Goal: Entertainment & Leisure: Browse casually

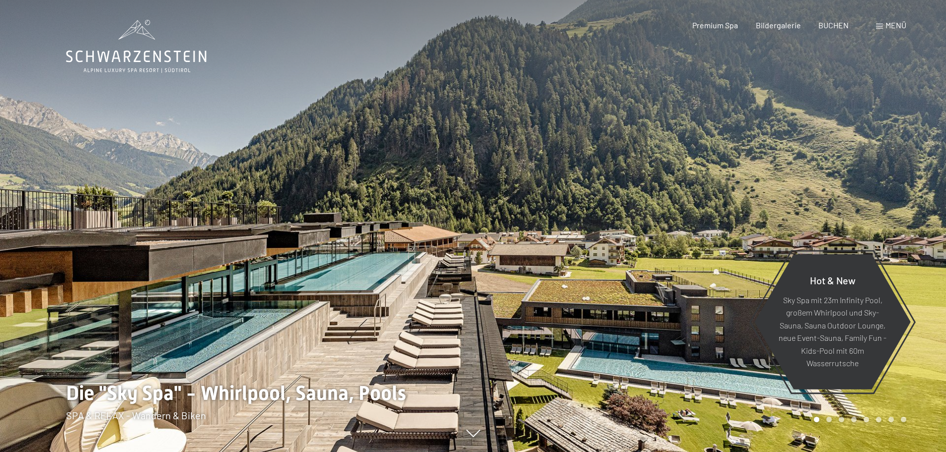
click at [538, 371] on div at bounding box center [709, 226] width 473 height 452
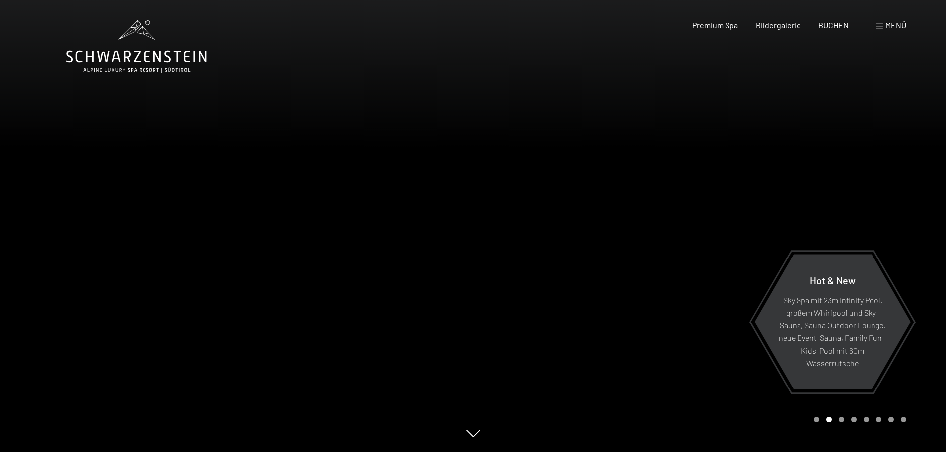
click at [858, 192] on div at bounding box center [709, 226] width 473 height 452
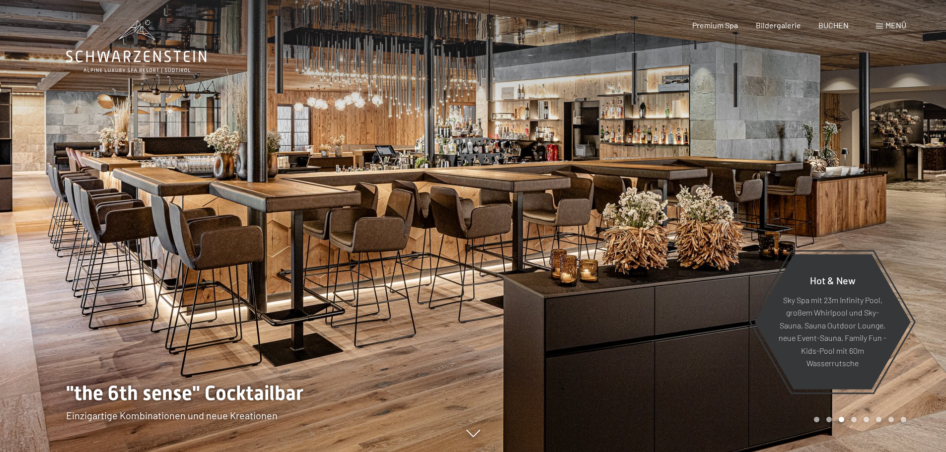
click at [858, 192] on div at bounding box center [709, 226] width 473 height 452
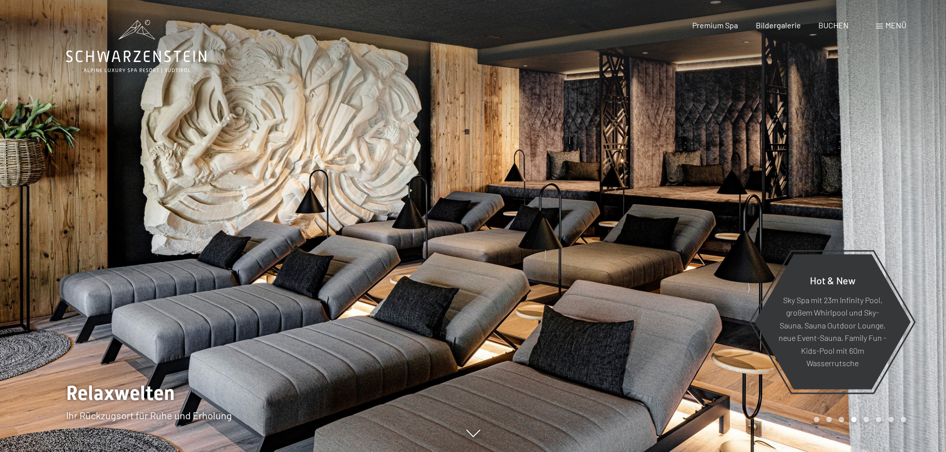
click at [880, 192] on div at bounding box center [709, 226] width 473 height 452
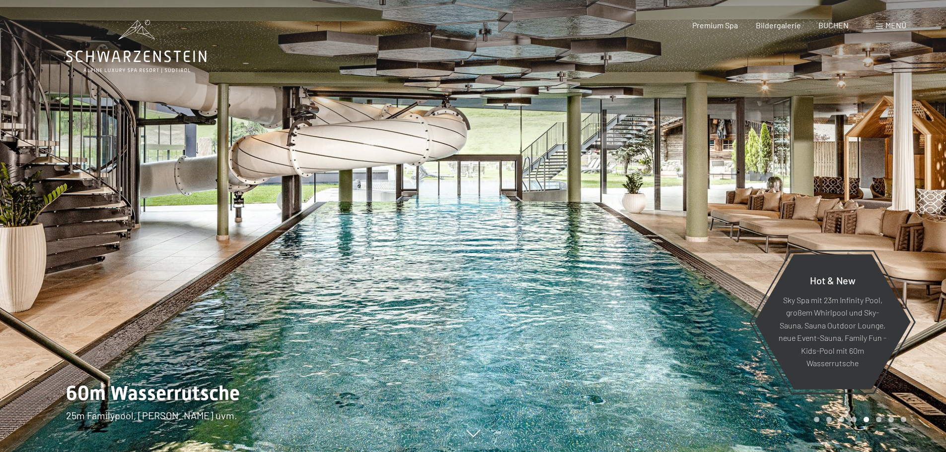
click at [880, 192] on div at bounding box center [709, 226] width 473 height 452
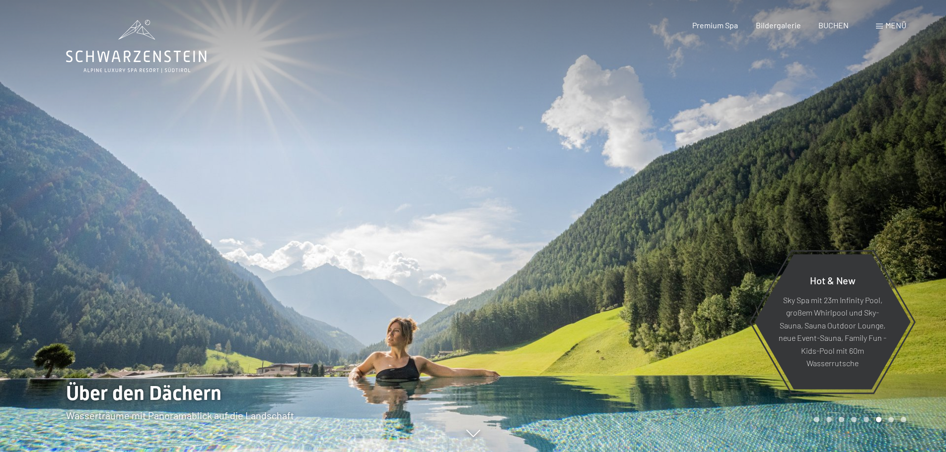
click at [880, 192] on div at bounding box center [709, 226] width 473 height 452
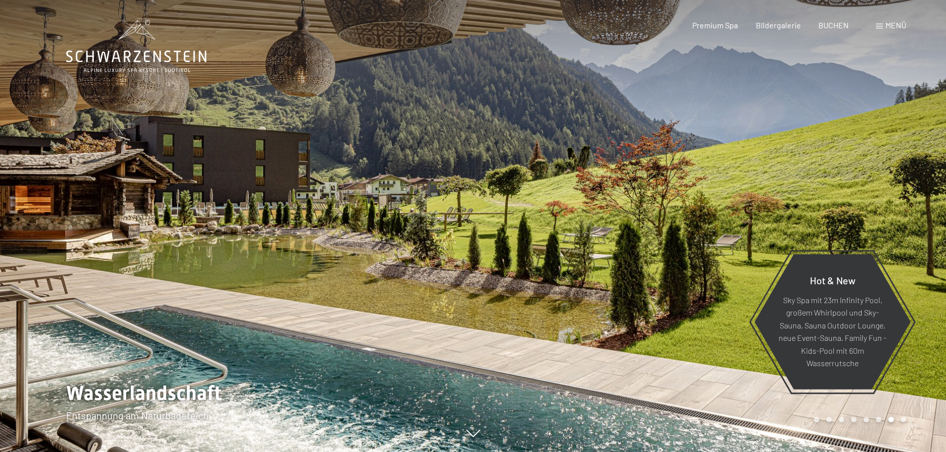
click at [880, 192] on div at bounding box center [709, 226] width 473 height 452
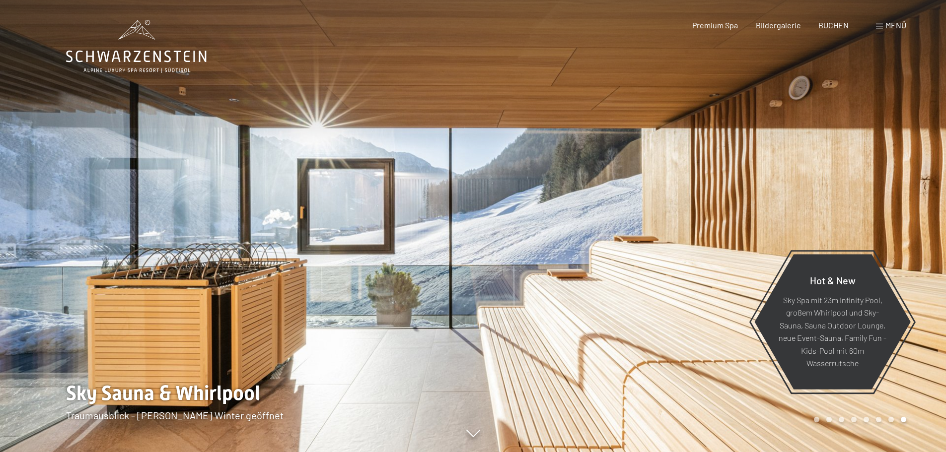
click at [880, 192] on div at bounding box center [709, 226] width 473 height 452
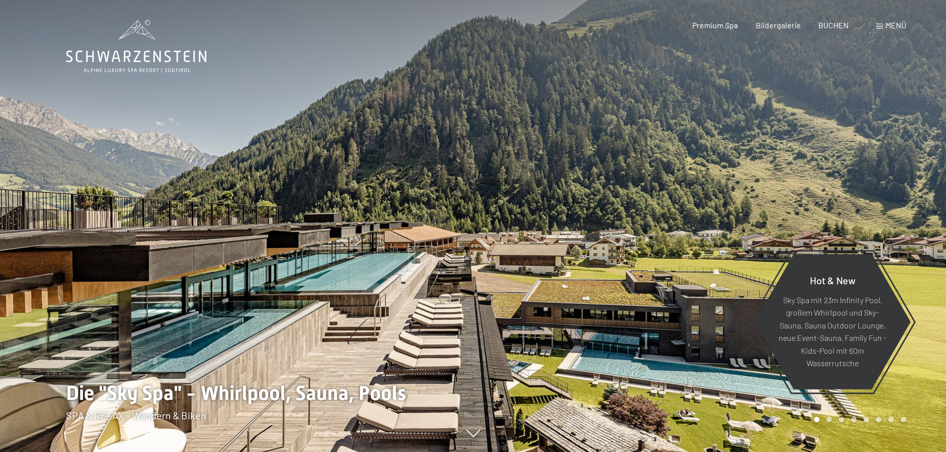
click at [880, 192] on div at bounding box center [709, 226] width 473 height 452
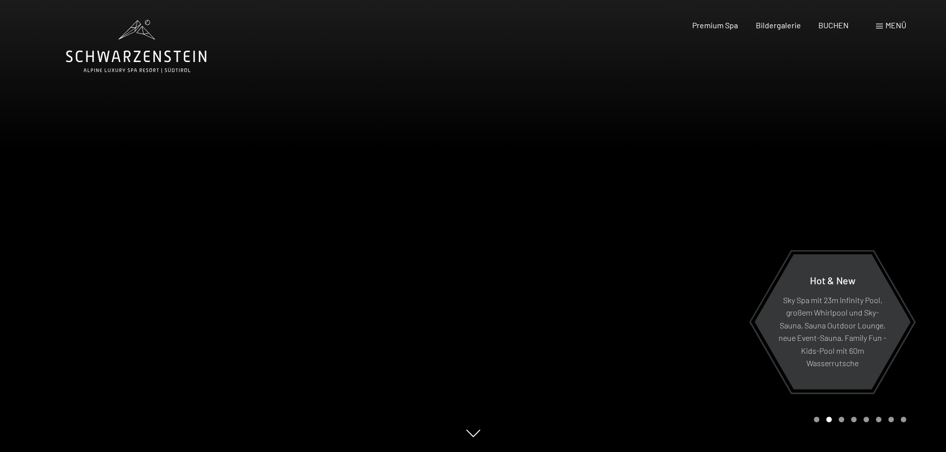
click at [880, 192] on div at bounding box center [709, 226] width 473 height 452
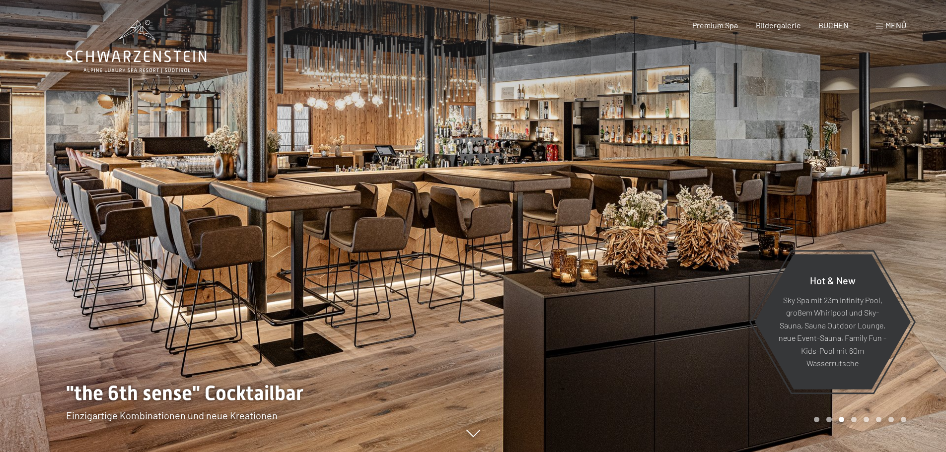
click at [880, 192] on div at bounding box center [709, 226] width 473 height 452
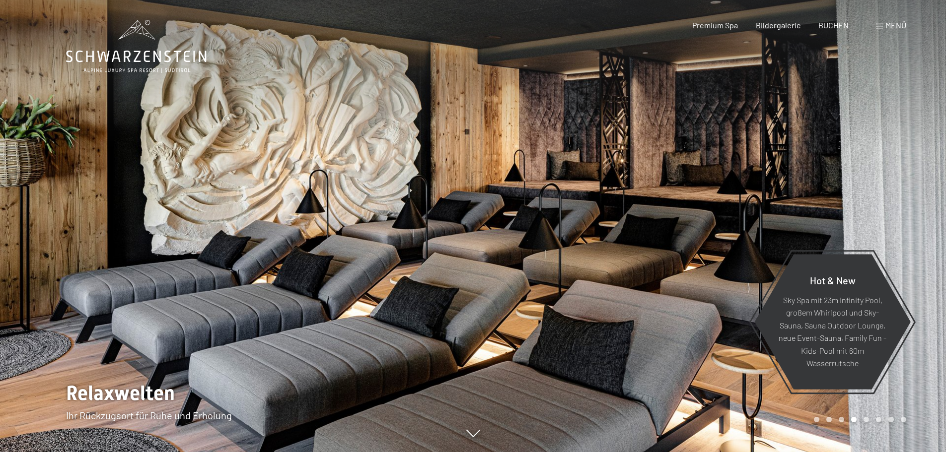
click at [880, 192] on div at bounding box center [709, 226] width 473 height 452
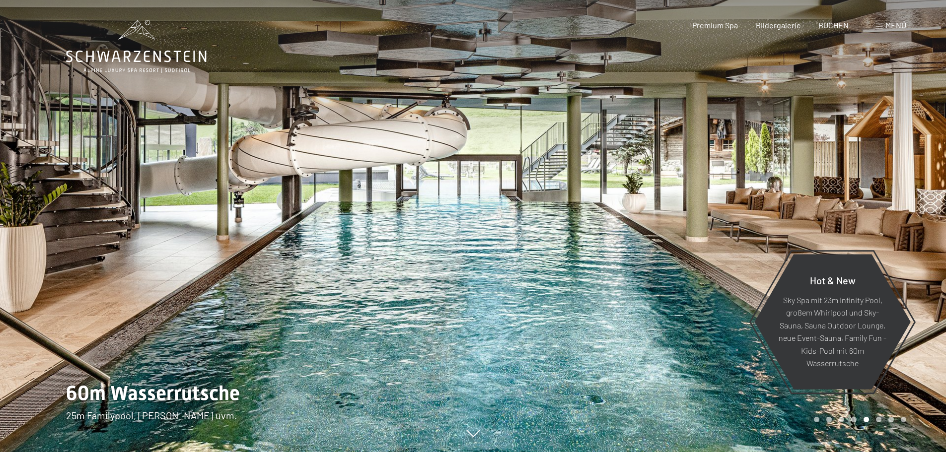
click at [880, 192] on div at bounding box center [709, 226] width 473 height 452
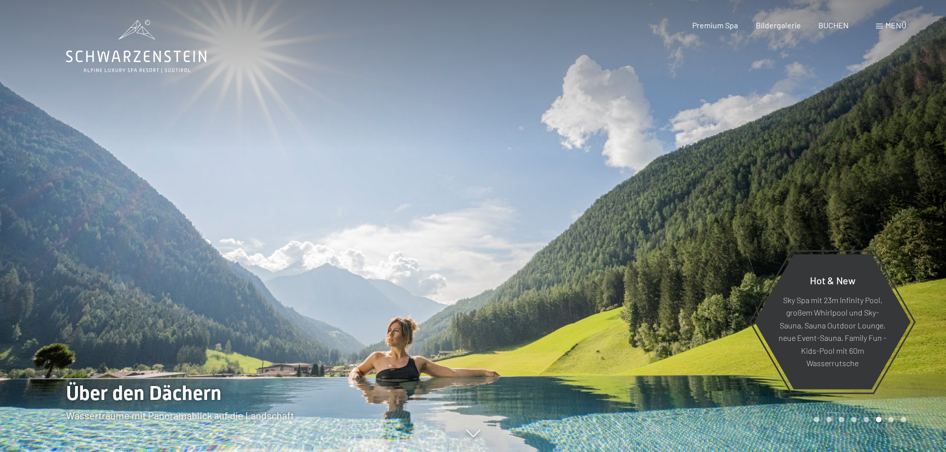
click at [880, 192] on div at bounding box center [709, 226] width 473 height 452
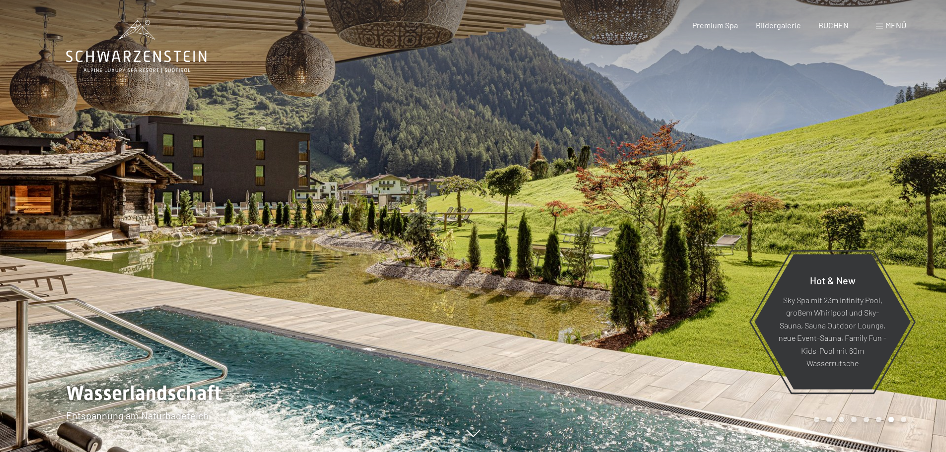
click at [303, 222] on div at bounding box center [236, 226] width 473 height 452
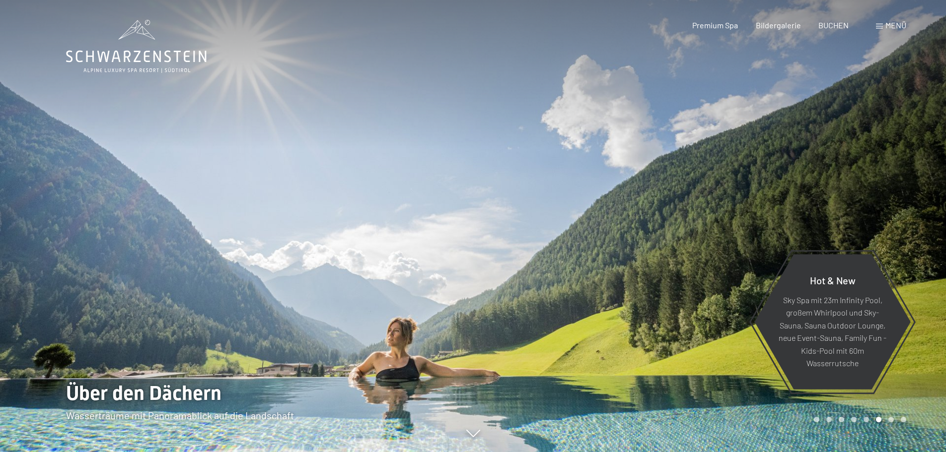
click at [283, 226] on div at bounding box center [236, 226] width 473 height 452
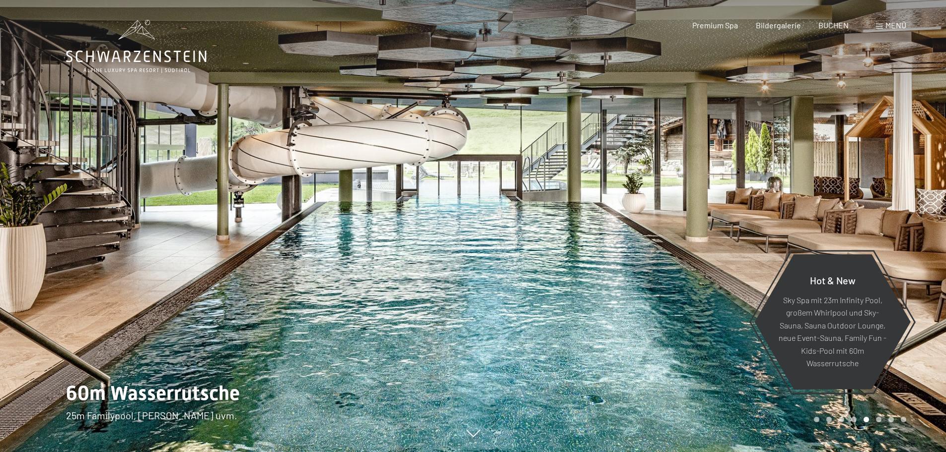
click at [283, 226] on div at bounding box center [236, 226] width 473 height 452
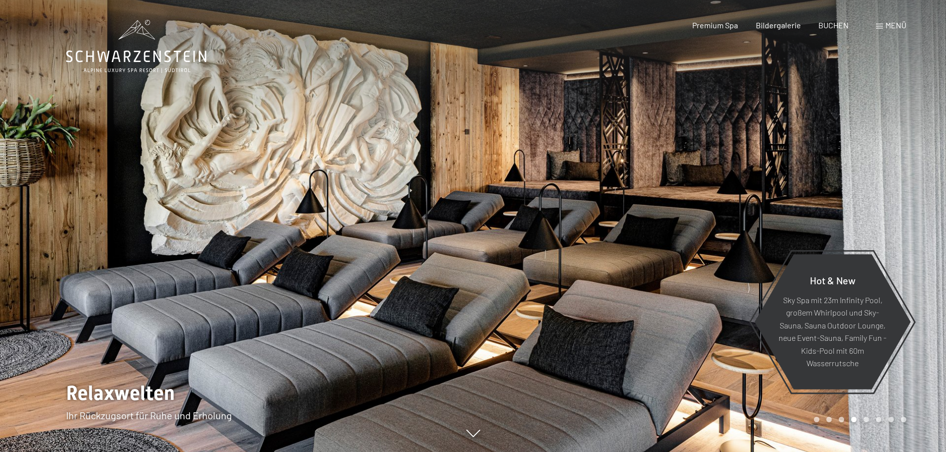
click at [283, 226] on div at bounding box center [236, 226] width 473 height 452
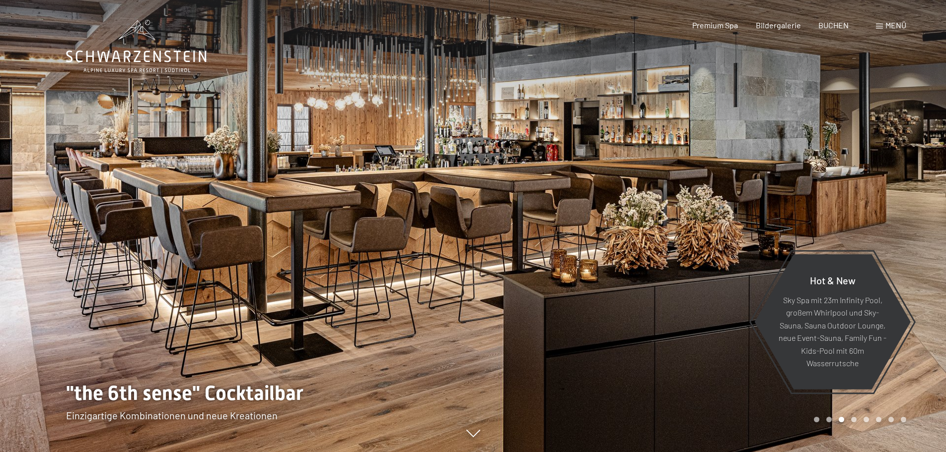
click at [283, 226] on div at bounding box center [236, 226] width 473 height 452
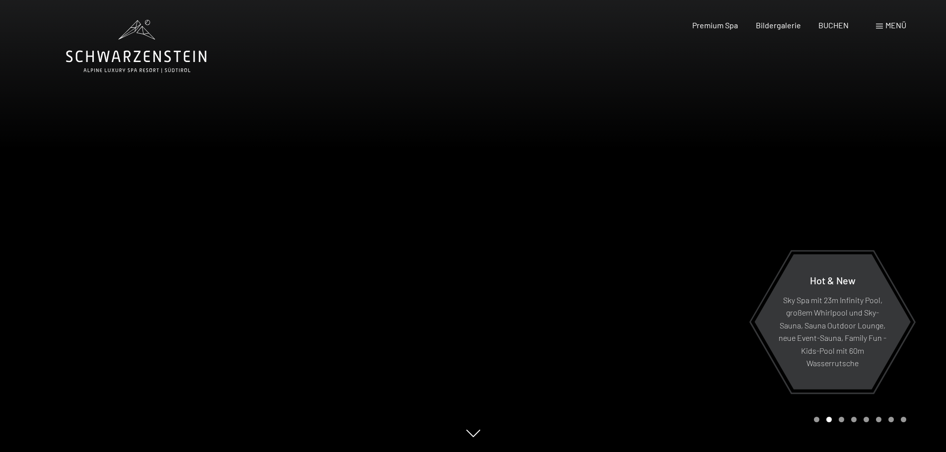
click at [283, 226] on div at bounding box center [236, 226] width 473 height 452
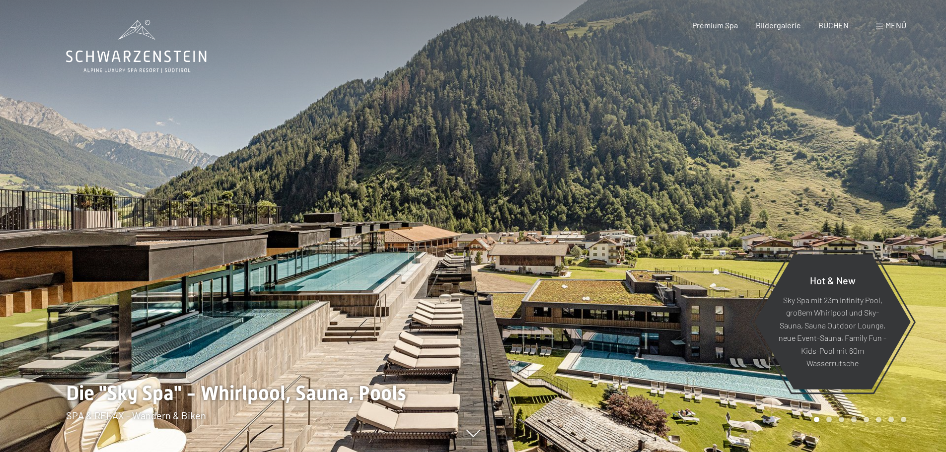
click at [283, 226] on div at bounding box center [236, 226] width 473 height 452
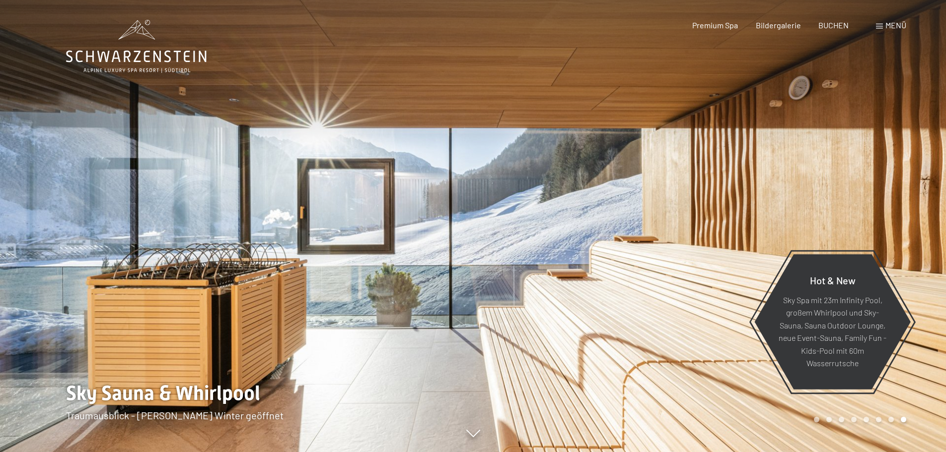
click at [283, 226] on div at bounding box center [236, 226] width 473 height 452
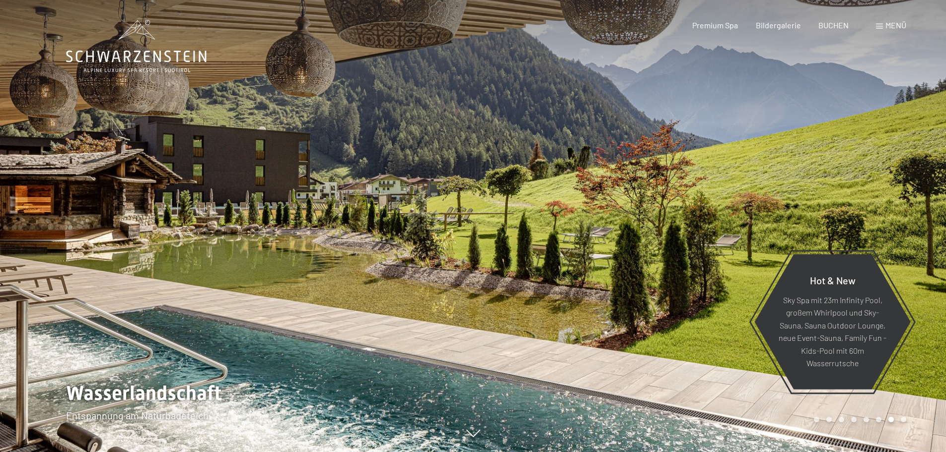
click at [193, 228] on div at bounding box center [236, 226] width 473 height 452
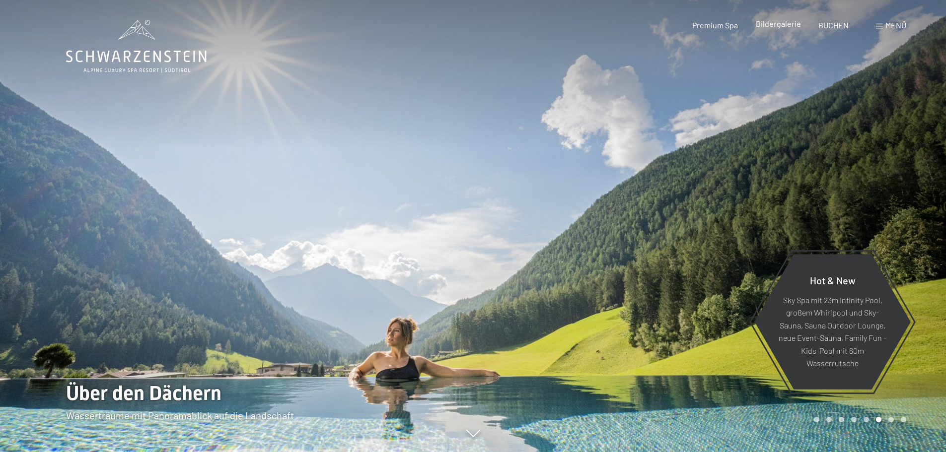
click at [781, 25] on span "Bildergalerie" at bounding box center [777, 23] width 45 height 9
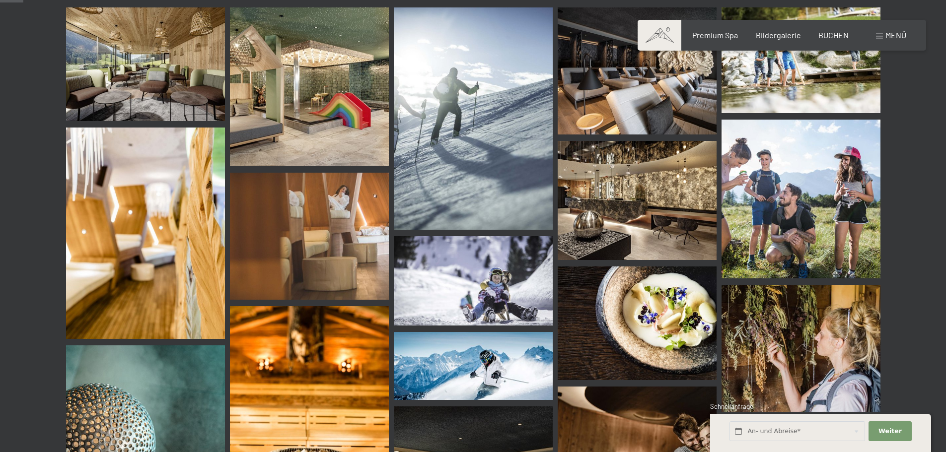
scroll to position [314, 0]
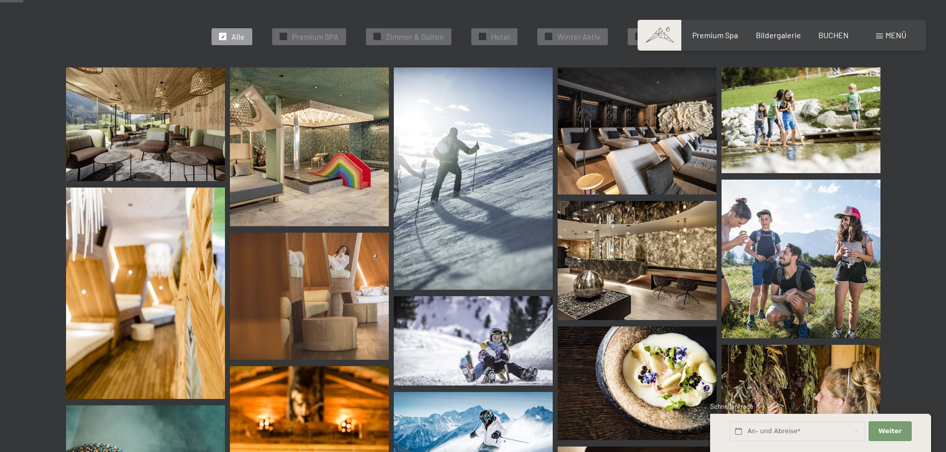
click at [168, 108] on img at bounding box center [145, 125] width 159 height 114
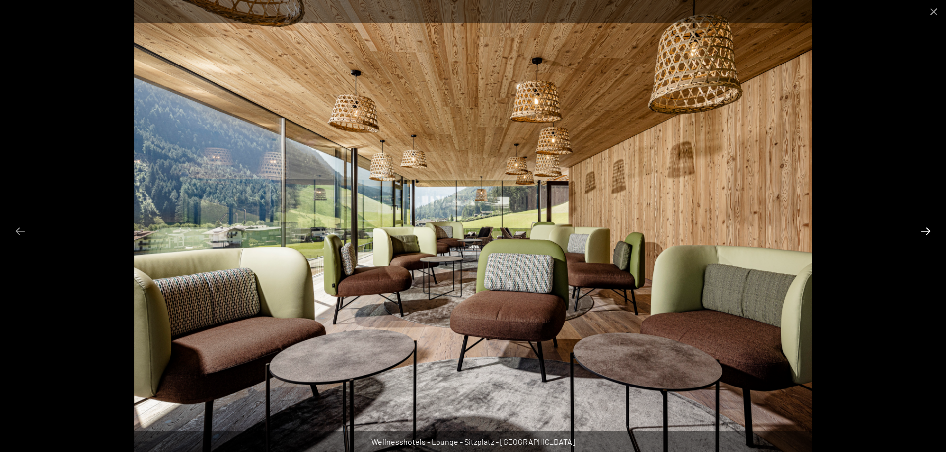
click at [923, 231] on button "Next slide" at bounding box center [925, 230] width 21 height 19
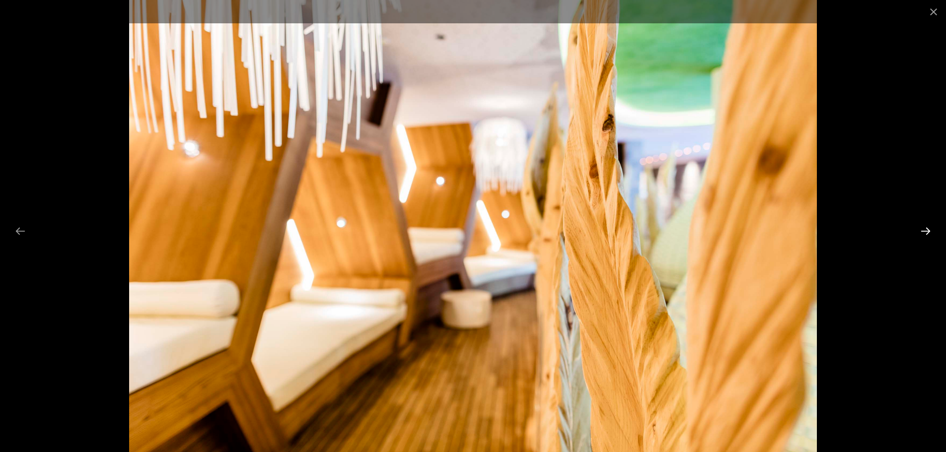
click at [923, 231] on button "Next slide" at bounding box center [925, 230] width 21 height 19
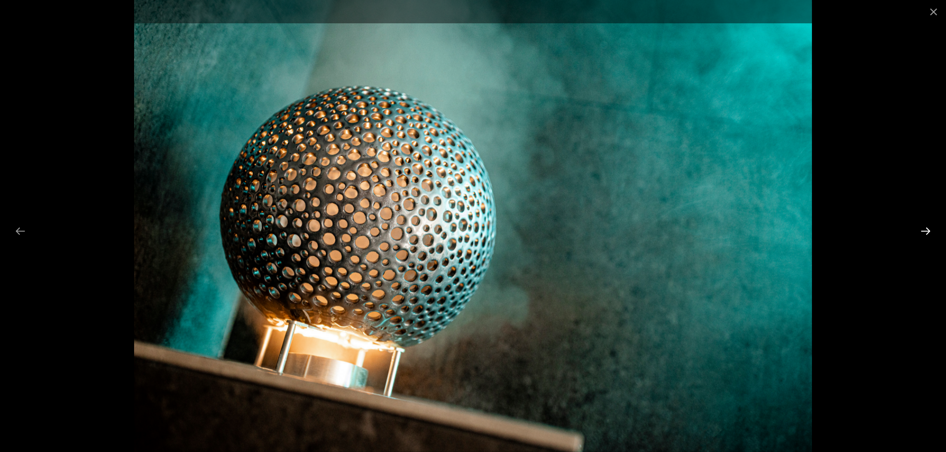
click at [923, 231] on button "Next slide" at bounding box center [925, 230] width 21 height 19
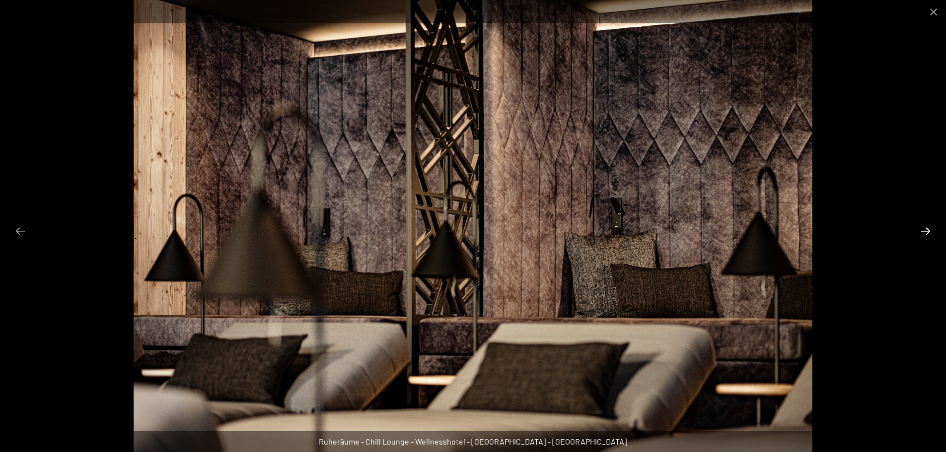
click at [923, 231] on button "Next slide" at bounding box center [925, 230] width 21 height 19
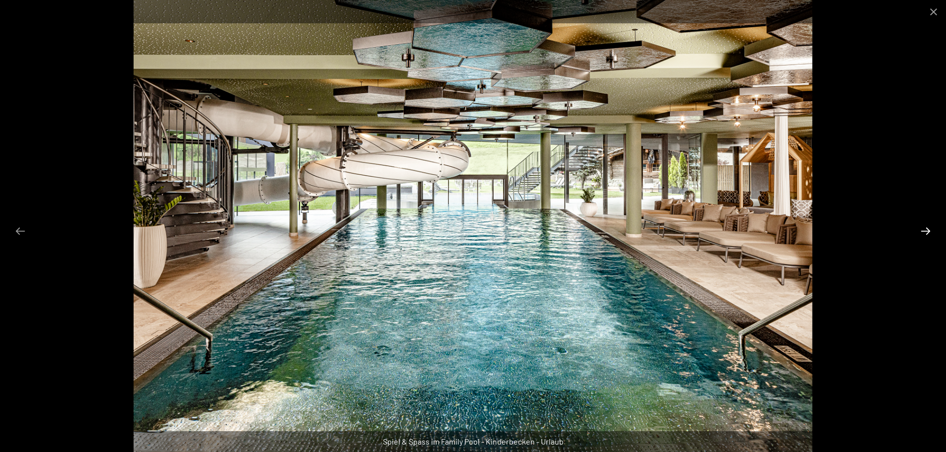
click at [923, 231] on button "Next slide" at bounding box center [925, 230] width 21 height 19
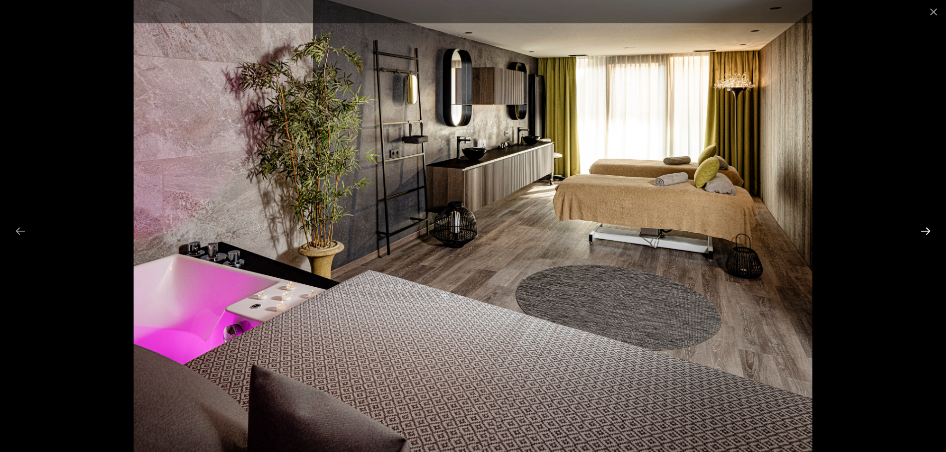
click at [923, 231] on button "Next slide" at bounding box center [925, 230] width 21 height 19
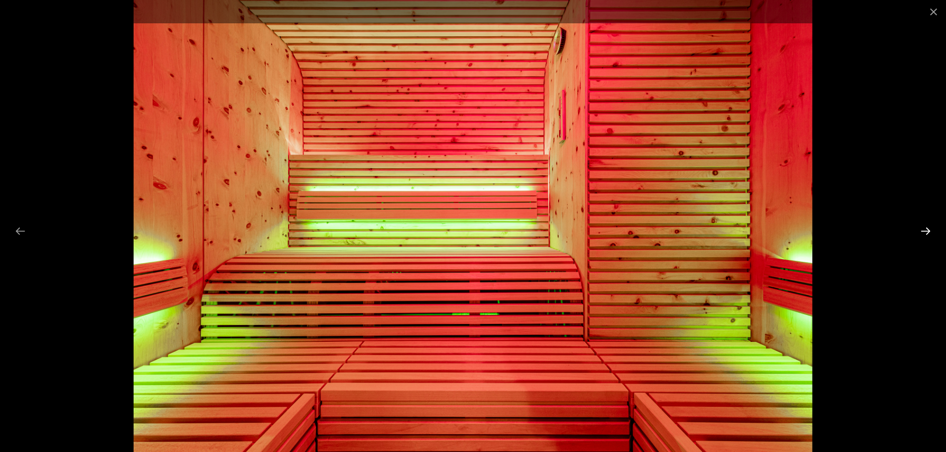
click at [923, 231] on button "Next slide" at bounding box center [925, 230] width 21 height 19
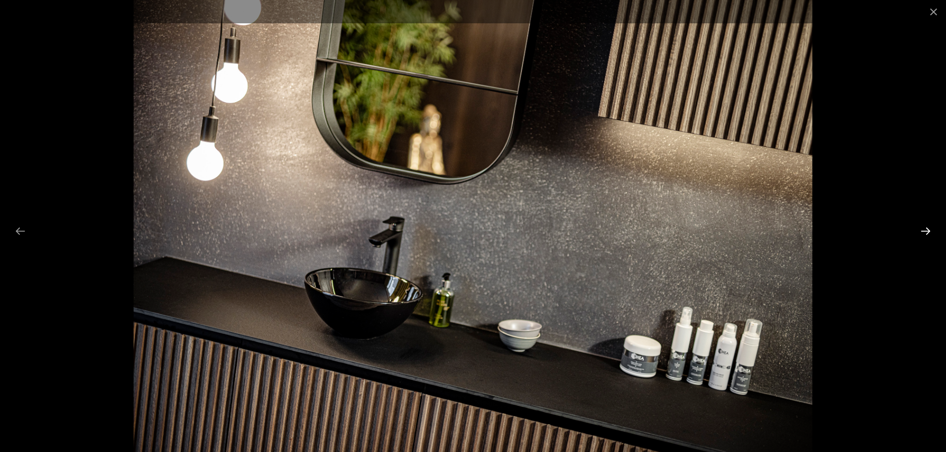
click at [923, 231] on button "Next slide" at bounding box center [925, 230] width 21 height 19
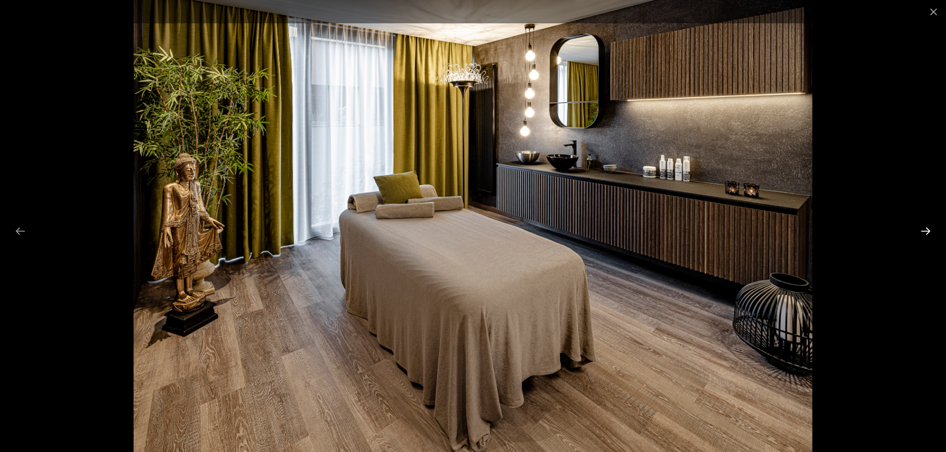
click at [923, 231] on button "Next slide" at bounding box center [925, 230] width 21 height 19
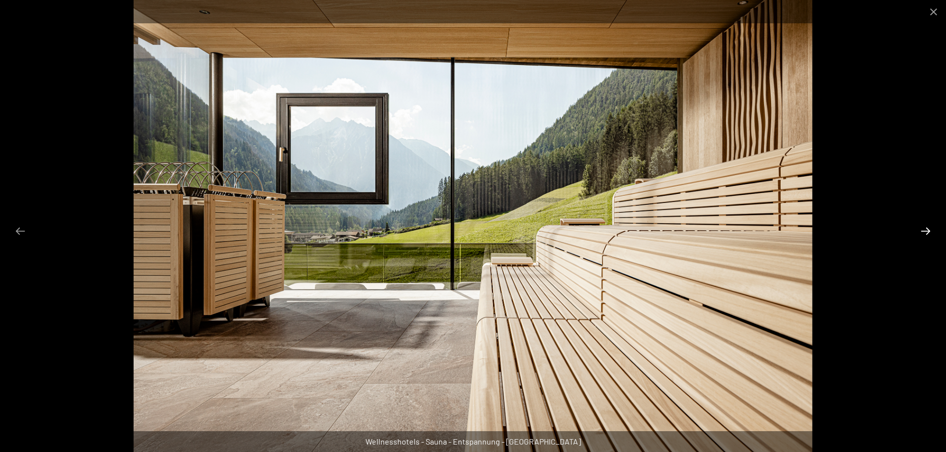
click at [923, 231] on button "Next slide" at bounding box center [925, 230] width 21 height 19
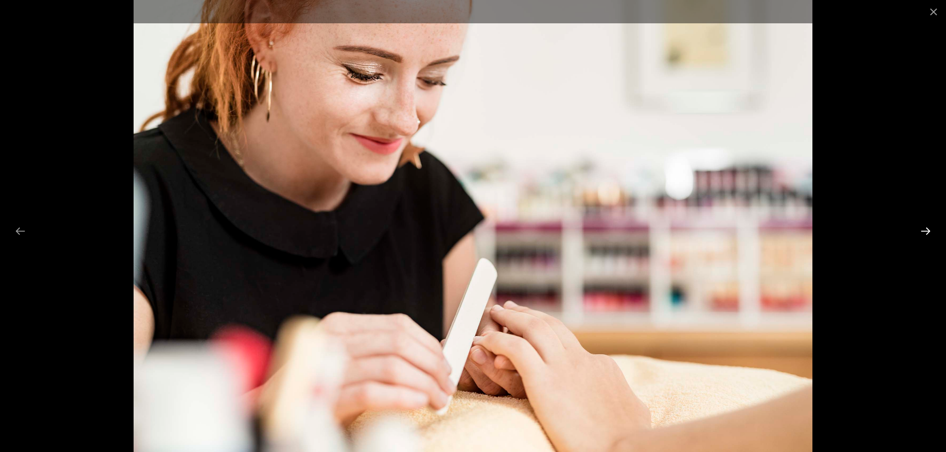
click at [923, 231] on button "Next slide" at bounding box center [925, 230] width 21 height 19
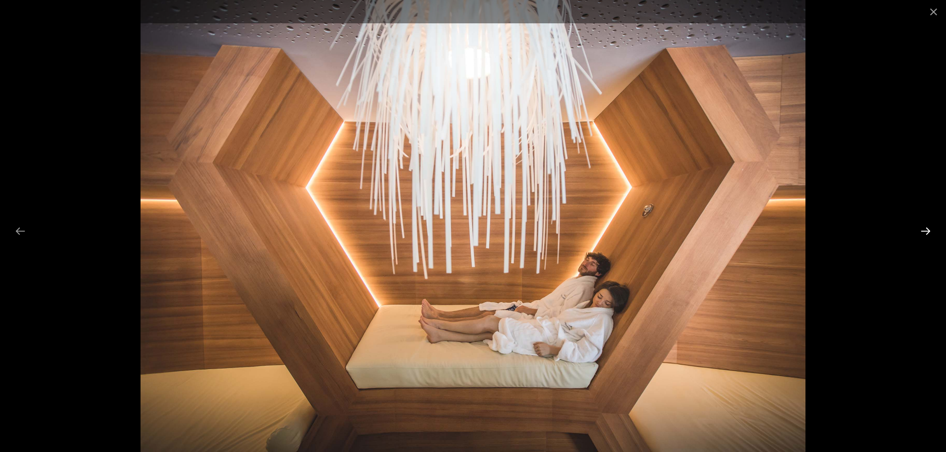
click at [923, 231] on button "Next slide" at bounding box center [925, 230] width 21 height 19
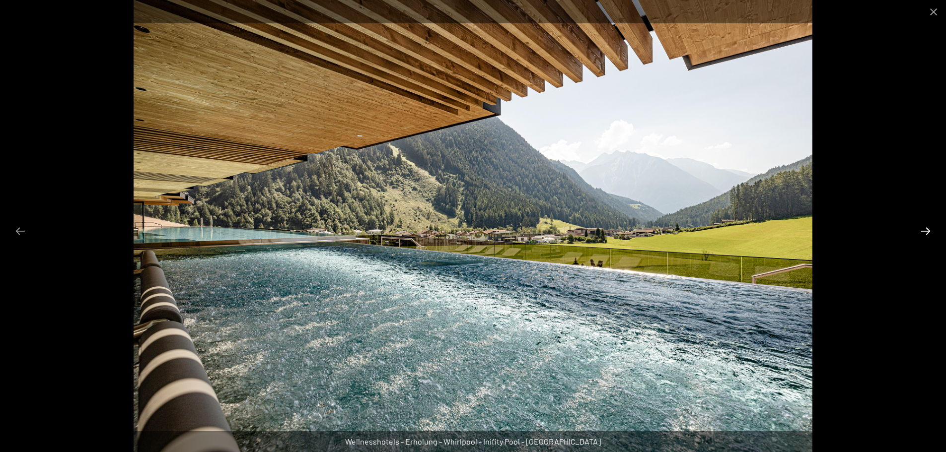
click at [923, 231] on button "Next slide" at bounding box center [925, 230] width 21 height 19
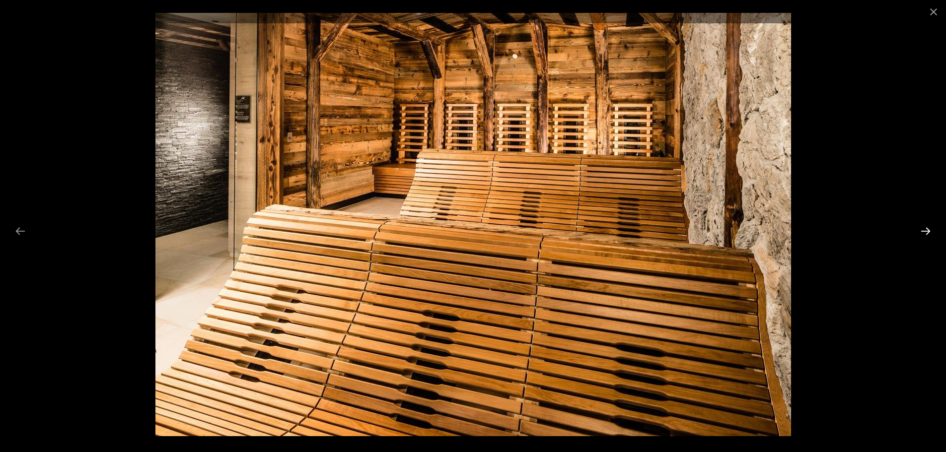
click at [923, 231] on button "Next slide" at bounding box center [925, 230] width 21 height 19
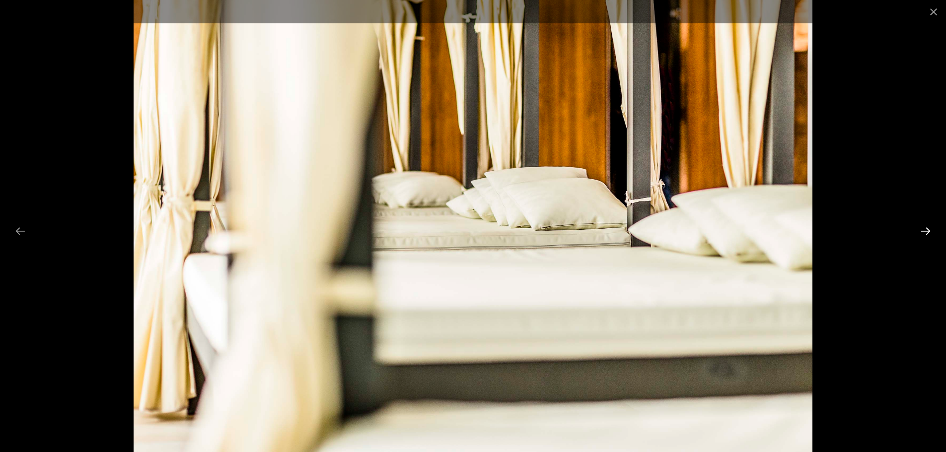
click at [923, 231] on button "Next slide" at bounding box center [925, 230] width 21 height 19
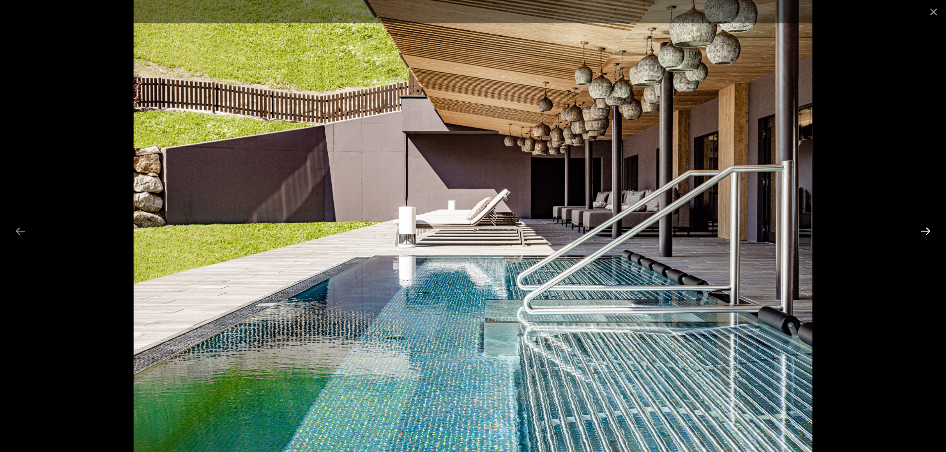
click at [923, 231] on button "Next slide" at bounding box center [925, 230] width 21 height 19
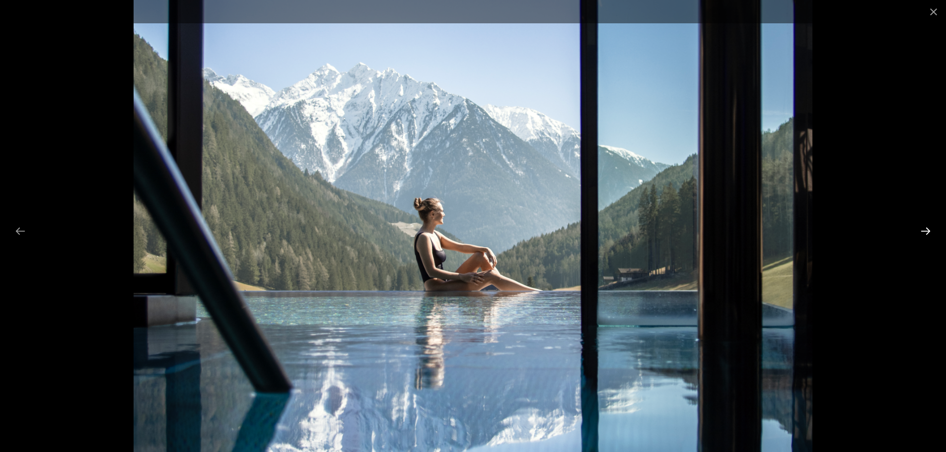
click at [923, 231] on button "Next slide" at bounding box center [925, 230] width 21 height 19
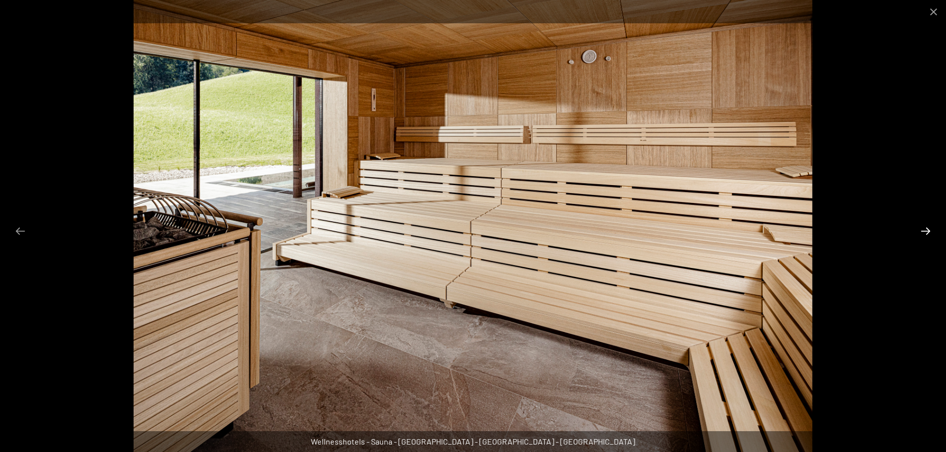
click at [923, 231] on button "Next slide" at bounding box center [925, 230] width 21 height 19
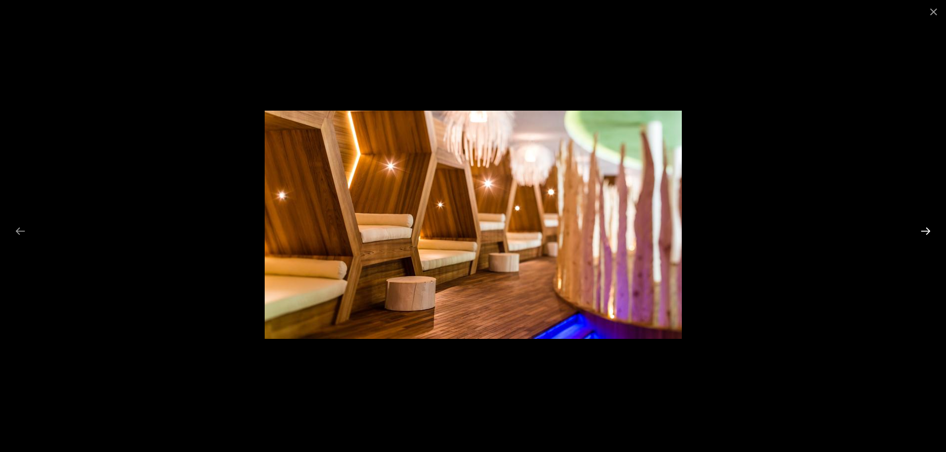
click at [923, 231] on button "Next slide" at bounding box center [925, 230] width 21 height 19
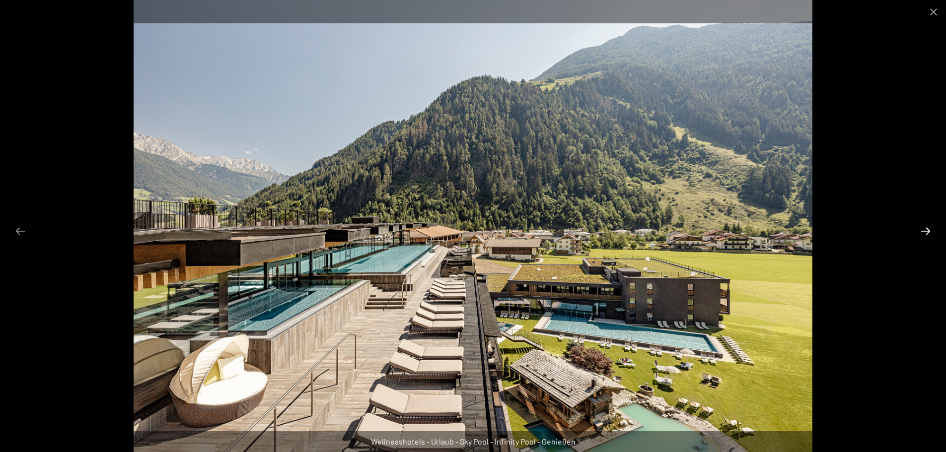
click at [923, 231] on button "Next slide" at bounding box center [925, 230] width 21 height 19
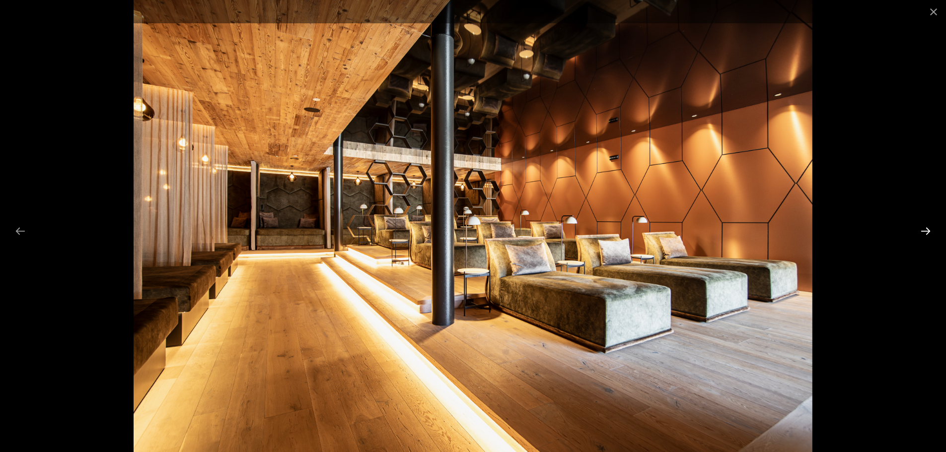
click at [923, 231] on button "Next slide" at bounding box center [925, 230] width 21 height 19
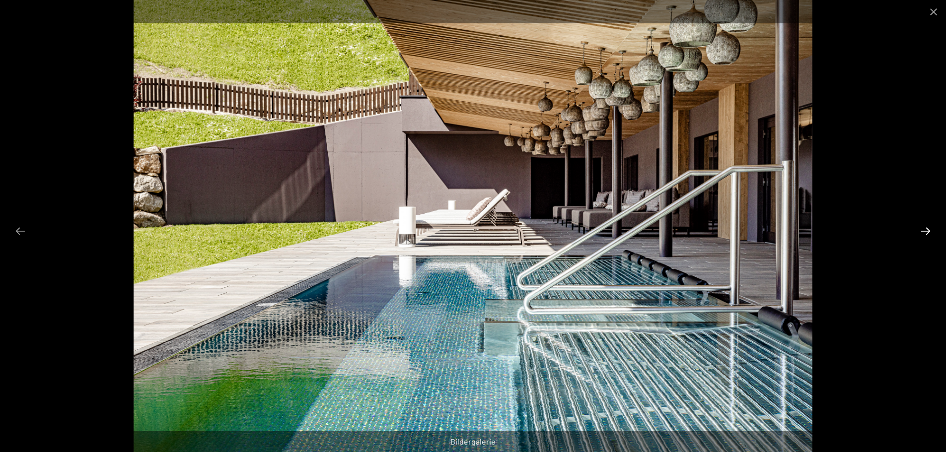
click at [923, 231] on button "Next slide" at bounding box center [925, 230] width 21 height 19
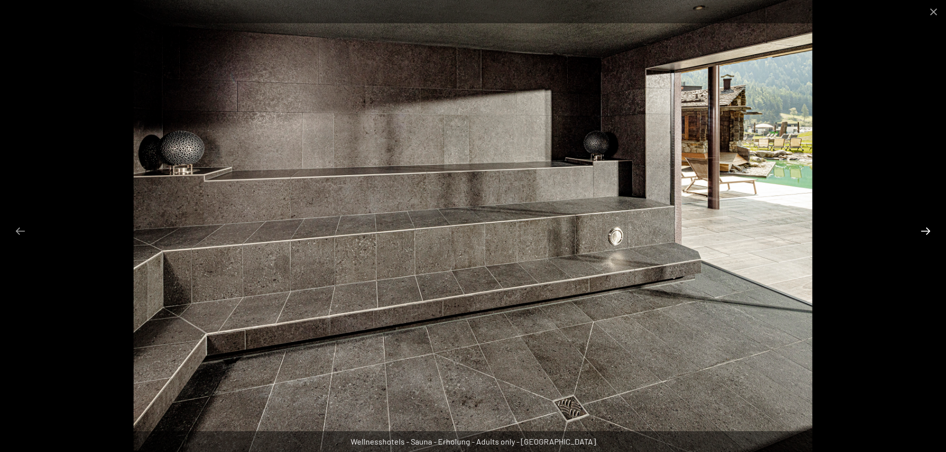
click at [923, 231] on button "Next slide" at bounding box center [925, 230] width 21 height 19
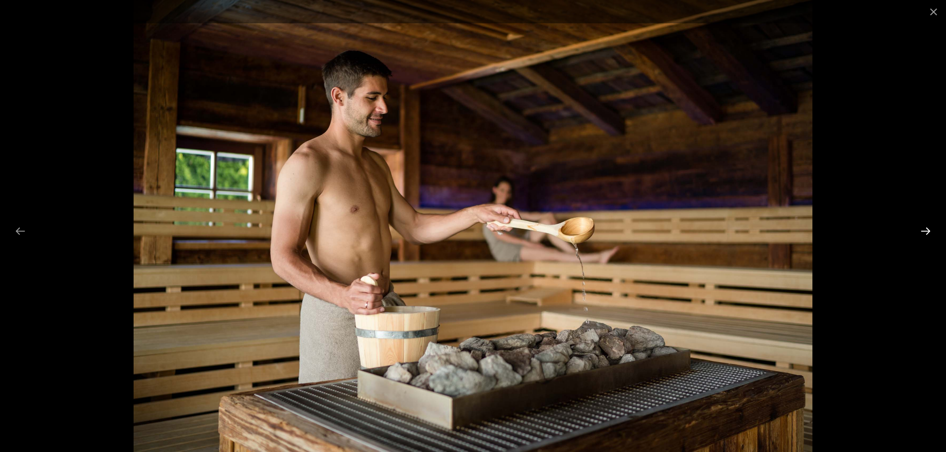
click at [923, 231] on button "Next slide" at bounding box center [925, 230] width 21 height 19
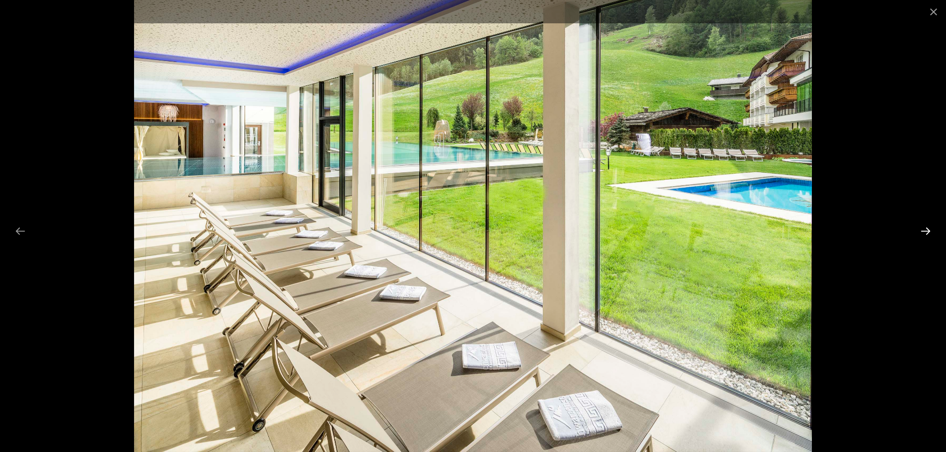
click at [923, 231] on button "Next slide" at bounding box center [925, 230] width 21 height 19
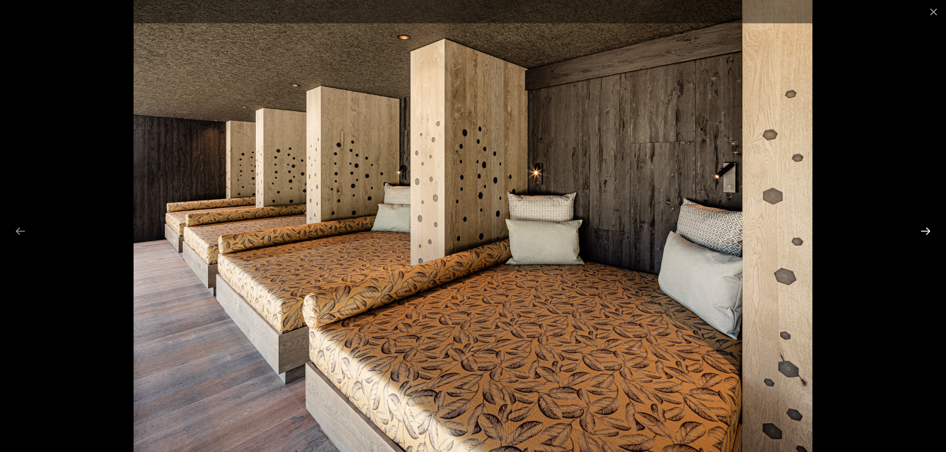
click at [923, 231] on button "Next slide" at bounding box center [925, 230] width 21 height 19
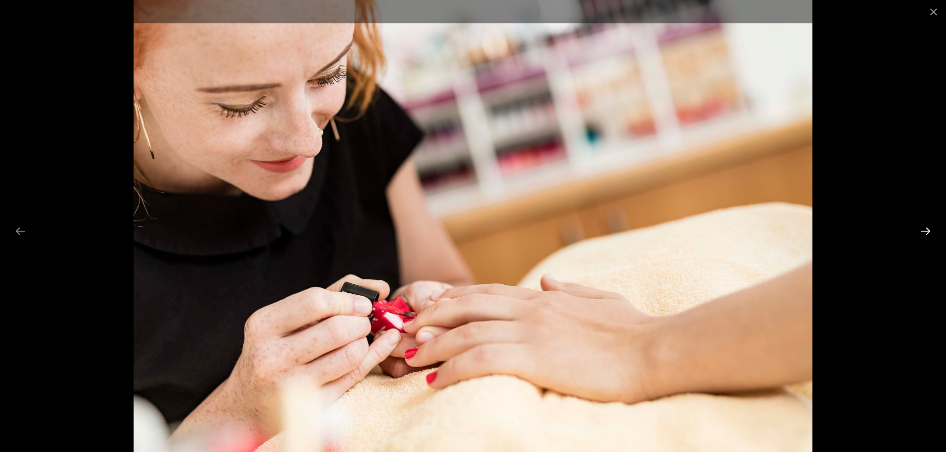
click at [923, 231] on button "Next slide" at bounding box center [925, 230] width 21 height 19
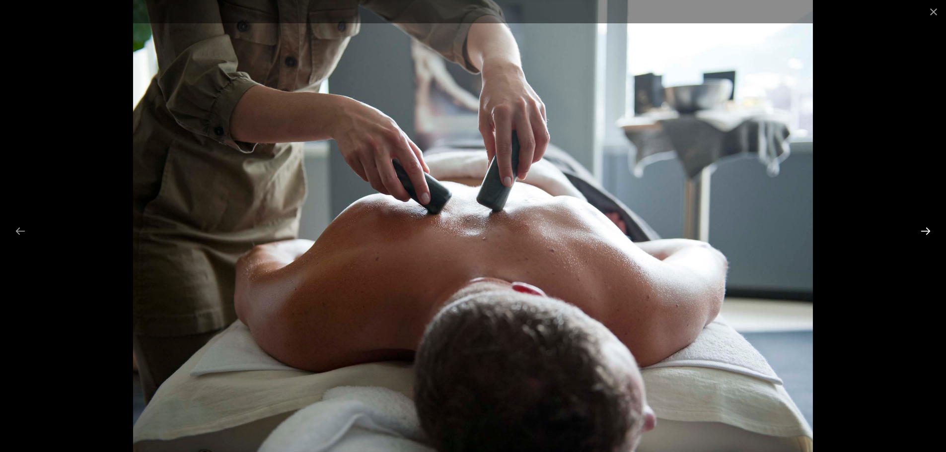
click at [923, 231] on button "Next slide" at bounding box center [925, 230] width 21 height 19
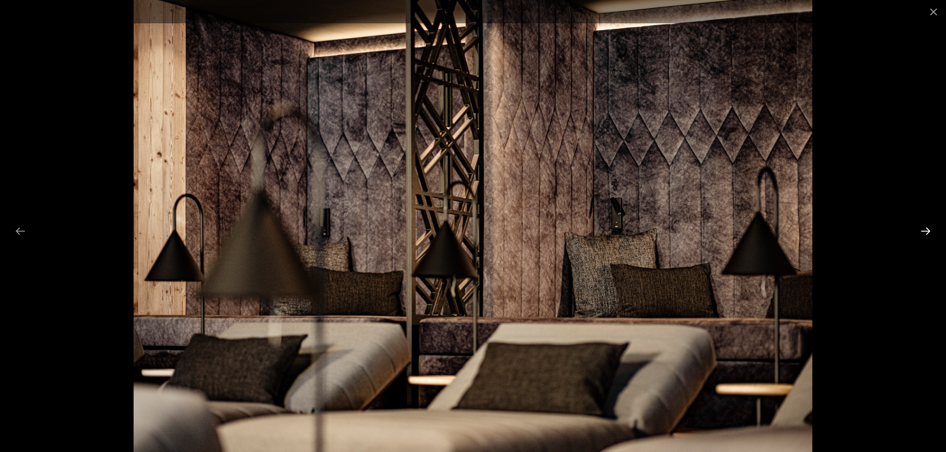
click at [923, 231] on button "Next slide" at bounding box center [925, 230] width 21 height 19
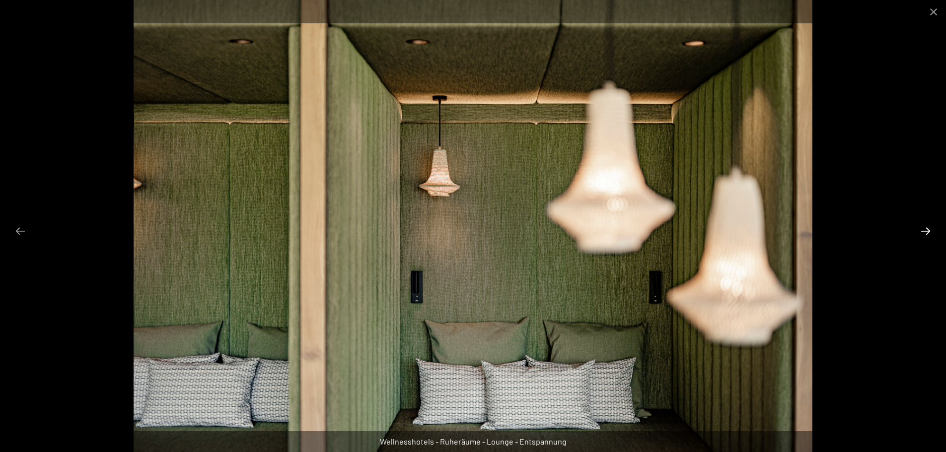
click at [923, 231] on button "Next slide" at bounding box center [925, 230] width 21 height 19
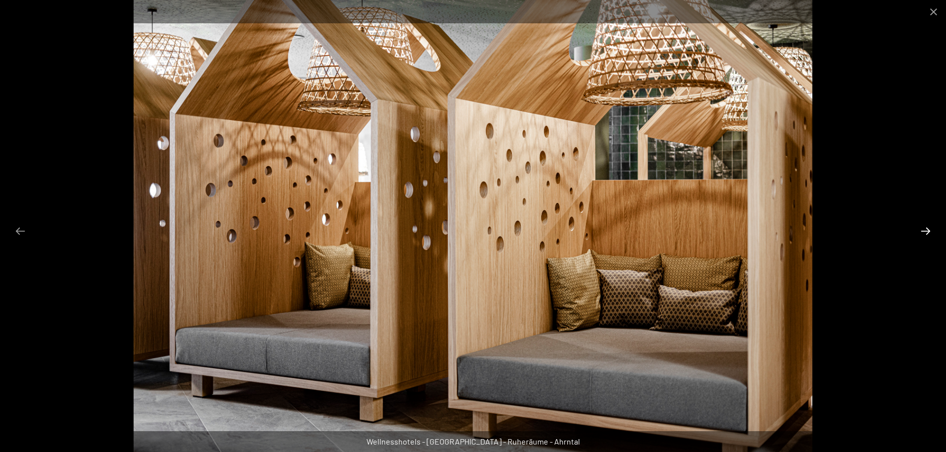
click at [923, 231] on button "Next slide" at bounding box center [925, 230] width 21 height 19
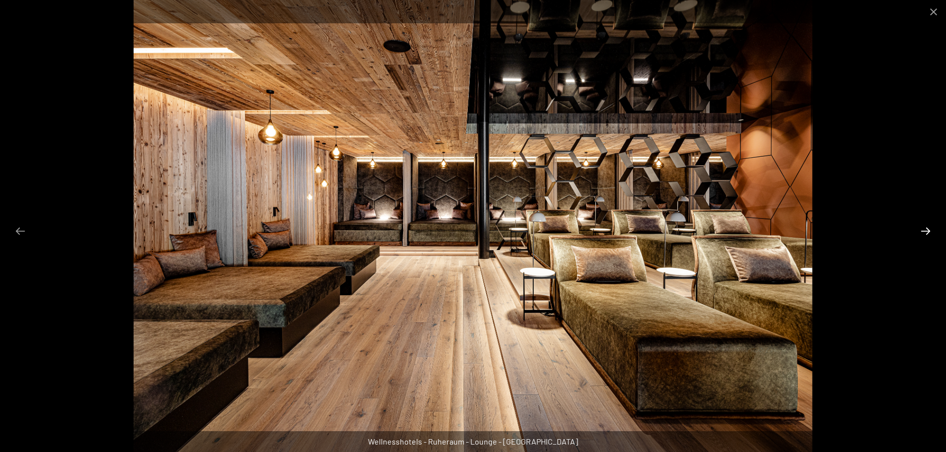
click at [923, 231] on button "Next slide" at bounding box center [925, 230] width 21 height 19
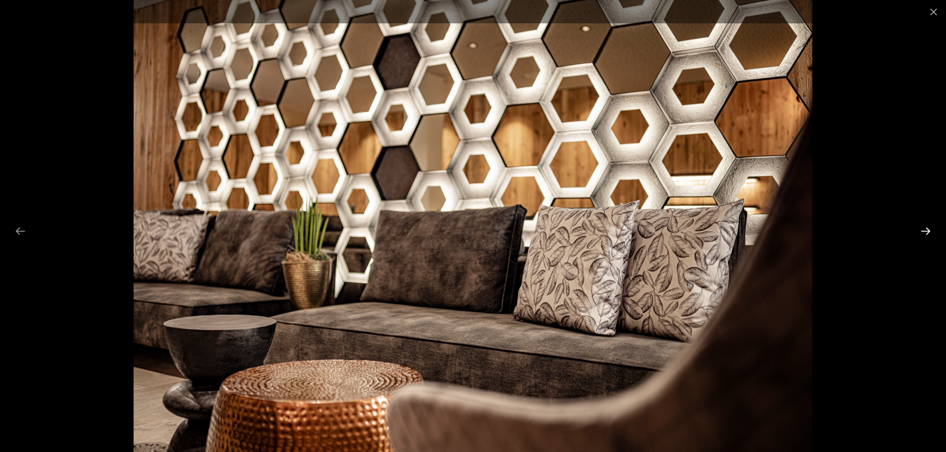
click at [923, 231] on button "Next slide" at bounding box center [925, 230] width 21 height 19
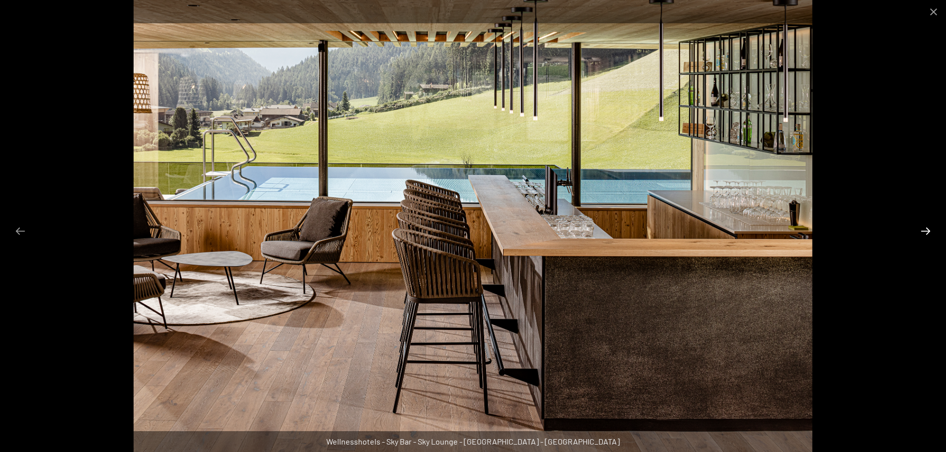
click at [923, 231] on button "Next slide" at bounding box center [925, 230] width 21 height 19
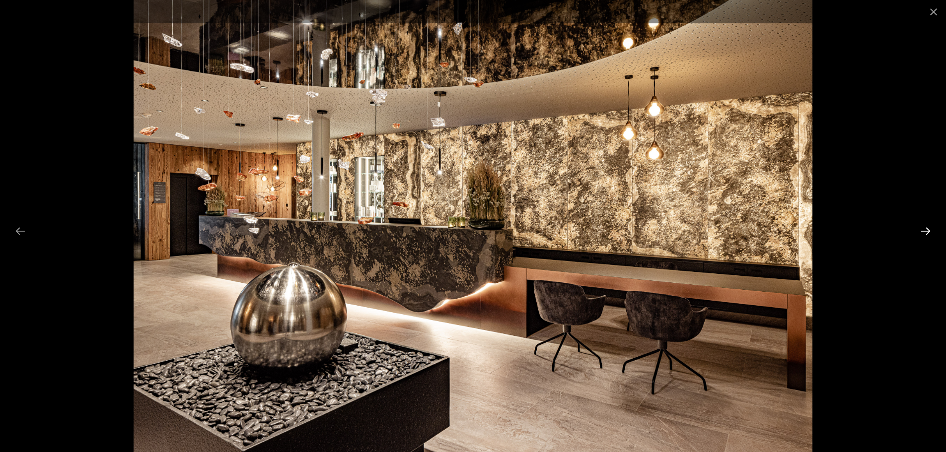
click at [923, 231] on button "Next slide" at bounding box center [925, 230] width 21 height 19
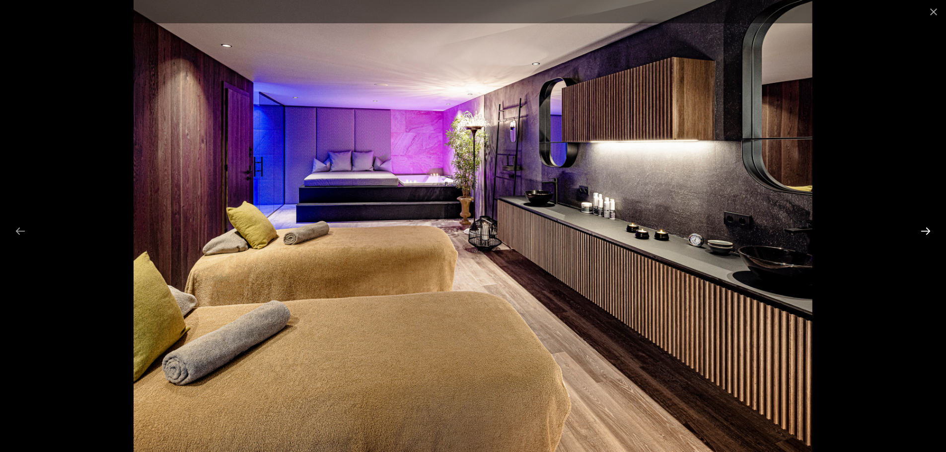
click at [923, 231] on button "Next slide" at bounding box center [925, 230] width 21 height 19
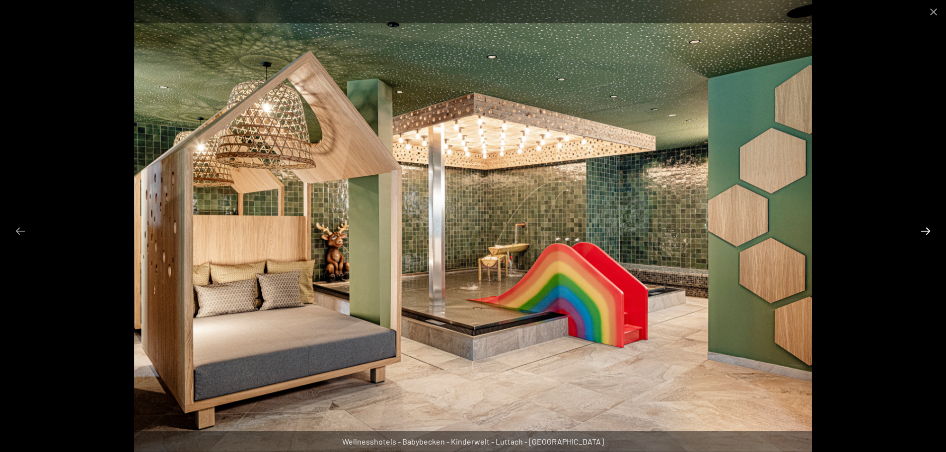
click at [923, 231] on button "Next slide" at bounding box center [925, 230] width 21 height 19
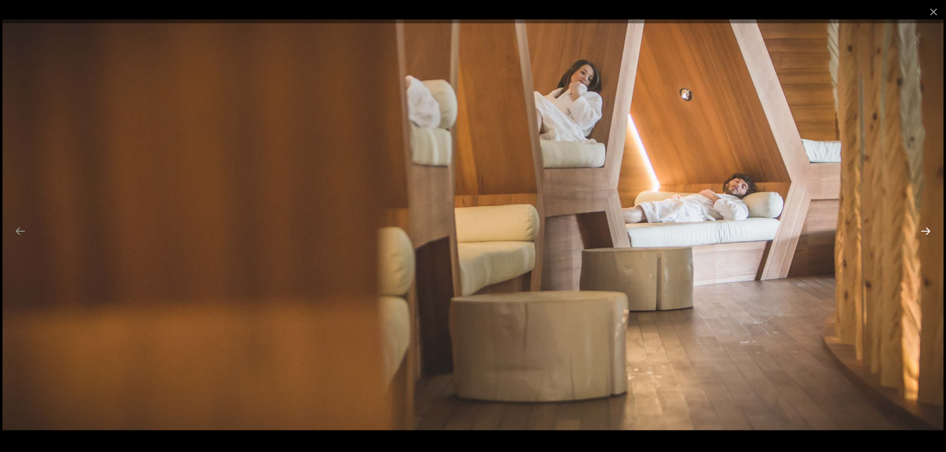
click at [923, 231] on button "Next slide" at bounding box center [925, 230] width 21 height 19
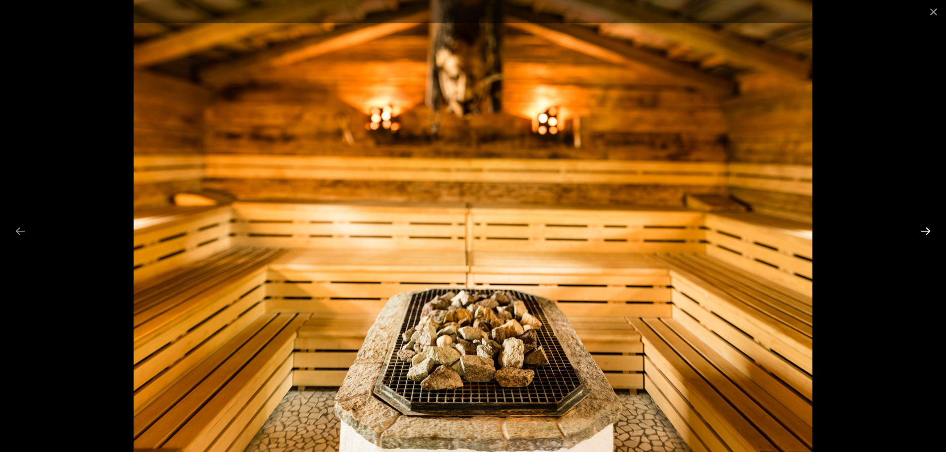
click at [923, 231] on button "Next slide" at bounding box center [925, 230] width 21 height 19
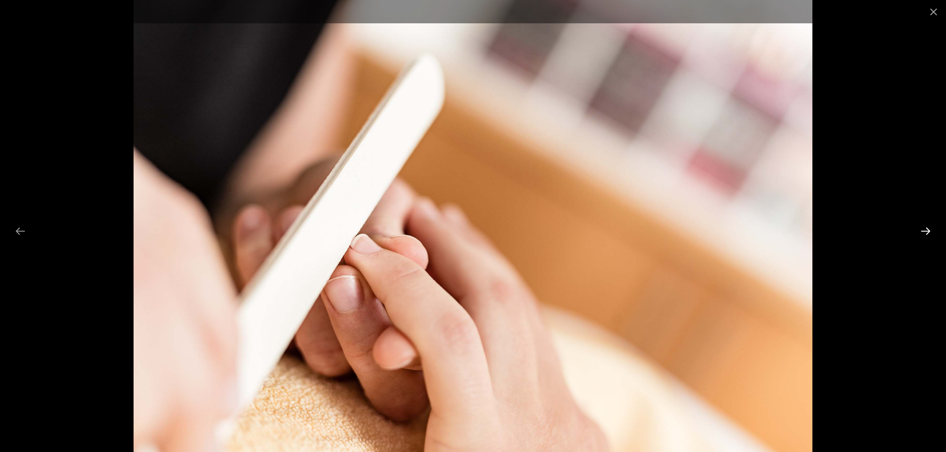
click at [923, 231] on button "Next slide" at bounding box center [925, 230] width 21 height 19
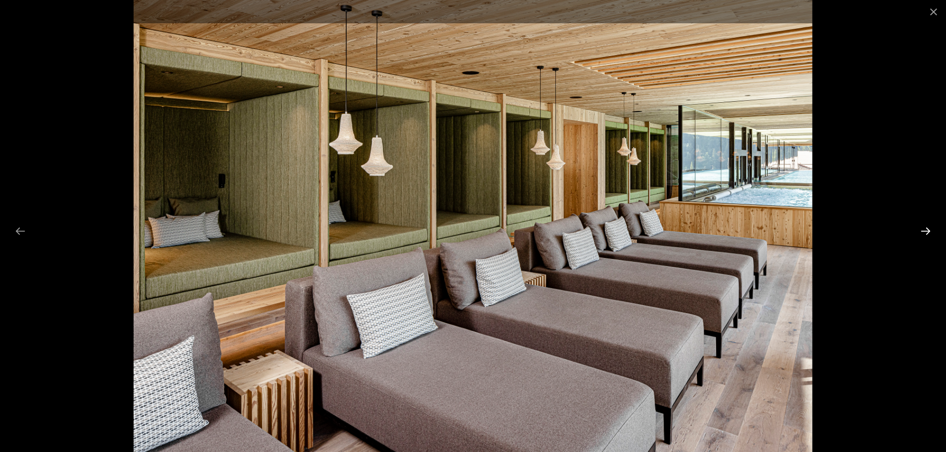
click at [923, 231] on button "Next slide" at bounding box center [925, 230] width 21 height 19
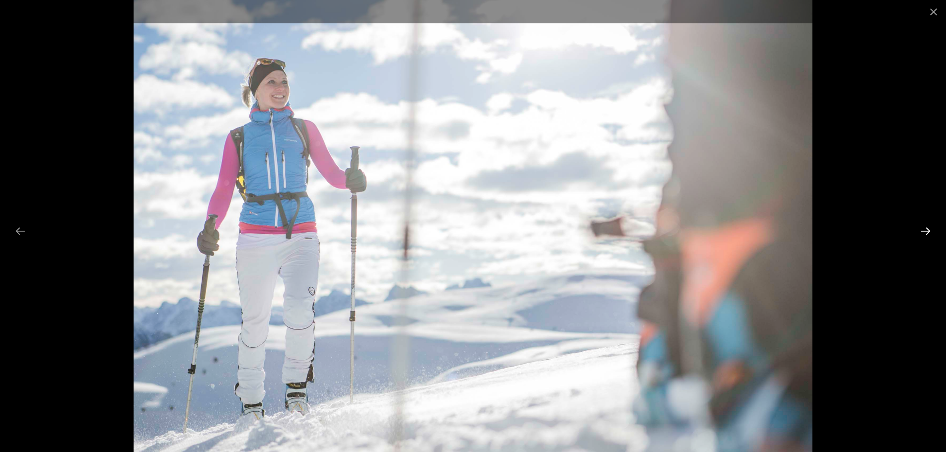
click at [923, 231] on button "Next slide" at bounding box center [925, 230] width 21 height 19
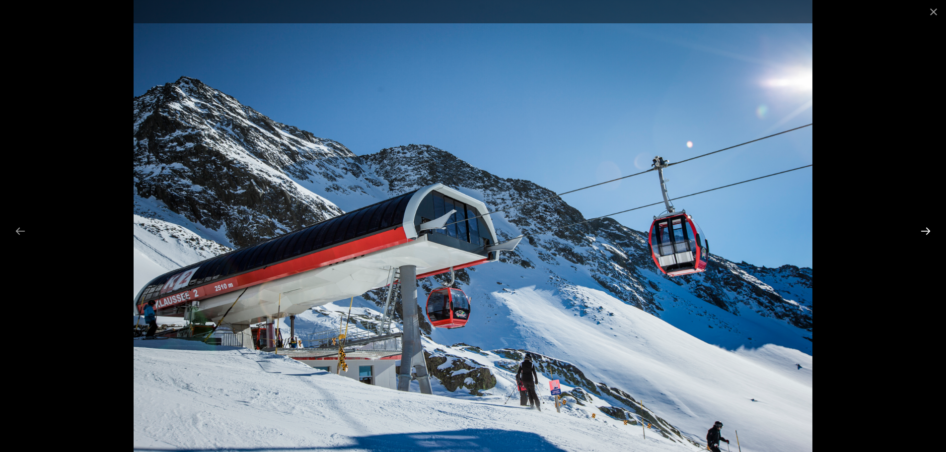
click at [923, 231] on button "Next slide" at bounding box center [925, 230] width 21 height 19
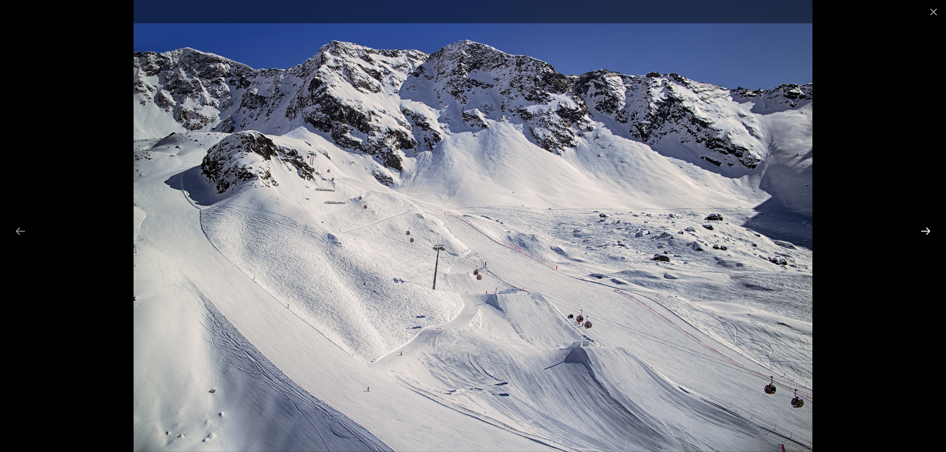
click at [923, 231] on button "Next slide" at bounding box center [925, 230] width 21 height 19
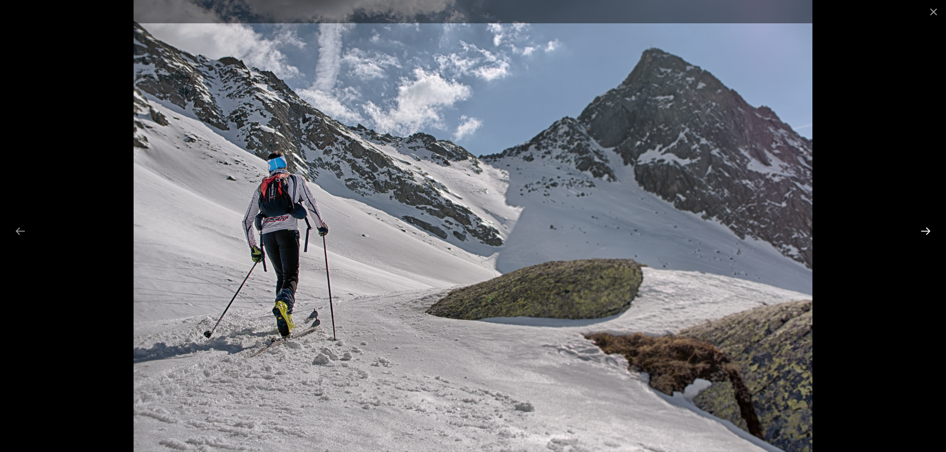
click at [923, 231] on button "Next slide" at bounding box center [925, 230] width 21 height 19
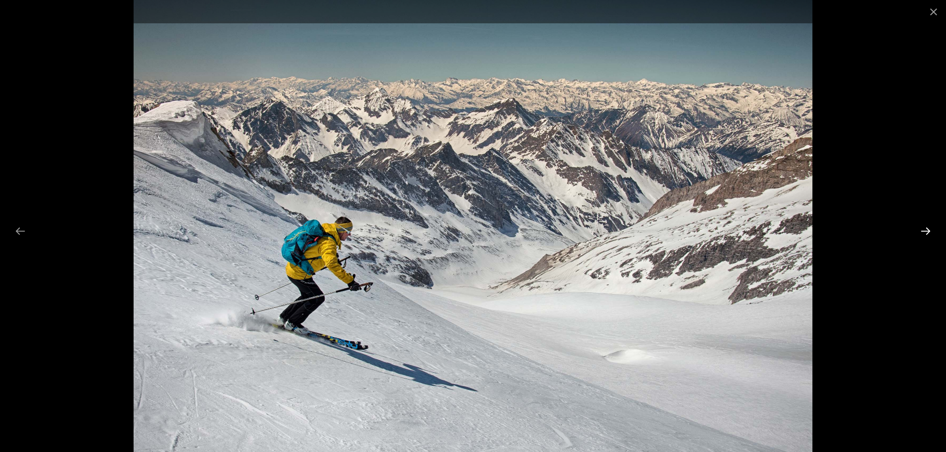
click at [923, 231] on button "Next slide" at bounding box center [925, 230] width 21 height 19
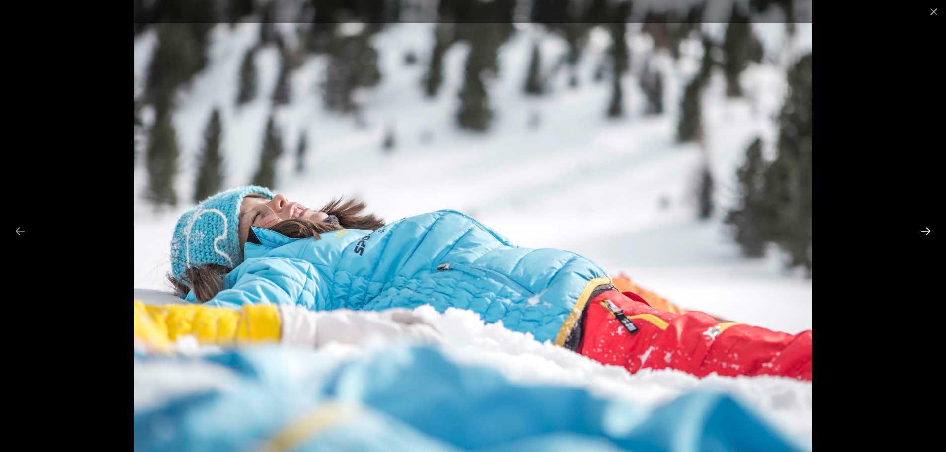
click at [923, 231] on button "Next slide" at bounding box center [925, 230] width 21 height 19
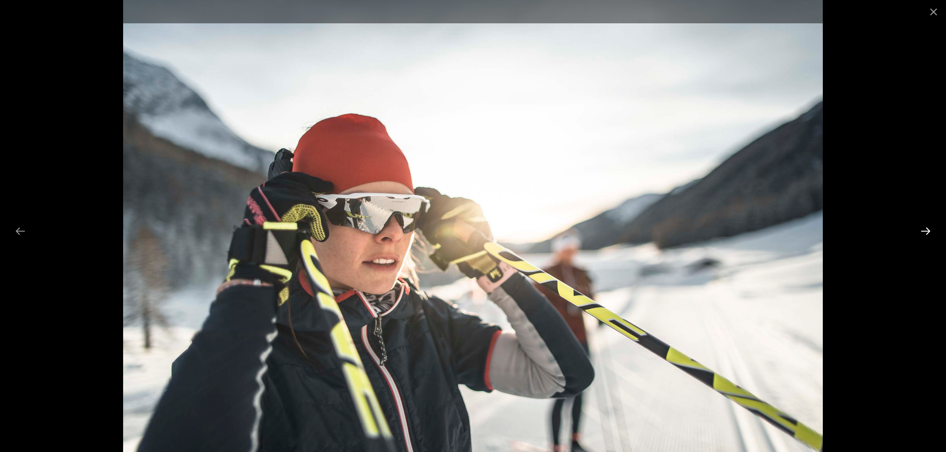
click at [923, 231] on button "Next slide" at bounding box center [925, 230] width 21 height 19
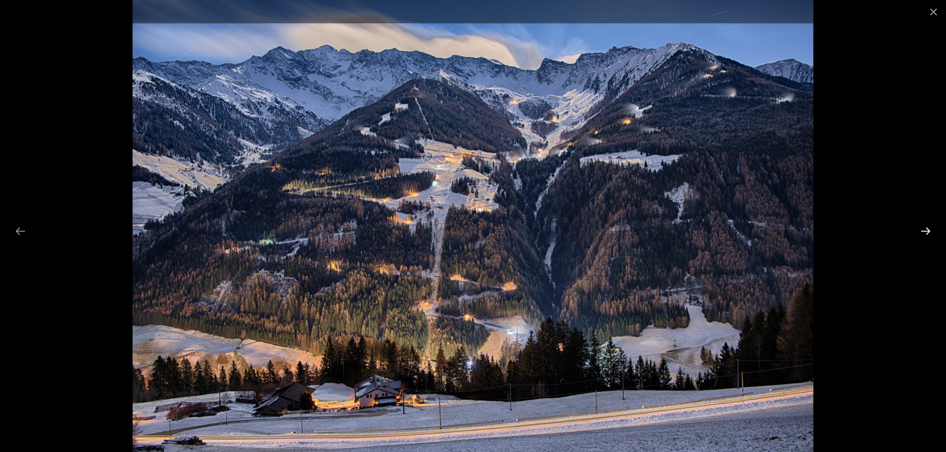
click at [924, 234] on button "Next slide" at bounding box center [925, 230] width 21 height 19
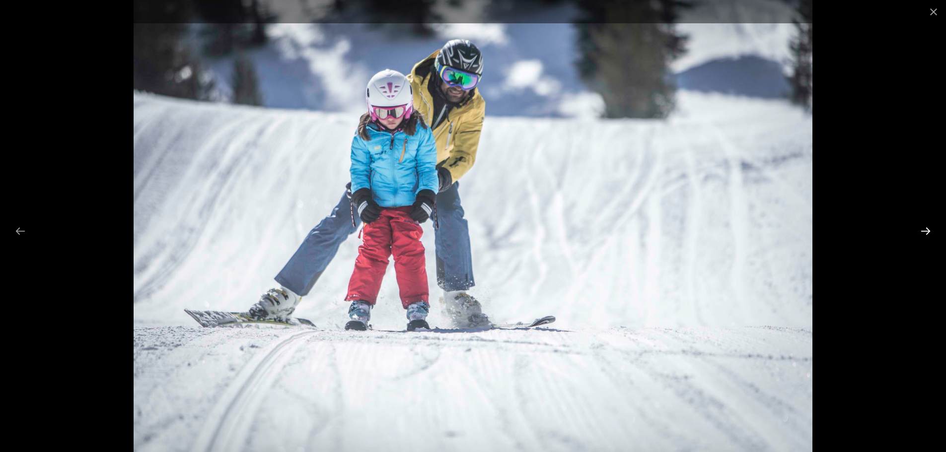
click at [924, 234] on button "Next slide" at bounding box center [925, 230] width 21 height 19
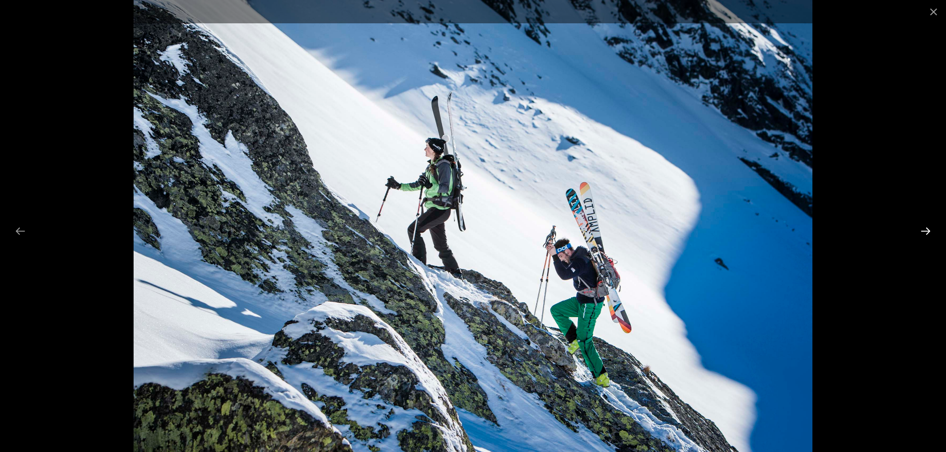
click at [924, 234] on button "Next slide" at bounding box center [925, 230] width 21 height 19
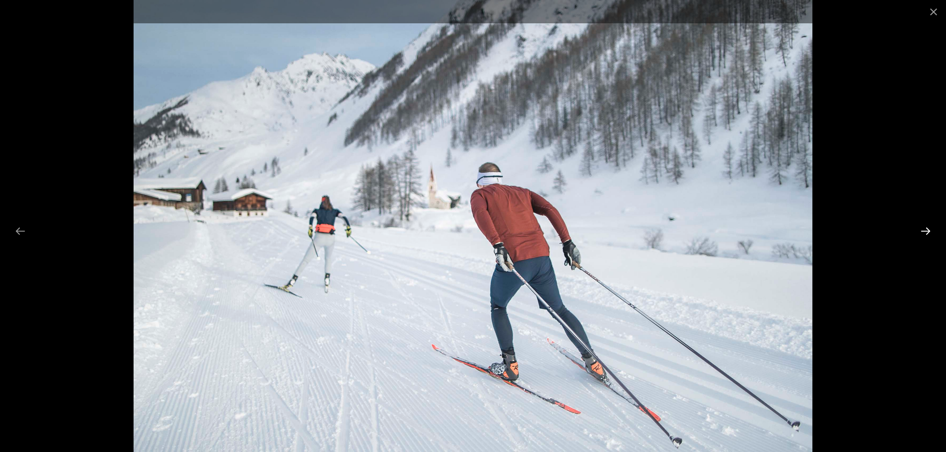
click at [924, 234] on button "Next slide" at bounding box center [925, 230] width 21 height 19
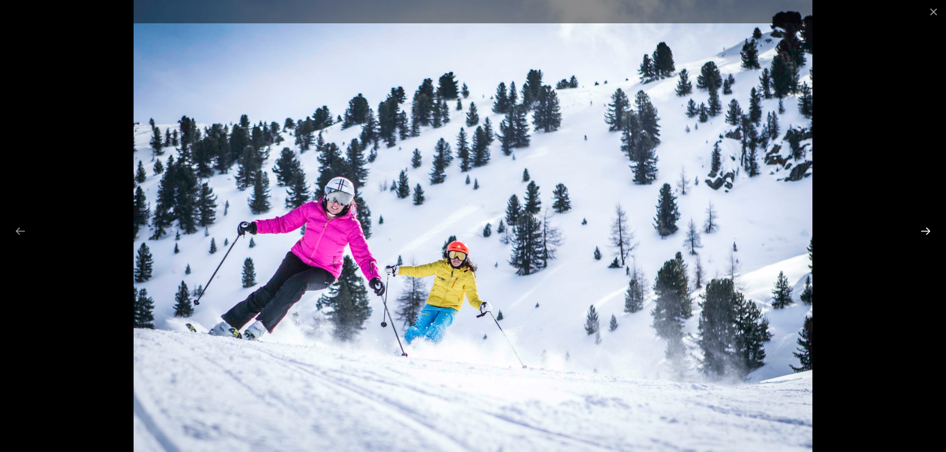
click at [924, 234] on button "Next slide" at bounding box center [925, 230] width 21 height 19
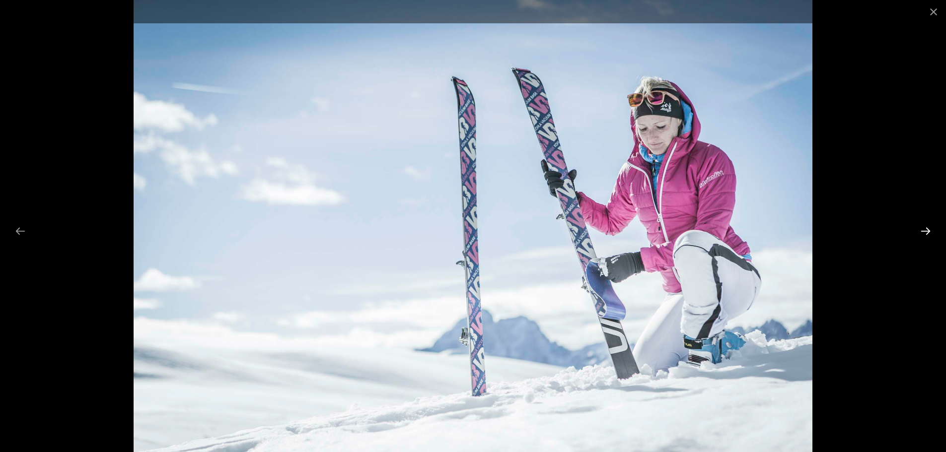
click at [924, 234] on button "Next slide" at bounding box center [925, 230] width 21 height 19
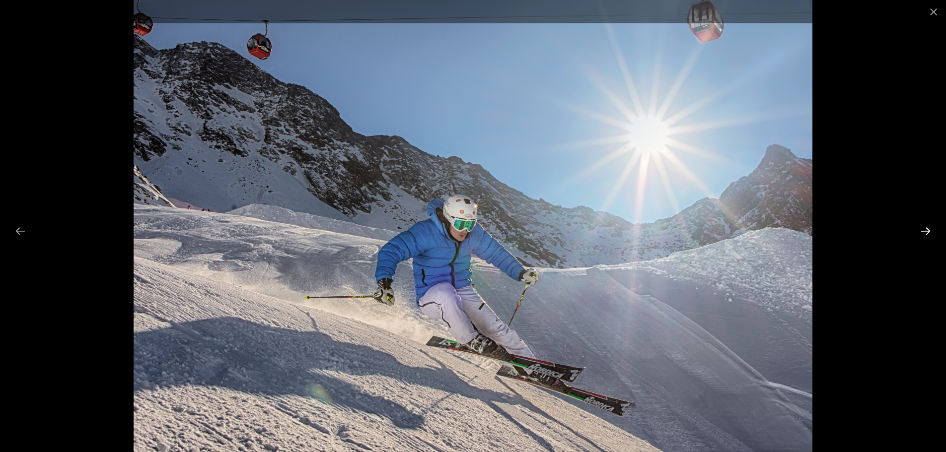
click at [924, 234] on button "Next slide" at bounding box center [925, 230] width 21 height 19
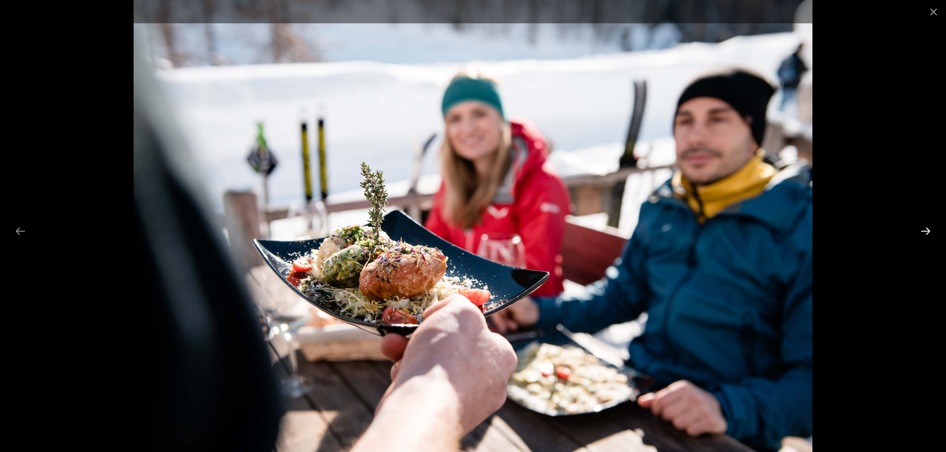
click at [924, 234] on button "Next slide" at bounding box center [925, 230] width 21 height 19
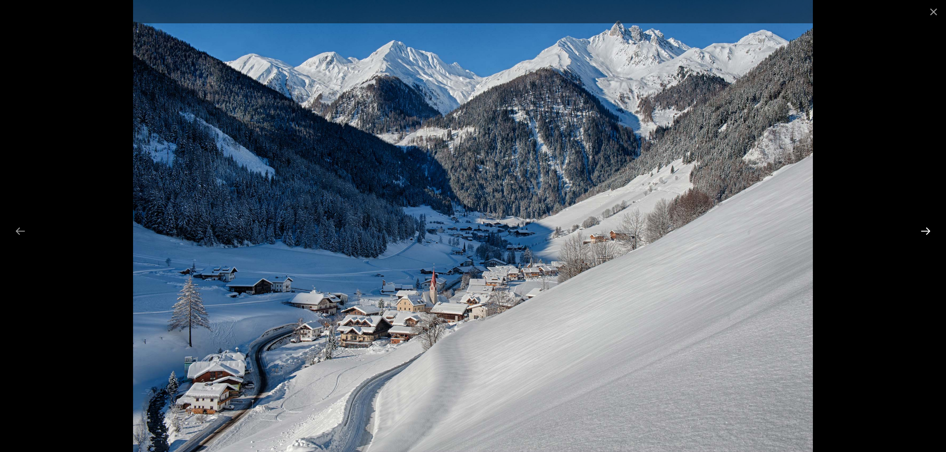
click at [924, 234] on button "Next slide" at bounding box center [925, 230] width 21 height 19
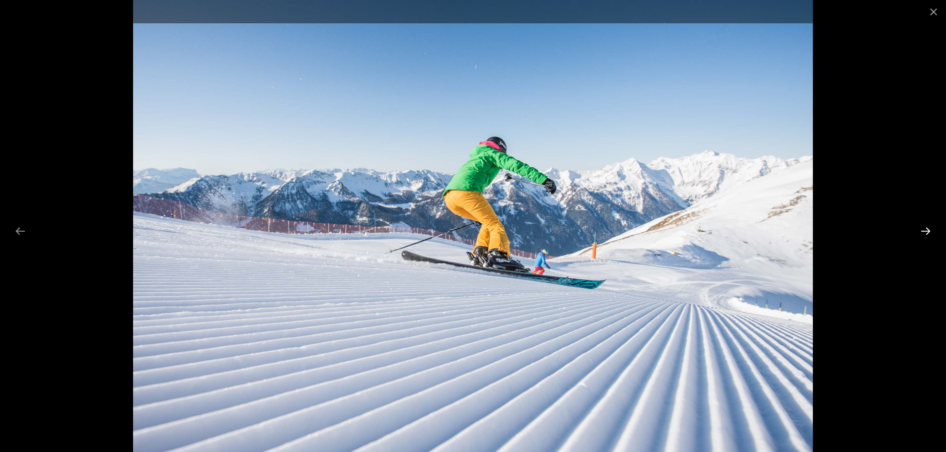
click at [924, 234] on button "Next slide" at bounding box center [925, 230] width 21 height 19
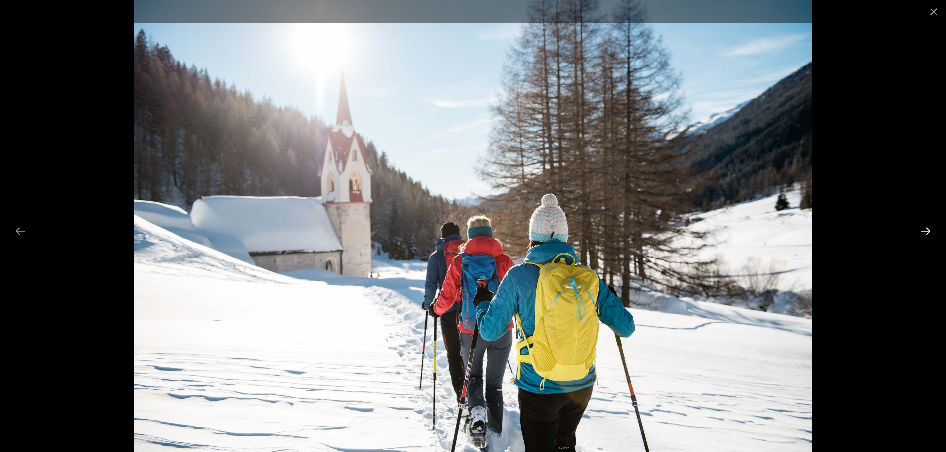
click at [924, 234] on button "Next slide" at bounding box center [925, 230] width 21 height 19
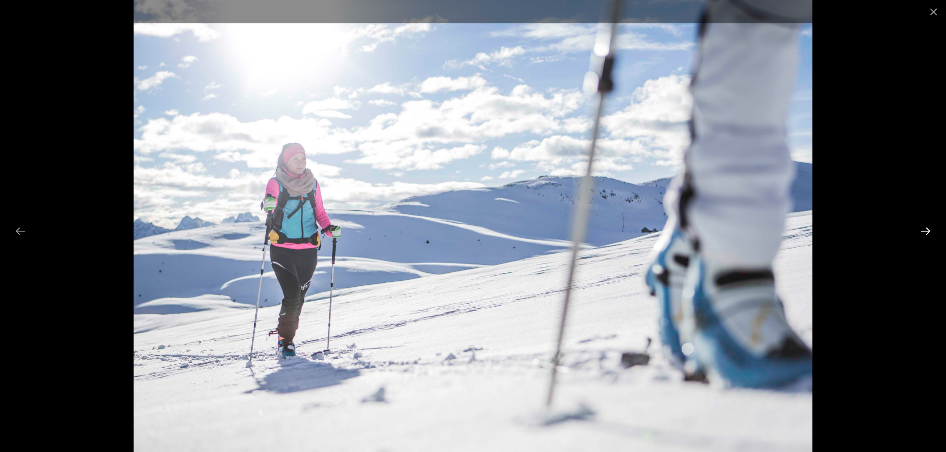
click at [924, 234] on button "Next slide" at bounding box center [925, 230] width 21 height 19
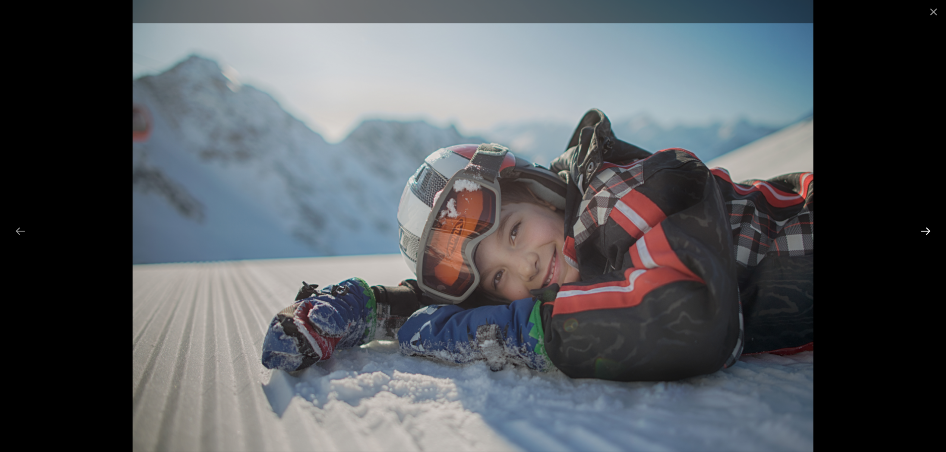
click at [924, 234] on button "Next slide" at bounding box center [925, 230] width 21 height 19
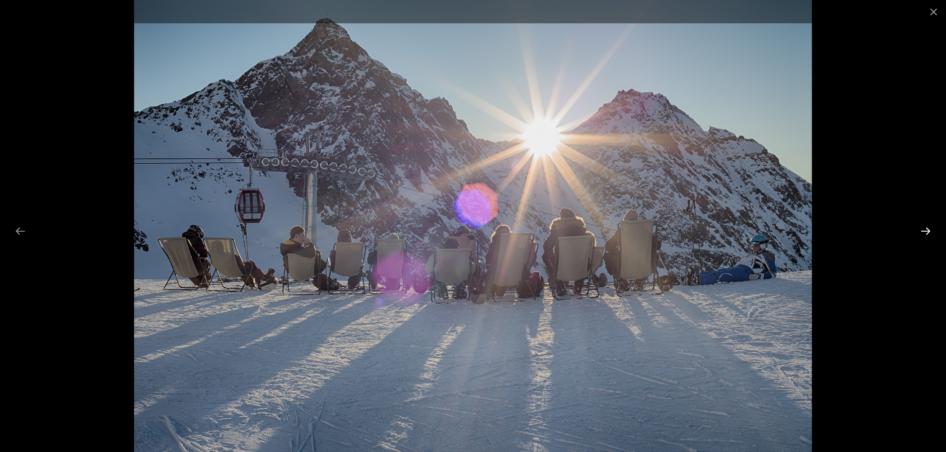
click at [924, 234] on button "Next slide" at bounding box center [925, 230] width 21 height 19
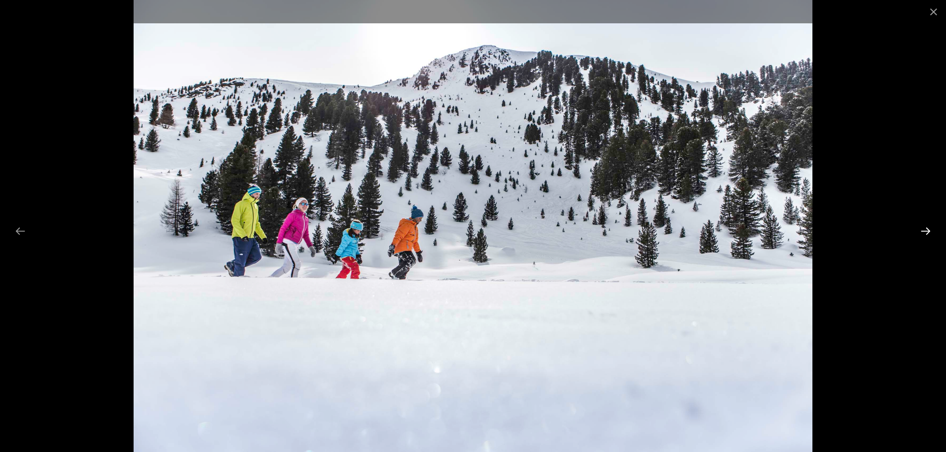
click at [924, 234] on button "Next slide" at bounding box center [925, 230] width 21 height 19
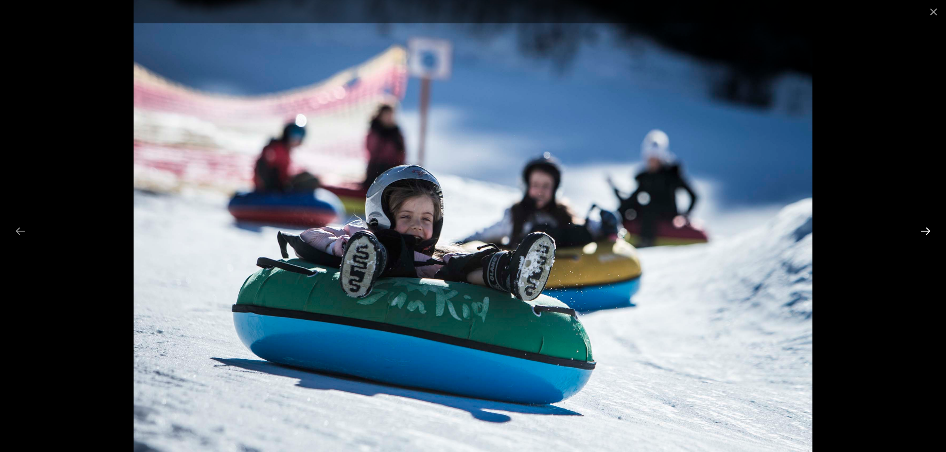
click at [924, 234] on button "Next slide" at bounding box center [925, 230] width 21 height 19
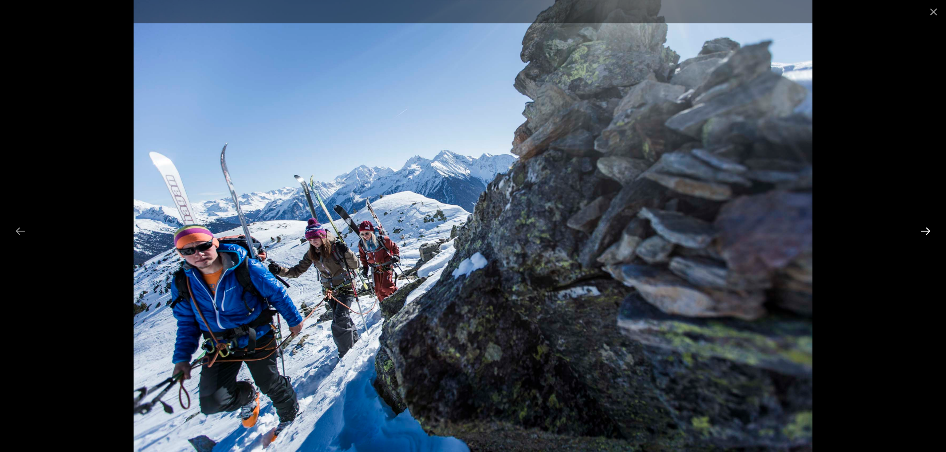
click at [924, 234] on button "Next slide" at bounding box center [925, 230] width 21 height 19
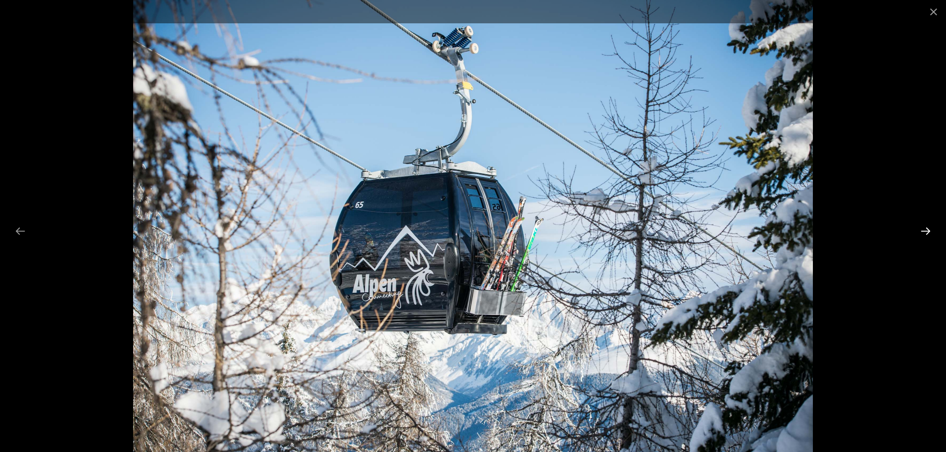
click at [924, 234] on button "Next slide" at bounding box center [925, 230] width 21 height 19
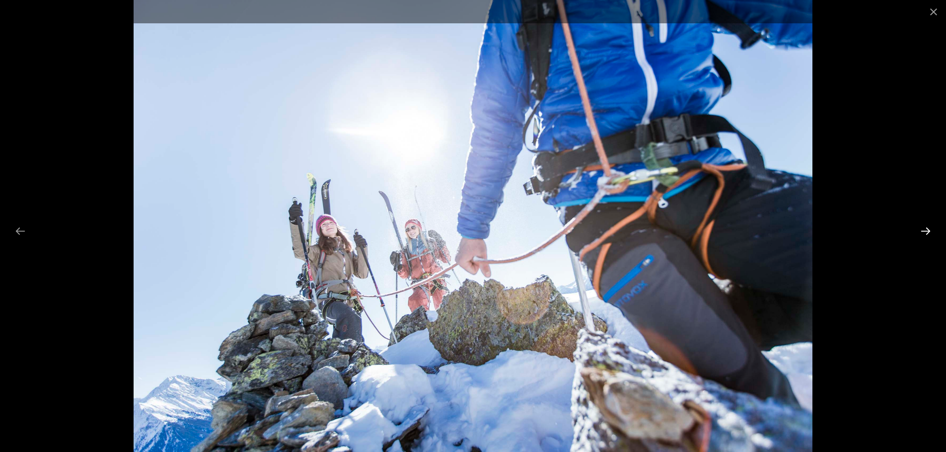
click at [924, 234] on button "Next slide" at bounding box center [925, 230] width 21 height 19
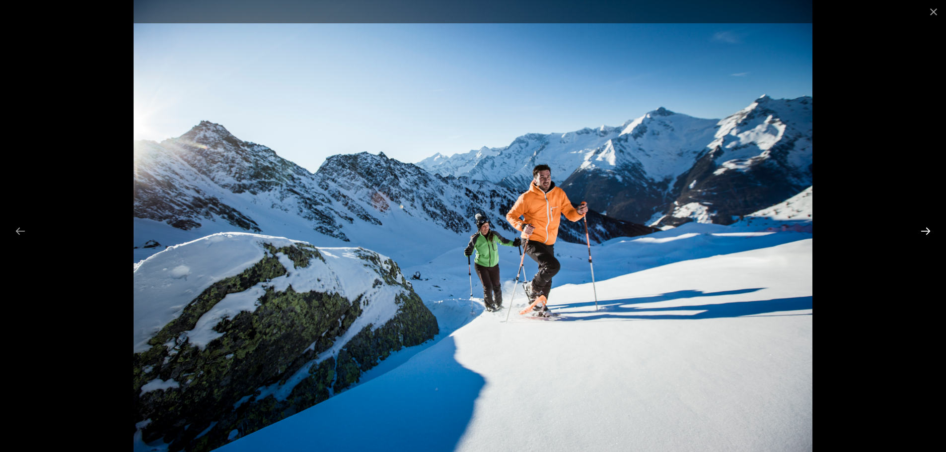
click at [924, 234] on button "Next slide" at bounding box center [925, 230] width 21 height 19
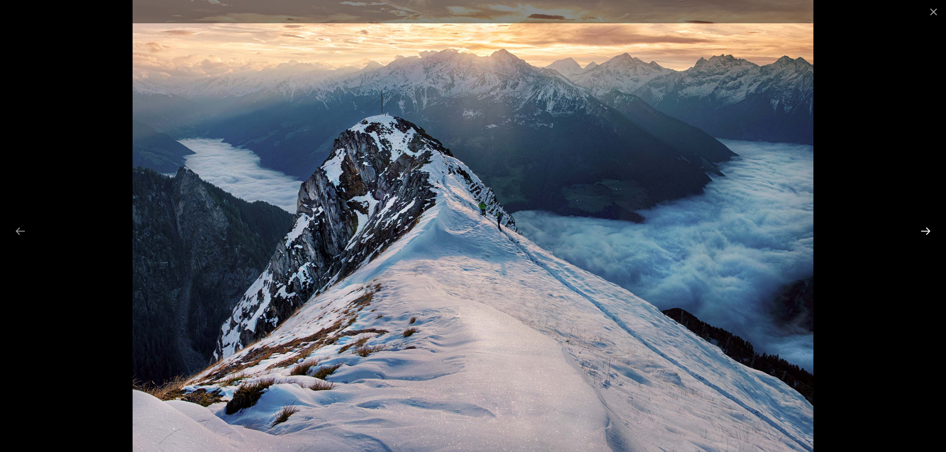
click at [924, 234] on button "Next slide" at bounding box center [925, 230] width 21 height 19
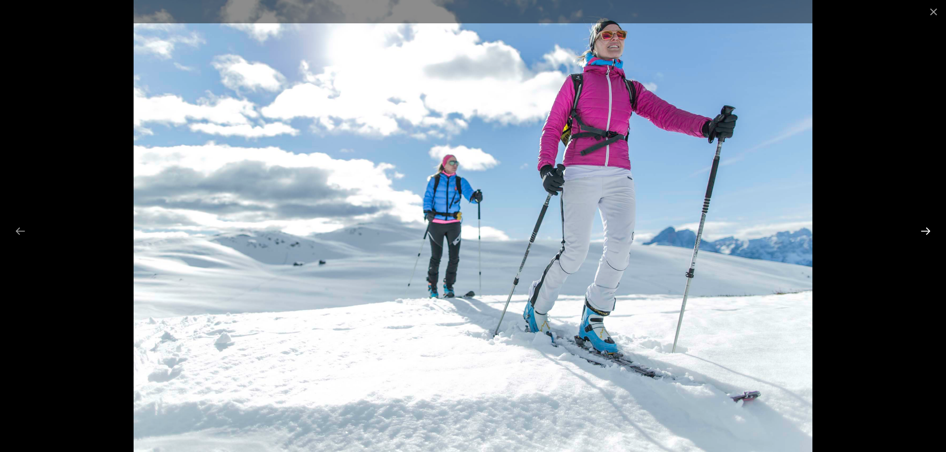
click at [924, 234] on button "Next slide" at bounding box center [925, 230] width 21 height 19
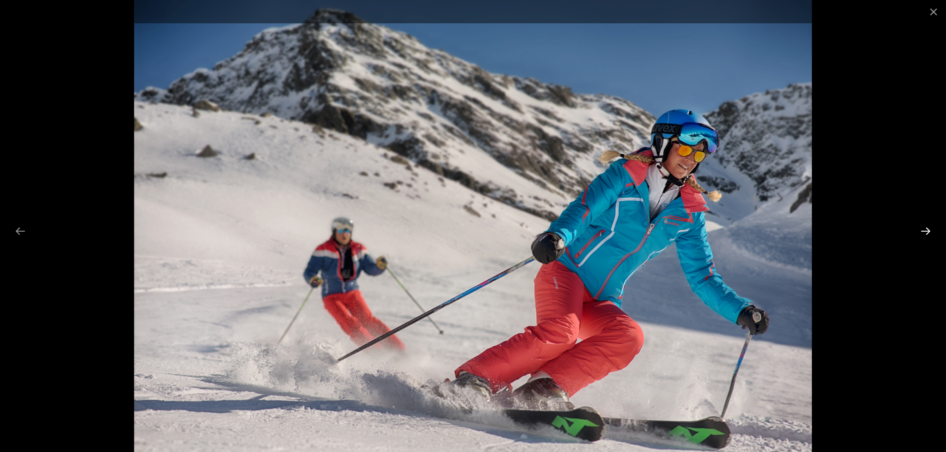
click at [924, 234] on button "Next slide" at bounding box center [925, 230] width 21 height 19
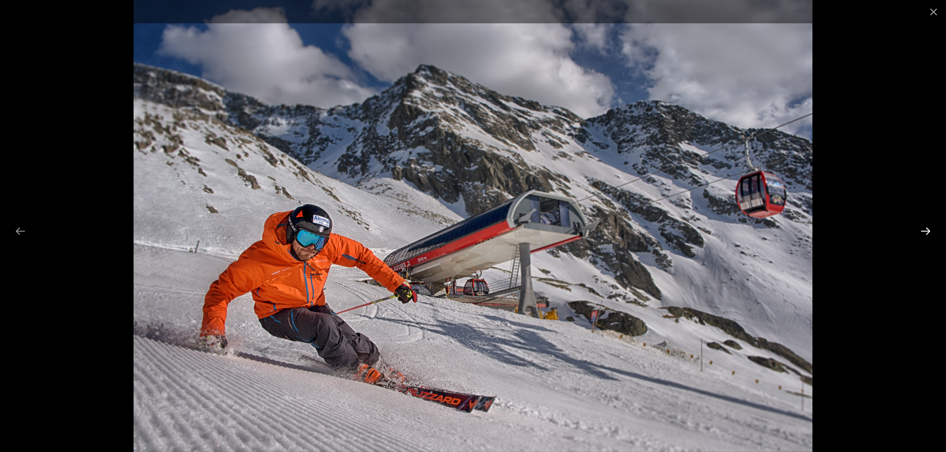
click at [924, 234] on button "Next slide" at bounding box center [925, 230] width 21 height 19
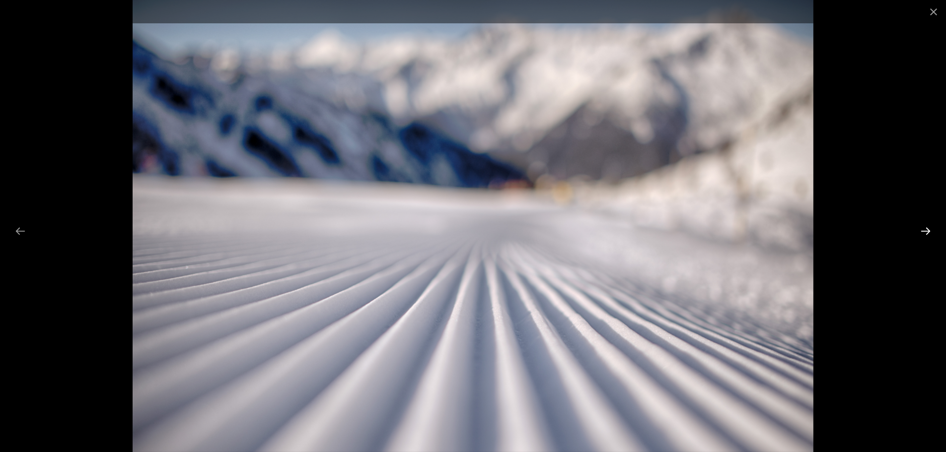
click at [924, 234] on button "Next slide" at bounding box center [925, 230] width 21 height 19
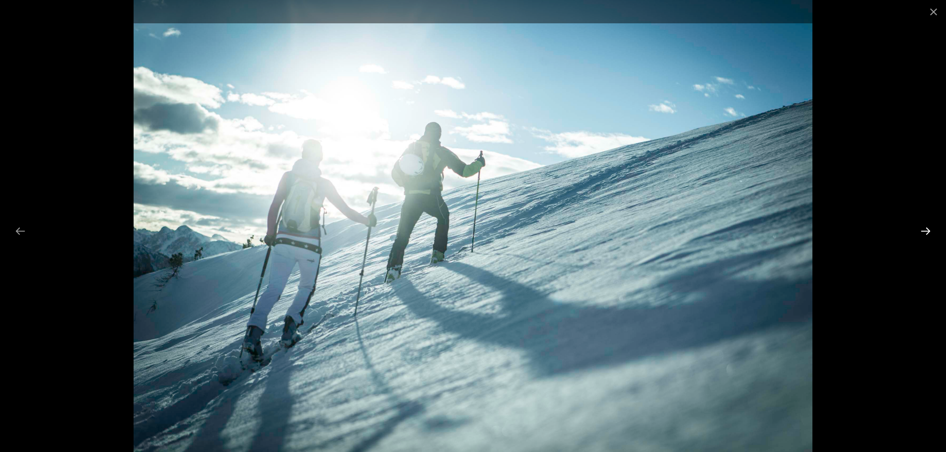
click at [924, 234] on button "Next slide" at bounding box center [925, 230] width 21 height 19
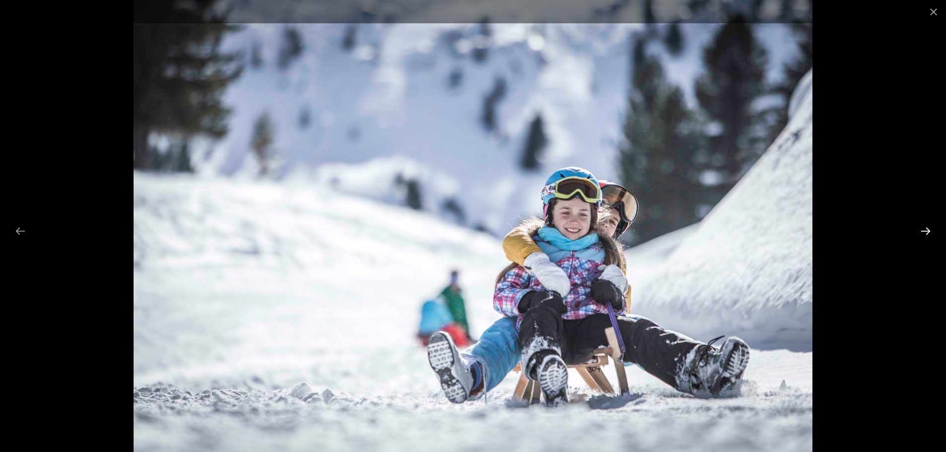
click at [924, 234] on button "Next slide" at bounding box center [925, 230] width 21 height 19
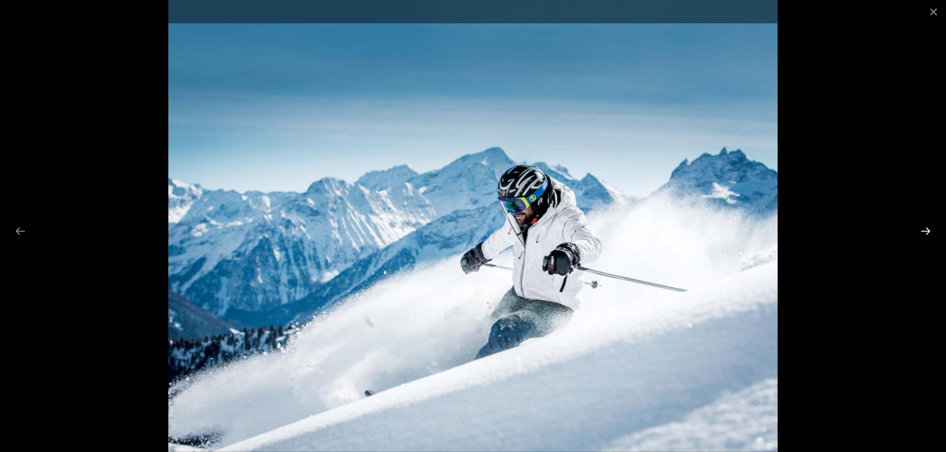
click at [924, 234] on button "Next slide" at bounding box center [925, 230] width 21 height 19
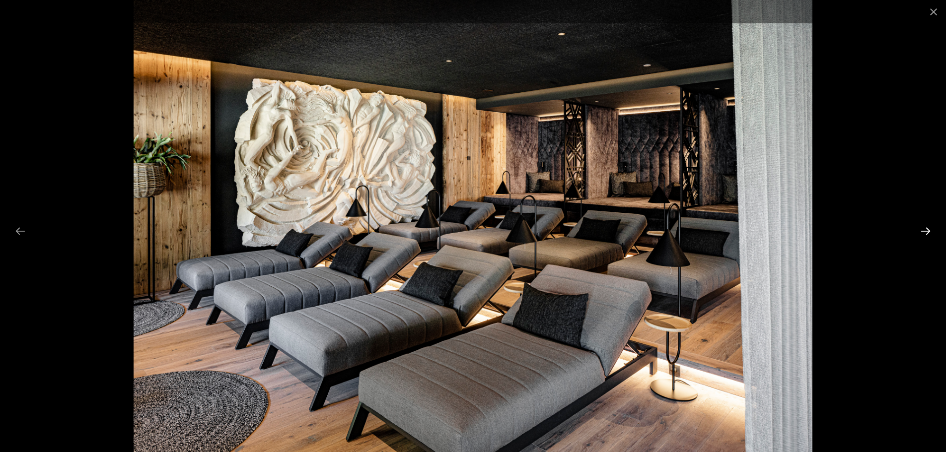
click at [924, 234] on button "Next slide" at bounding box center [925, 230] width 21 height 19
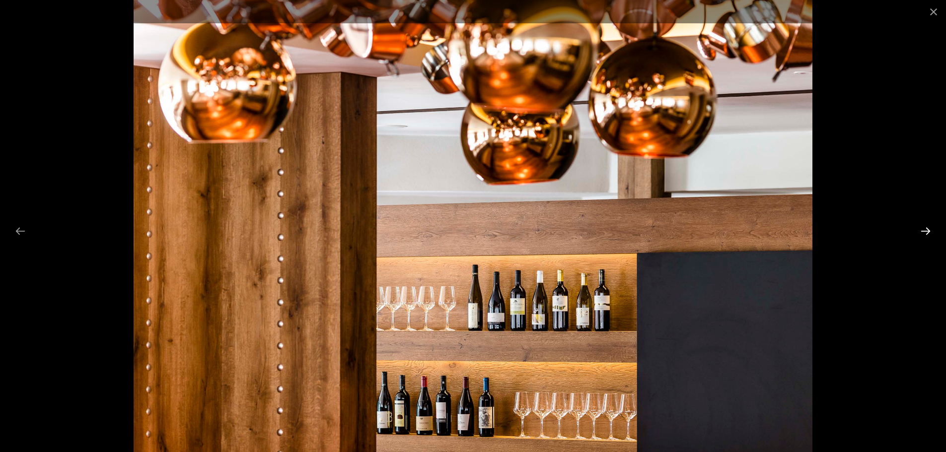
click at [924, 234] on button "Next slide" at bounding box center [925, 230] width 21 height 19
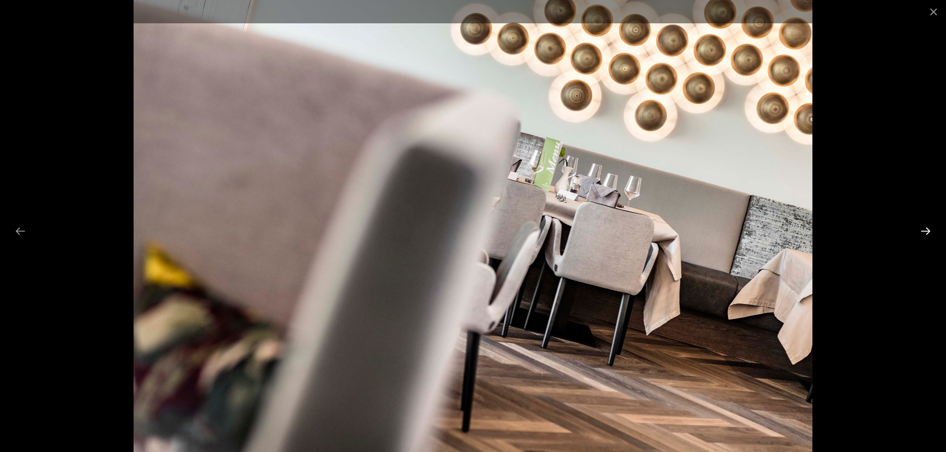
click at [924, 234] on button "Next slide" at bounding box center [925, 230] width 21 height 19
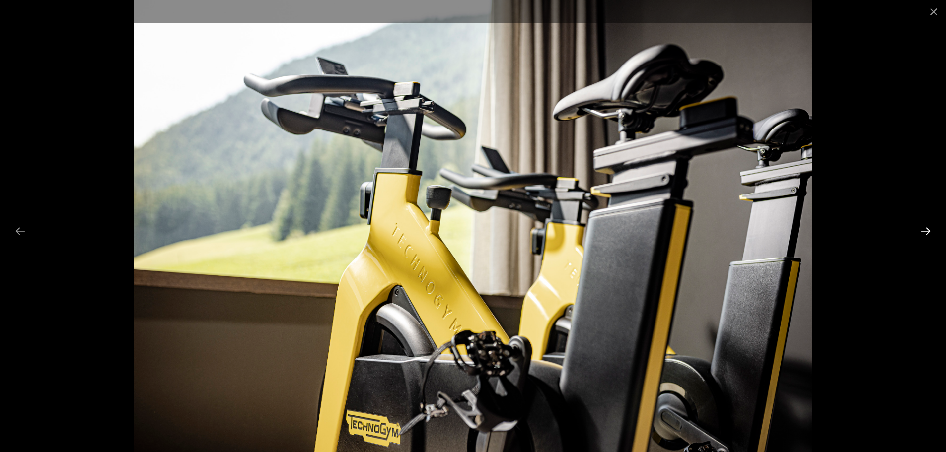
click at [924, 234] on button "Next slide" at bounding box center [925, 230] width 21 height 19
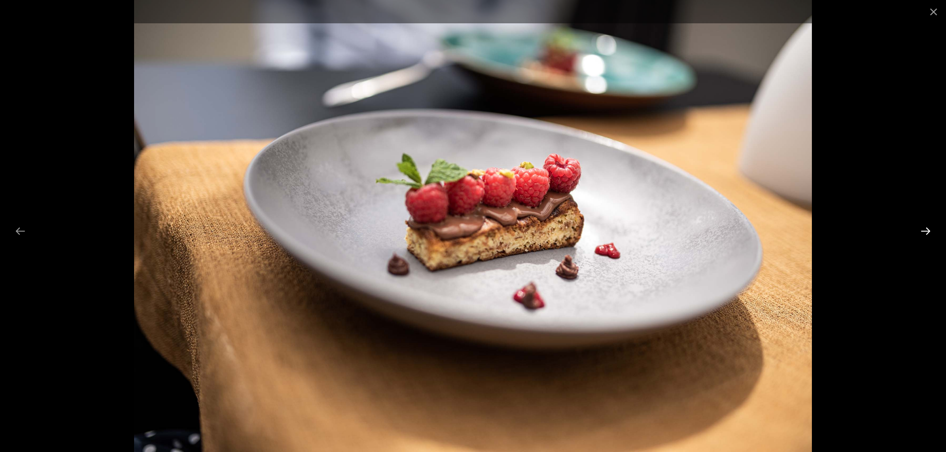
click at [924, 234] on button "Next slide" at bounding box center [925, 230] width 21 height 19
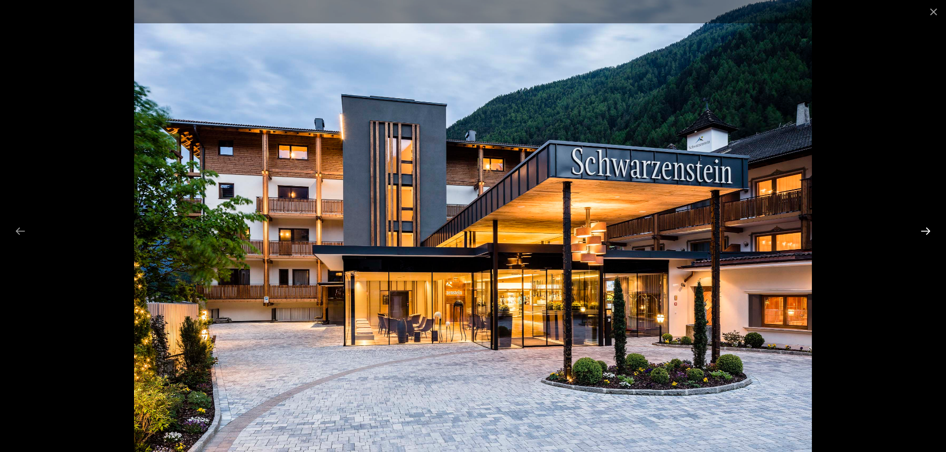
click at [924, 234] on button "Next slide" at bounding box center [925, 230] width 21 height 19
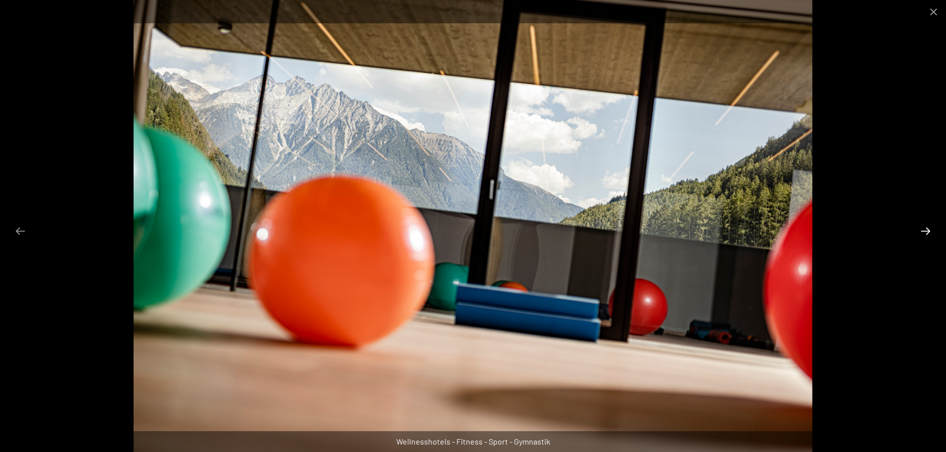
click at [924, 234] on button "Next slide" at bounding box center [925, 230] width 21 height 19
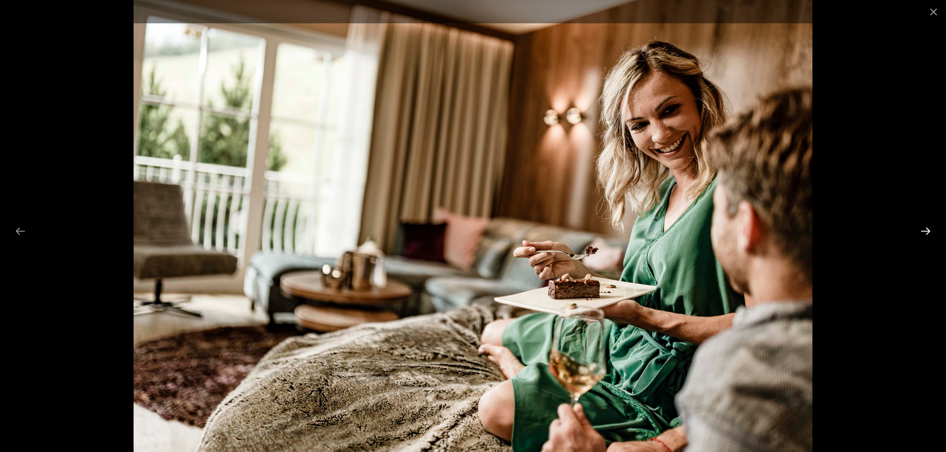
click at [924, 234] on button "Next slide" at bounding box center [925, 230] width 21 height 19
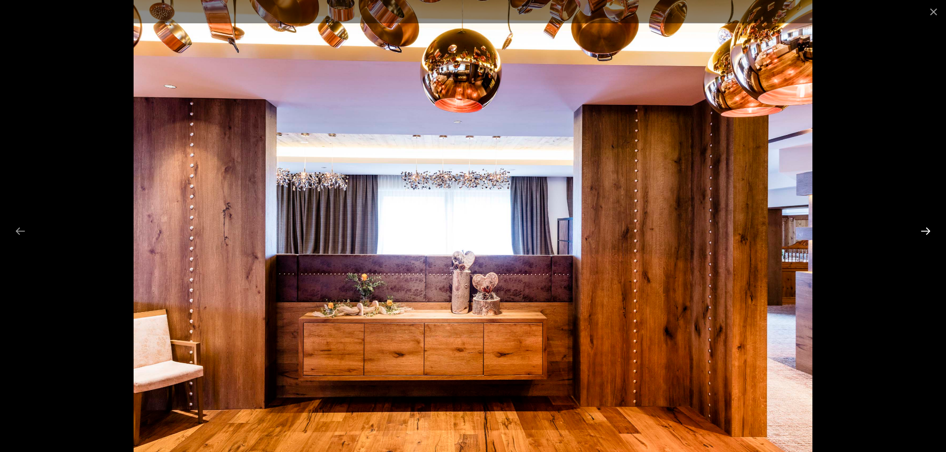
click at [924, 234] on button "Next slide" at bounding box center [925, 230] width 21 height 19
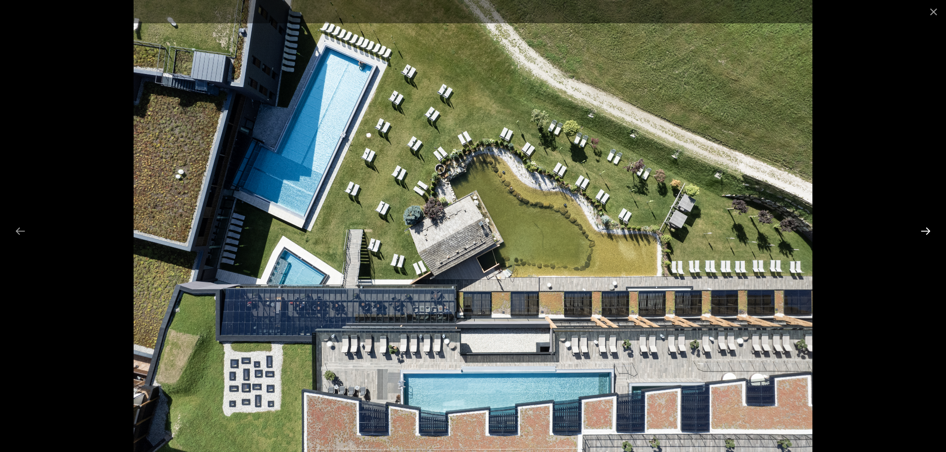
click at [924, 234] on button "Next slide" at bounding box center [925, 230] width 21 height 19
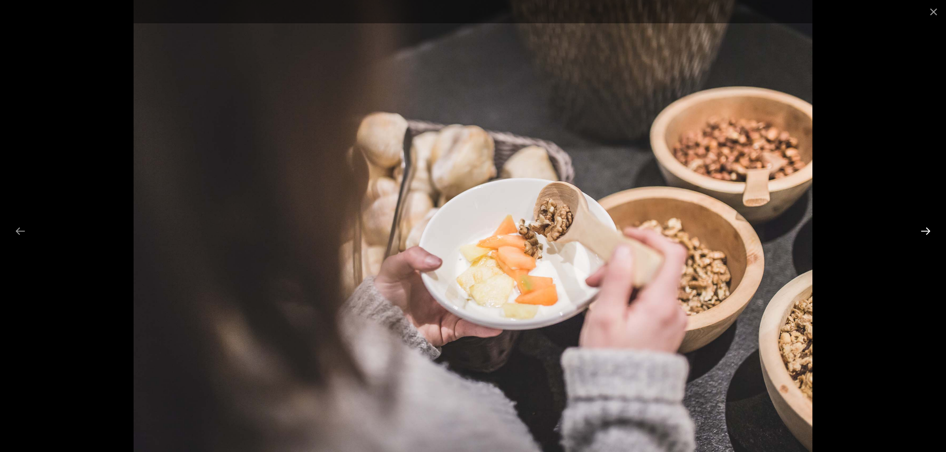
click at [924, 234] on button "Next slide" at bounding box center [925, 230] width 21 height 19
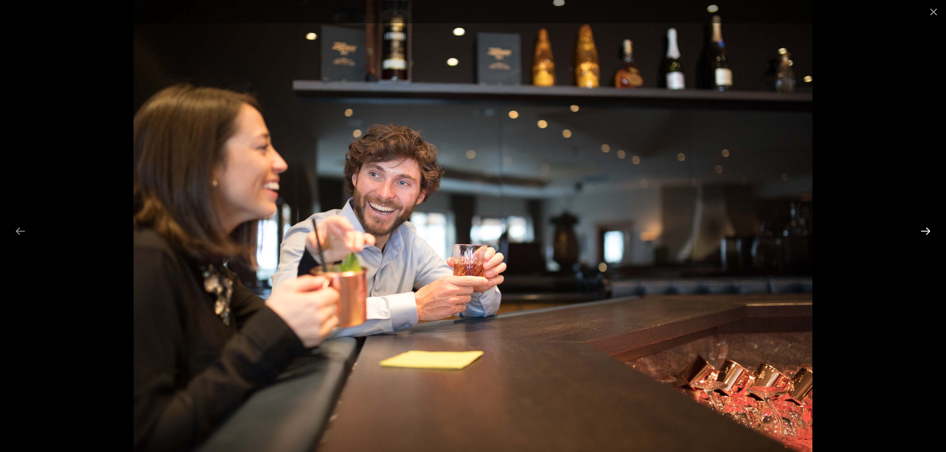
click at [924, 234] on button "Next slide" at bounding box center [925, 230] width 21 height 19
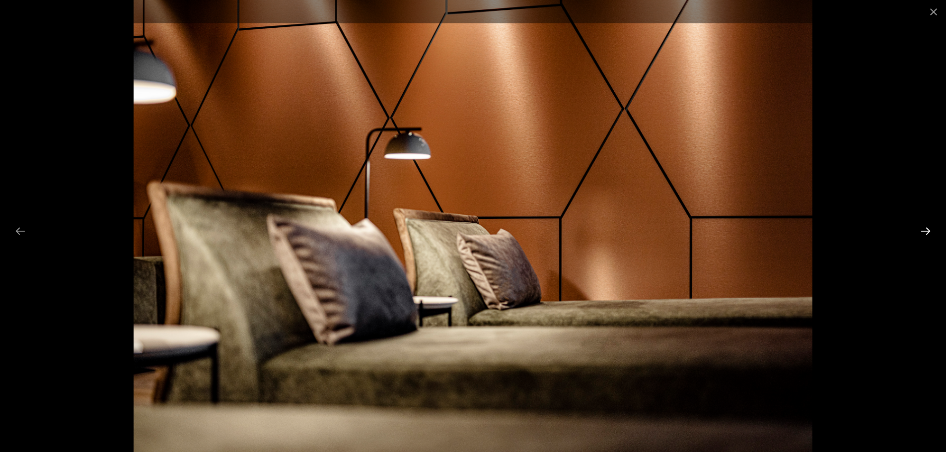
click at [924, 234] on button "Next slide" at bounding box center [925, 230] width 21 height 19
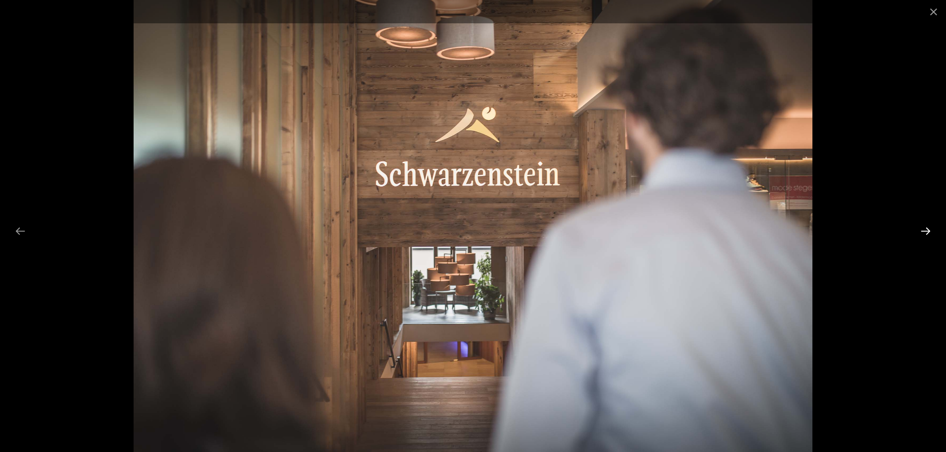
click at [924, 234] on button "Next slide" at bounding box center [925, 230] width 21 height 19
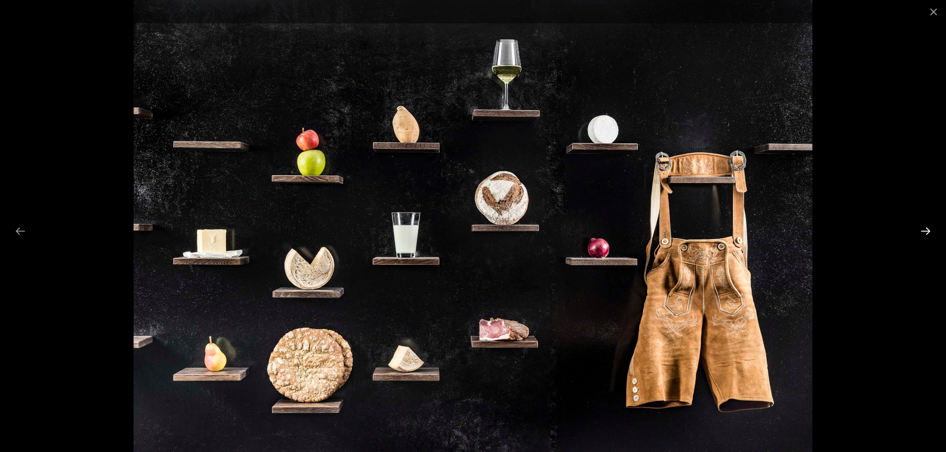
click at [924, 234] on button "Next slide" at bounding box center [925, 230] width 21 height 19
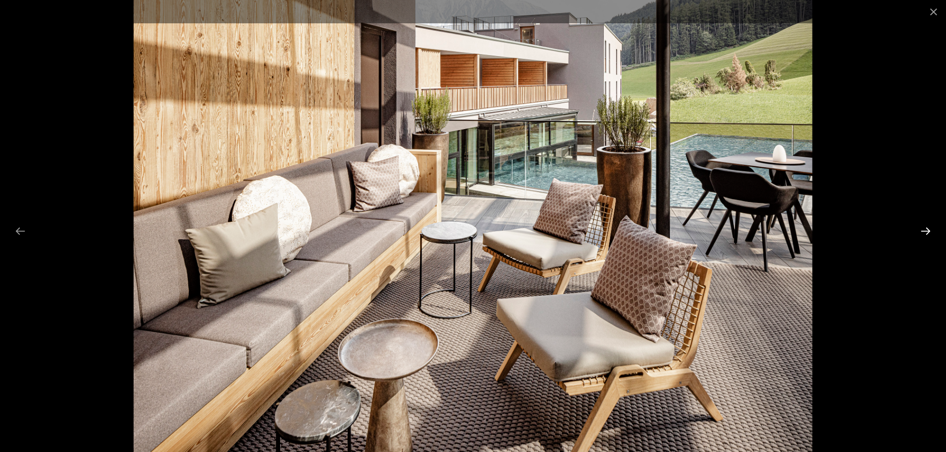
click at [924, 234] on button "Next slide" at bounding box center [925, 230] width 21 height 19
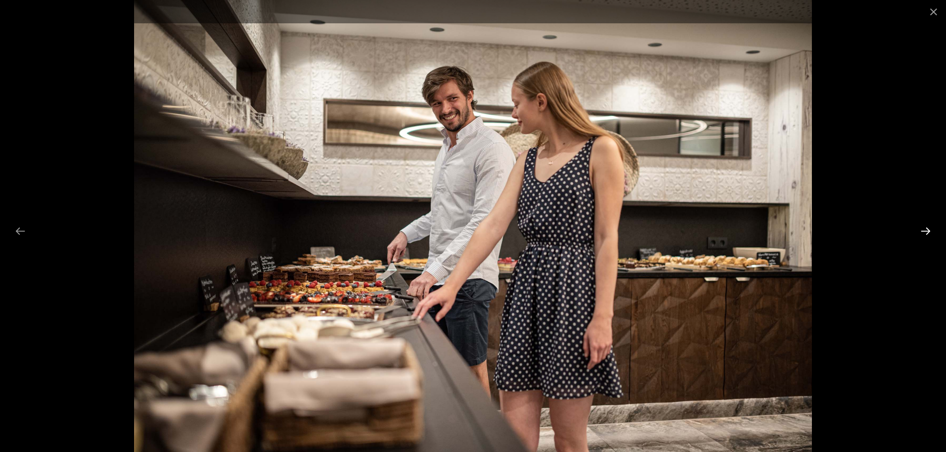
click at [924, 234] on button "Next slide" at bounding box center [925, 230] width 21 height 19
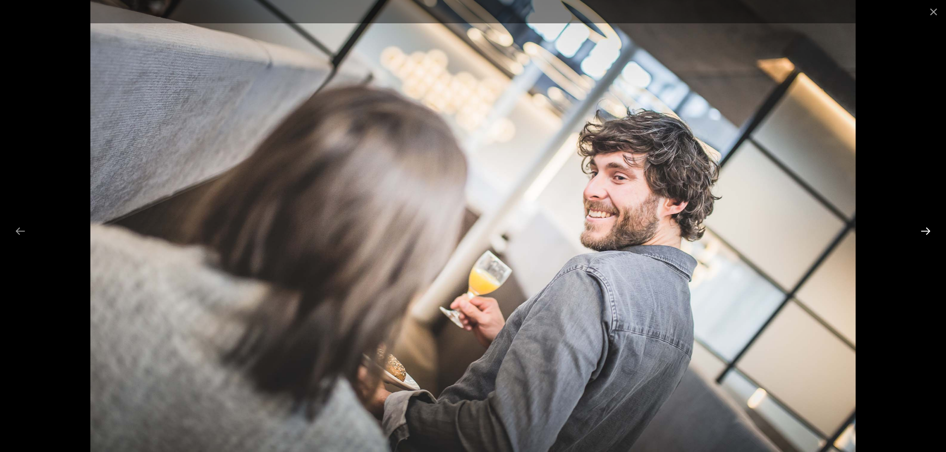
click at [924, 234] on button "Next slide" at bounding box center [925, 230] width 21 height 19
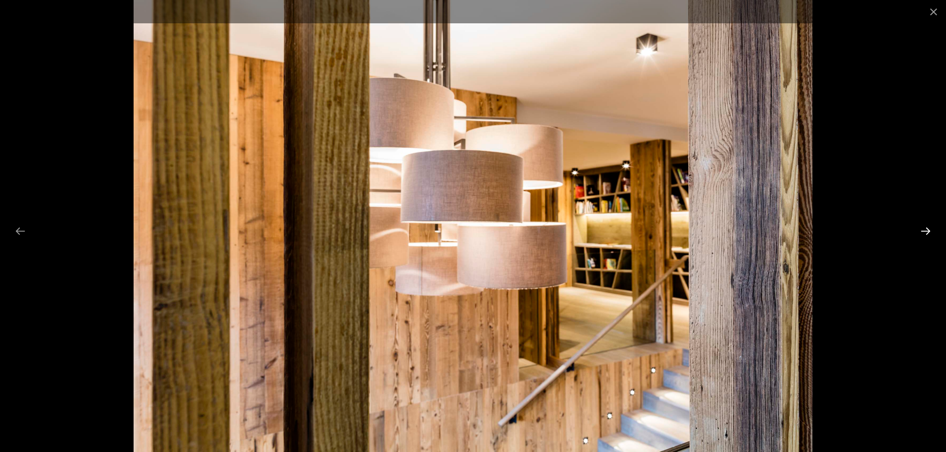
click at [924, 234] on button "Next slide" at bounding box center [925, 230] width 21 height 19
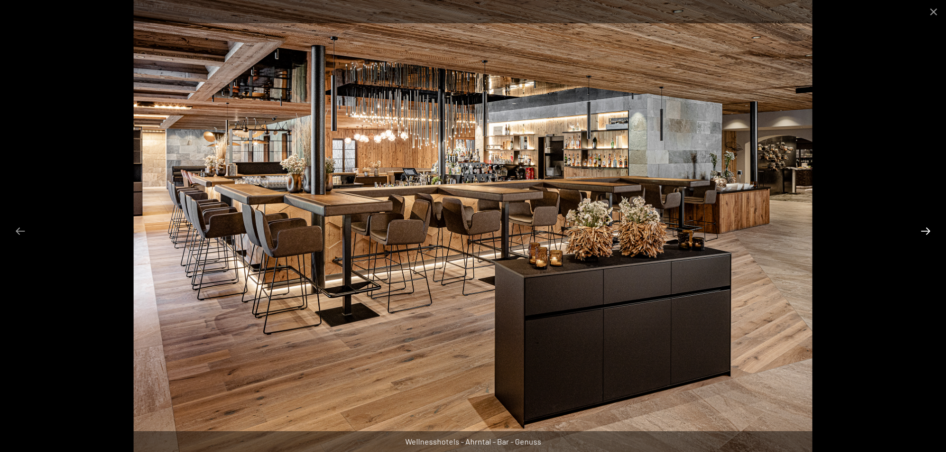
click at [924, 234] on button "Next slide" at bounding box center [925, 230] width 21 height 19
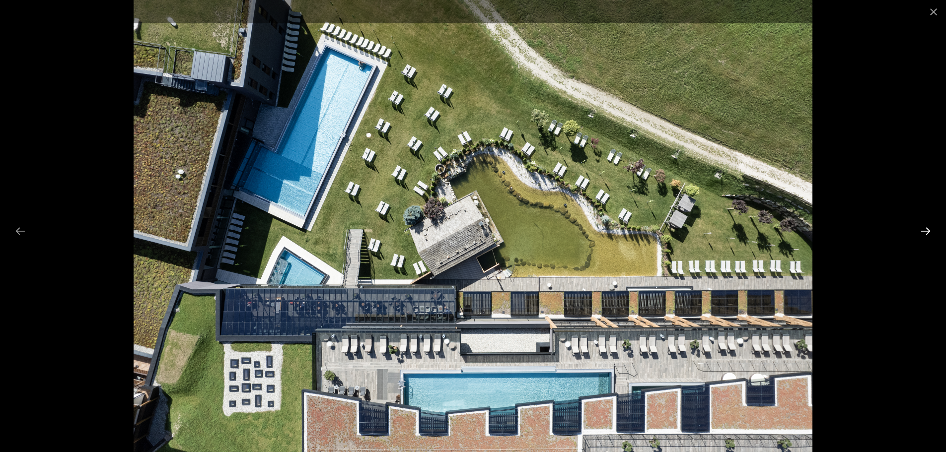
click at [924, 234] on button "Next slide" at bounding box center [925, 230] width 21 height 19
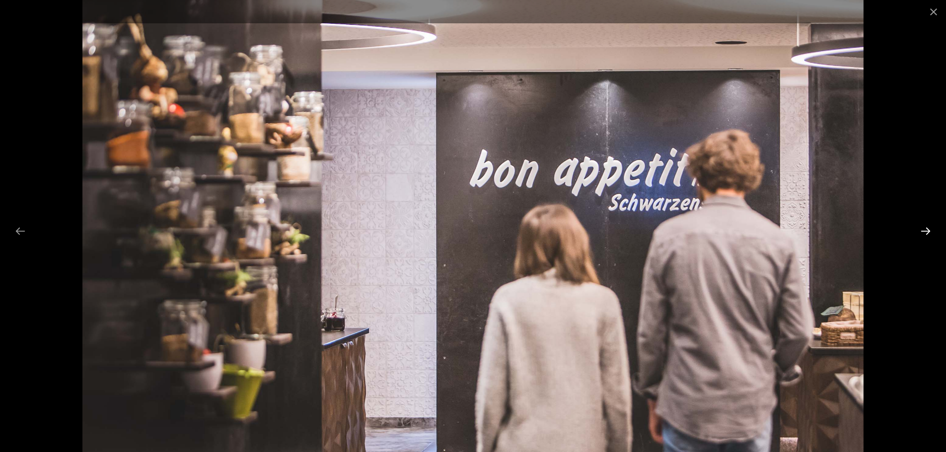
click at [924, 234] on button "Next slide" at bounding box center [925, 230] width 21 height 19
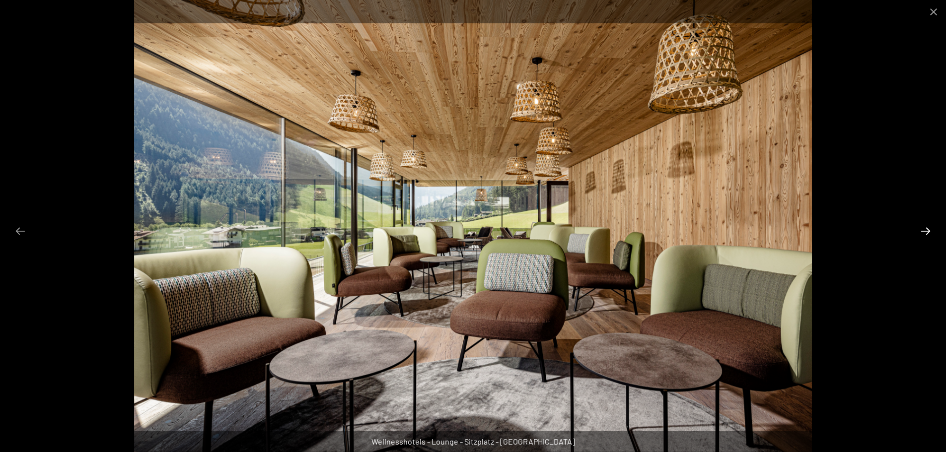
click at [924, 234] on button "Next slide" at bounding box center [925, 230] width 21 height 19
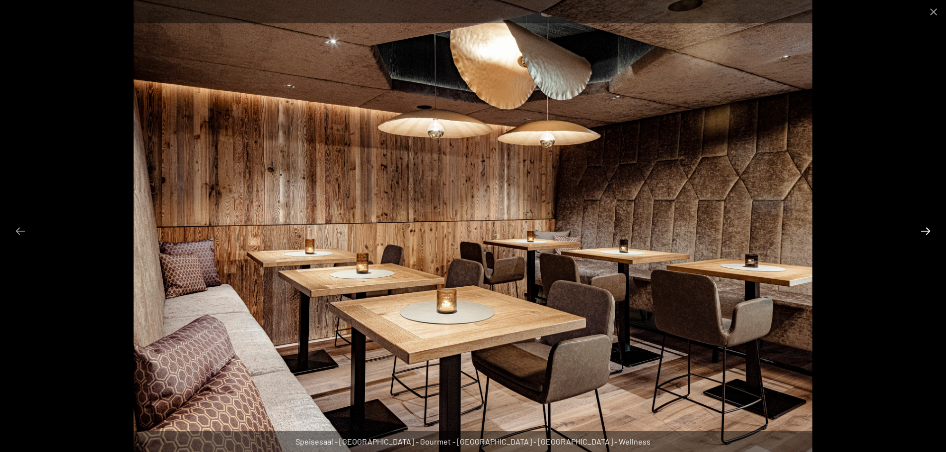
click at [924, 234] on button "Next slide" at bounding box center [925, 230] width 21 height 19
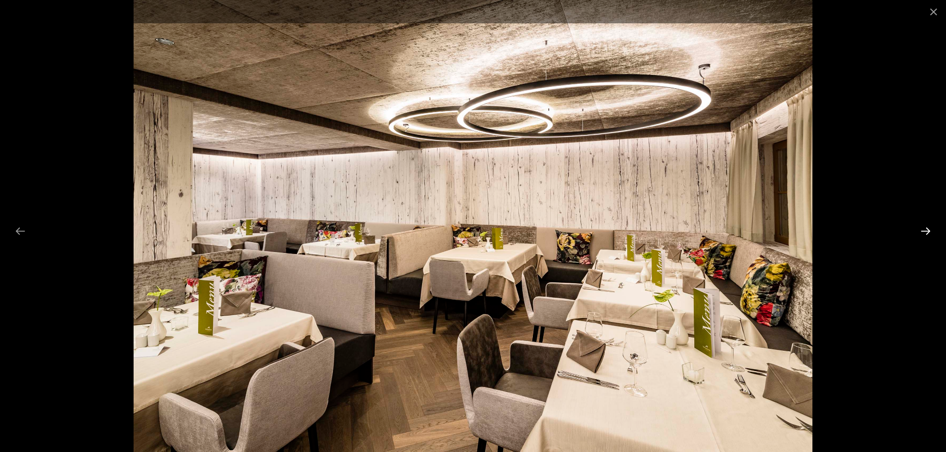
click at [924, 234] on button "Next slide" at bounding box center [925, 230] width 21 height 19
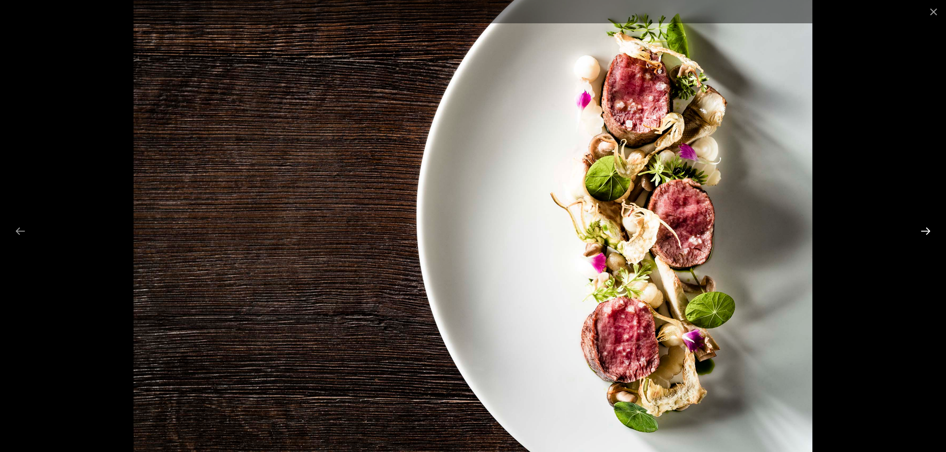
click at [924, 234] on button "Next slide" at bounding box center [925, 230] width 21 height 19
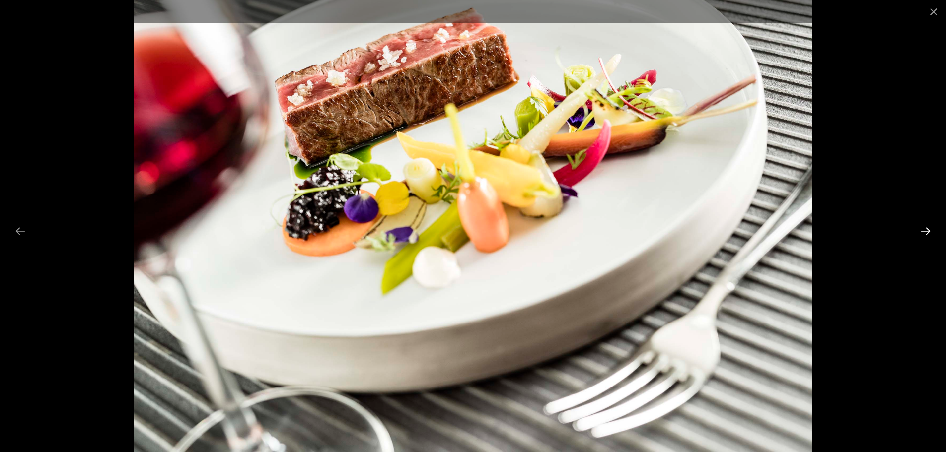
click at [924, 234] on button "Next slide" at bounding box center [925, 230] width 21 height 19
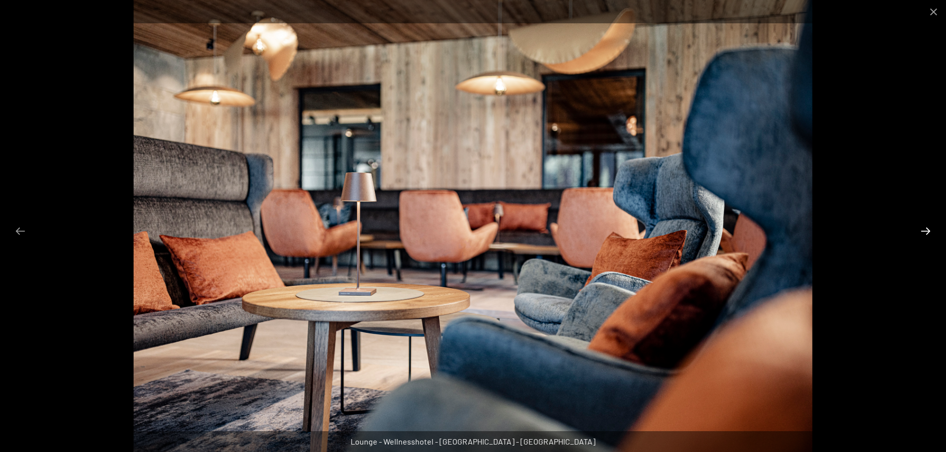
click at [924, 234] on button "Next slide" at bounding box center [925, 230] width 21 height 19
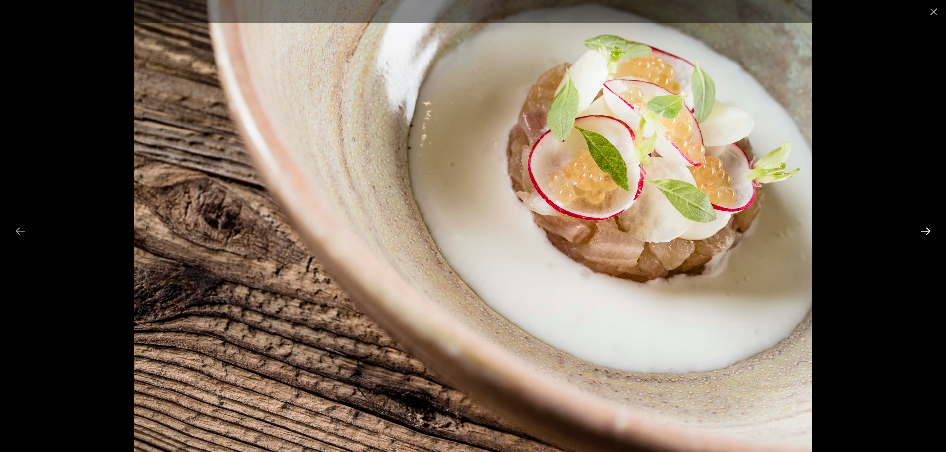
click at [924, 234] on button "Next slide" at bounding box center [925, 230] width 21 height 19
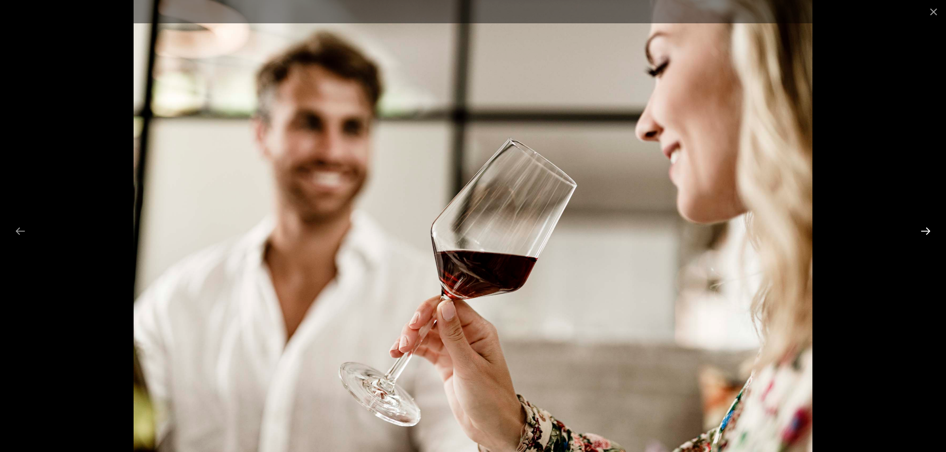
click at [924, 234] on button "Next slide" at bounding box center [925, 230] width 21 height 19
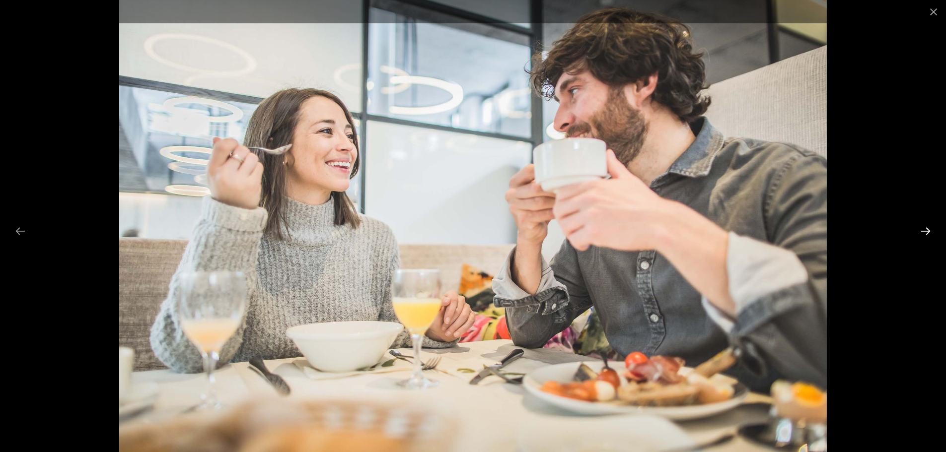
click at [924, 234] on button "Next slide" at bounding box center [925, 230] width 21 height 19
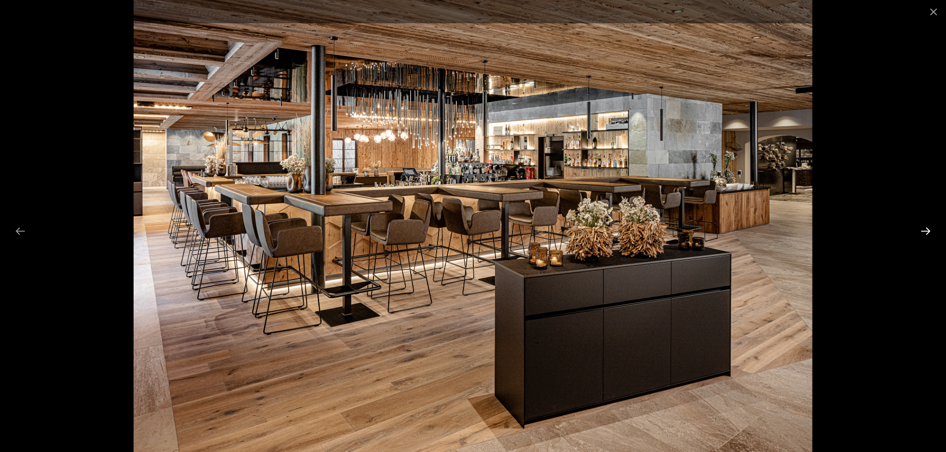
click at [924, 234] on button "Next slide" at bounding box center [925, 230] width 21 height 19
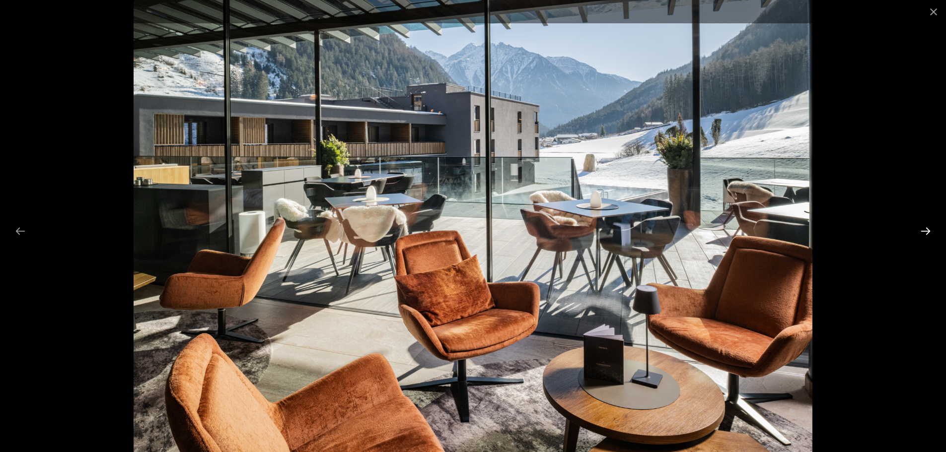
click at [924, 234] on button "Next slide" at bounding box center [925, 230] width 21 height 19
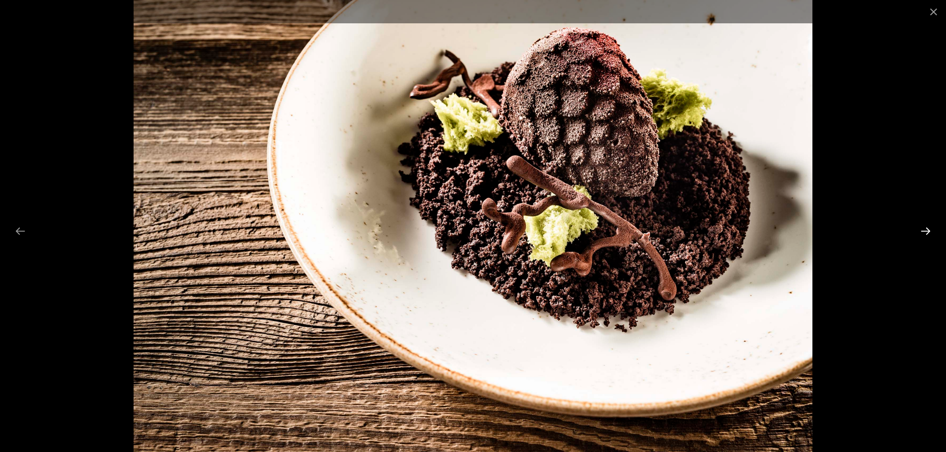
click at [924, 234] on button "Next slide" at bounding box center [925, 230] width 21 height 19
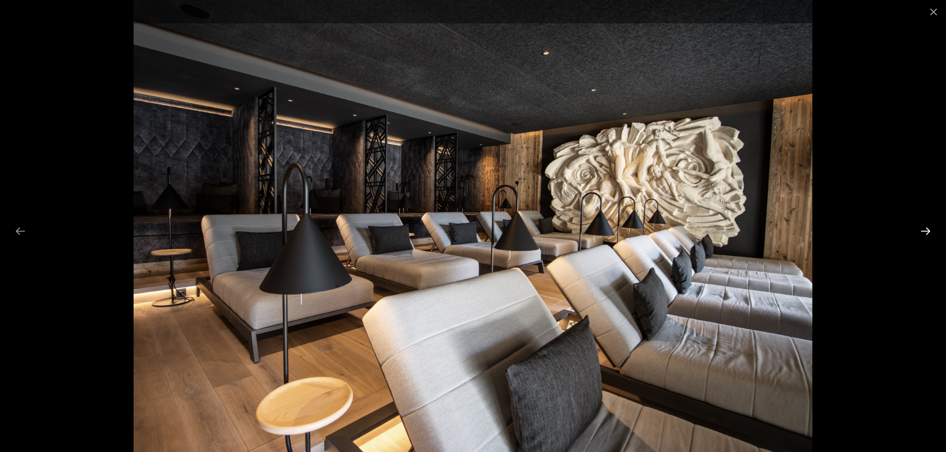
click at [924, 234] on button "Next slide" at bounding box center [925, 230] width 21 height 19
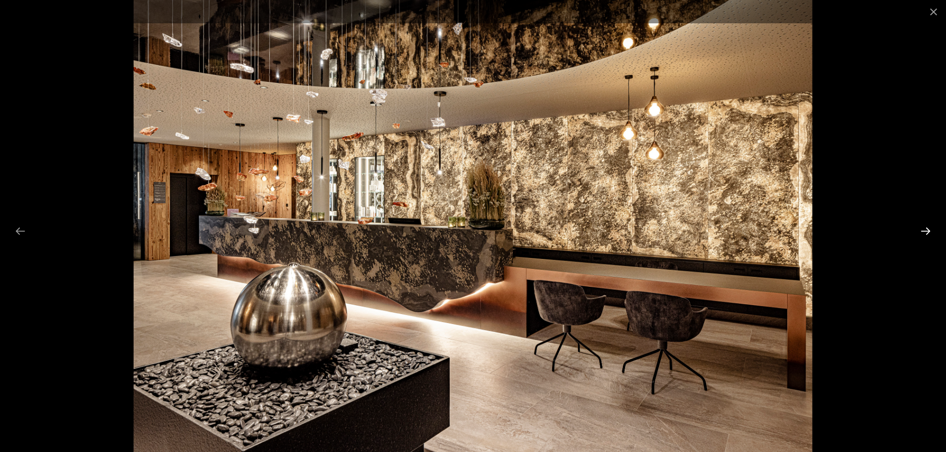
click at [924, 234] on button "Next slide" at bounding box center [925, 230] width 21 height 19
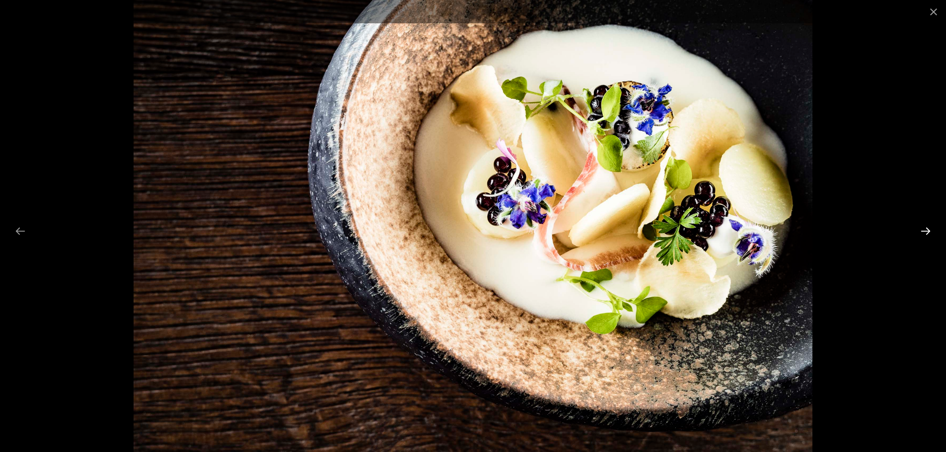
click at [924, 234] on button "Next slide" at bounding box center [925, 230] width 21 height 19
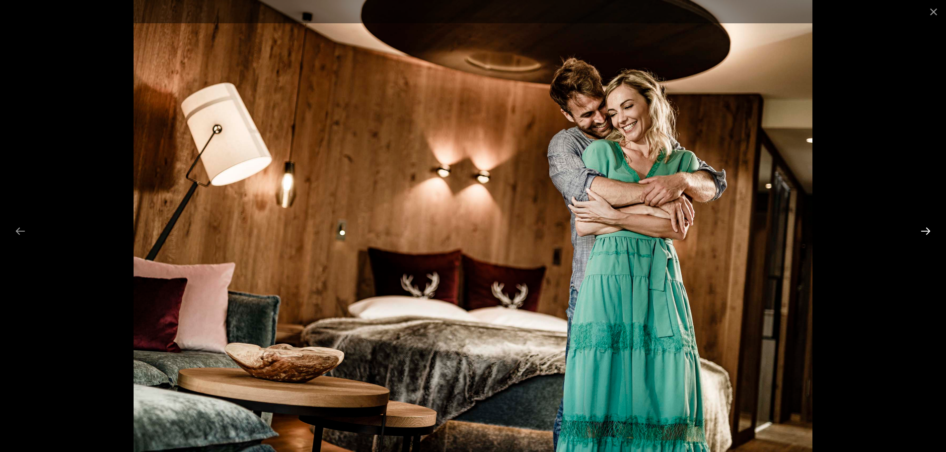
click at [924, 234] on button "Next slide" at bounding box center [925, 230] width 21 height 19
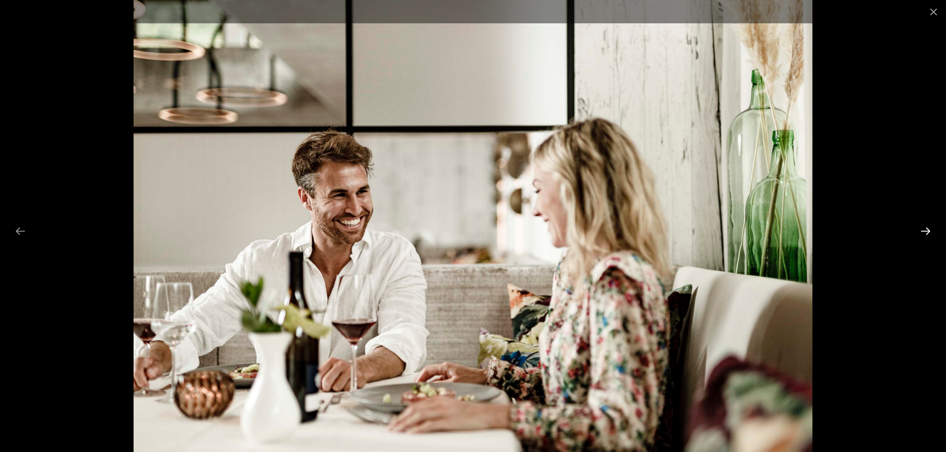
click at [924, 234] on button "Next slide" at bounding box center [925, 230] width 21 height 19
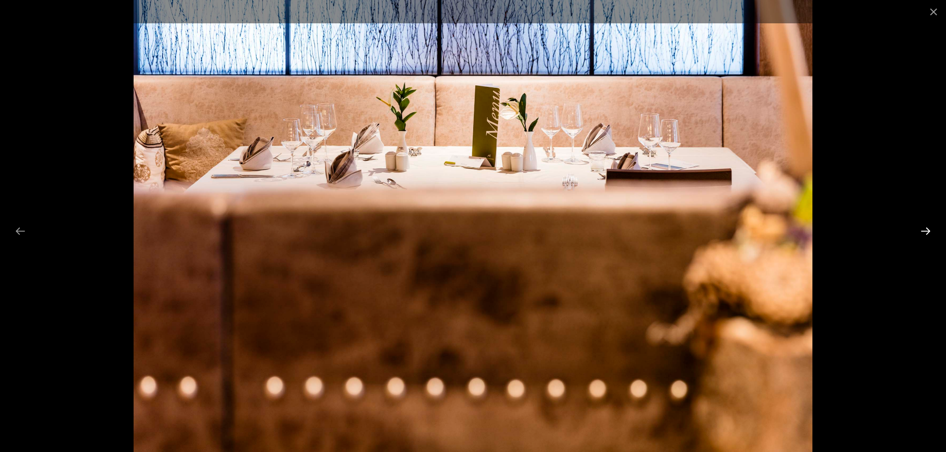
click at [924, 234] on button "Next slide" at bounding box center [925, 230] width 21 height 19
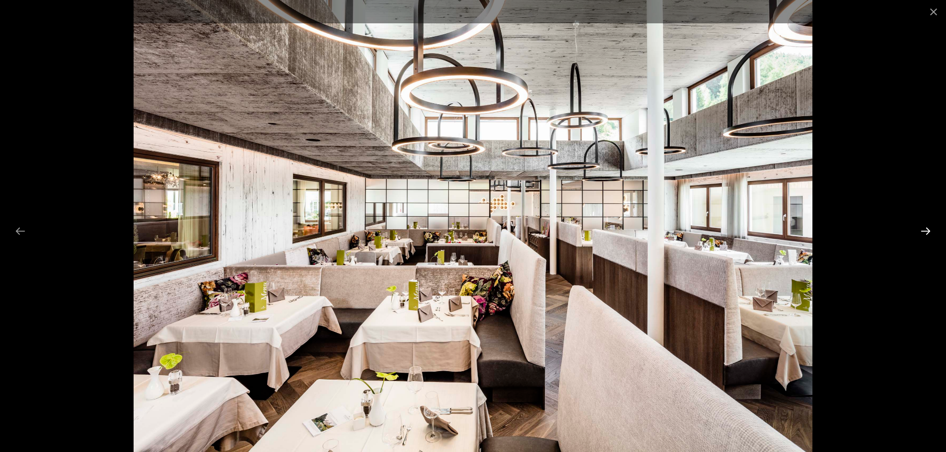
click at [924, 234] on button "Next slide" at bounding box center [925, 230] width 21 height 19
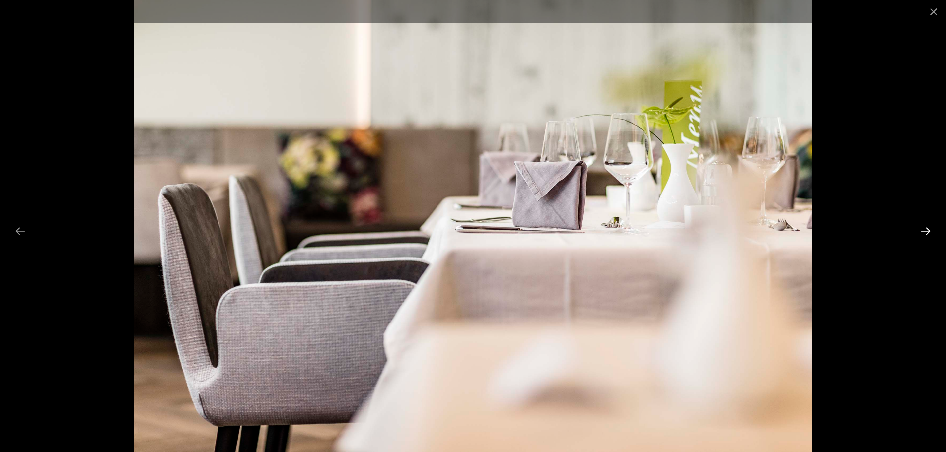
click at [924, 234] on button "Next slide" at bounding box center [925, 230] width 21 height 19
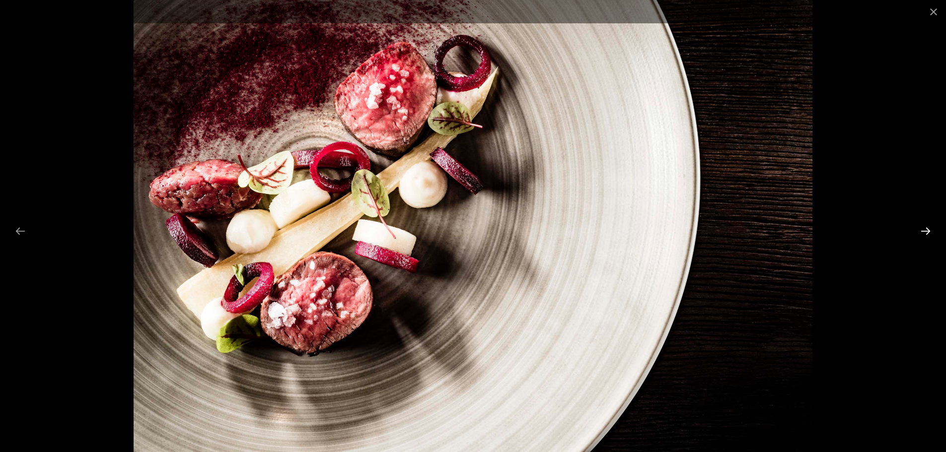
click at [924, 234] on button "Next slide" at bounding box center [925, 230] width 21 height 19
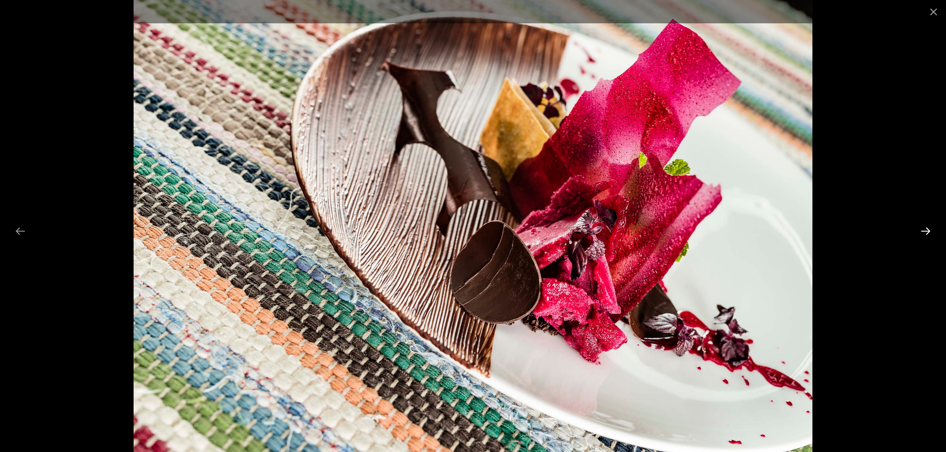
click at [924, 234] on button "Next slide" at bounding box center [925, 230] width 21 height 19
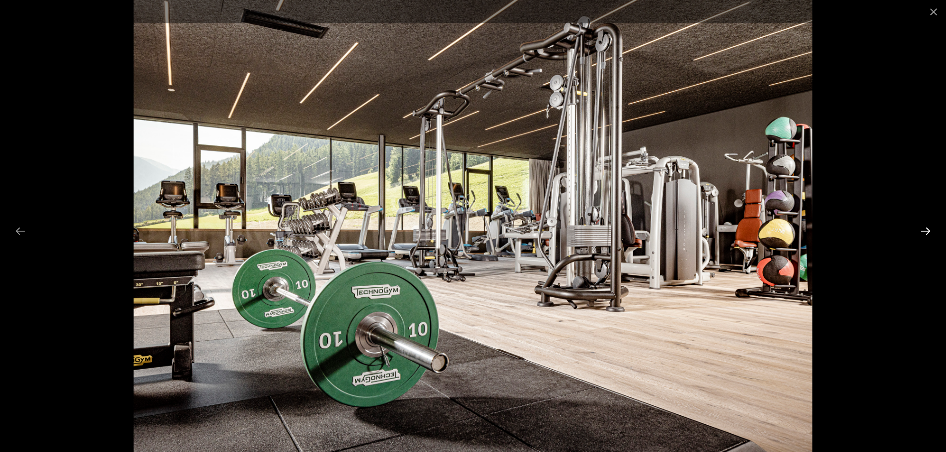
click at [924, 234] on button "Next slide" at bounding box center [925, 230] width 21 height 19
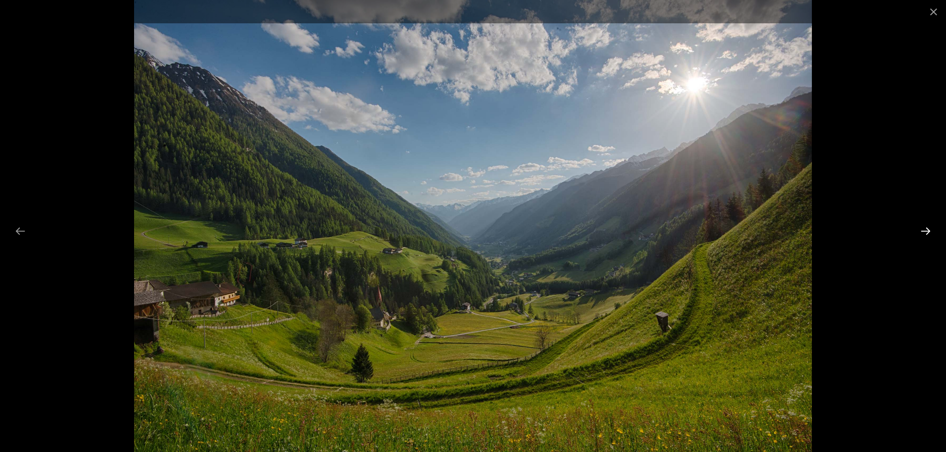
click at [924, 234] on button "Next slide" at bounding box center [925, 230] width 21 height 19
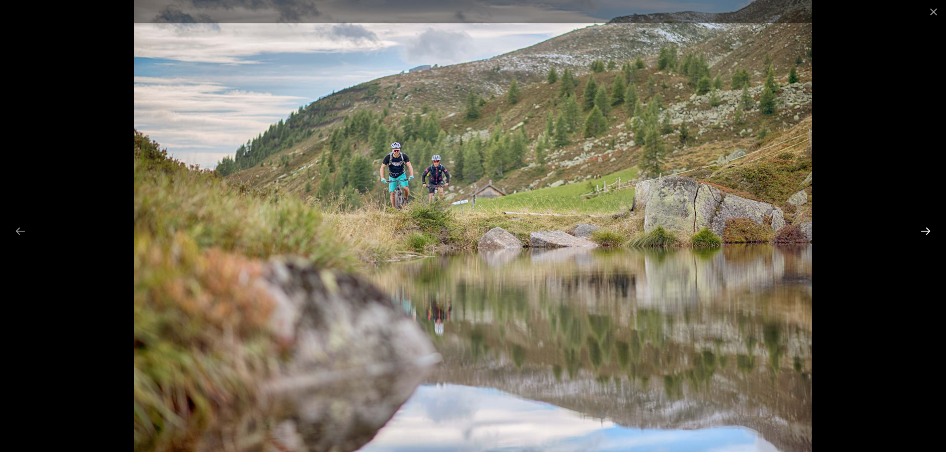
click at [924, 234] on button "Next slide" at bounding box center [925, 230] width 21 height 19
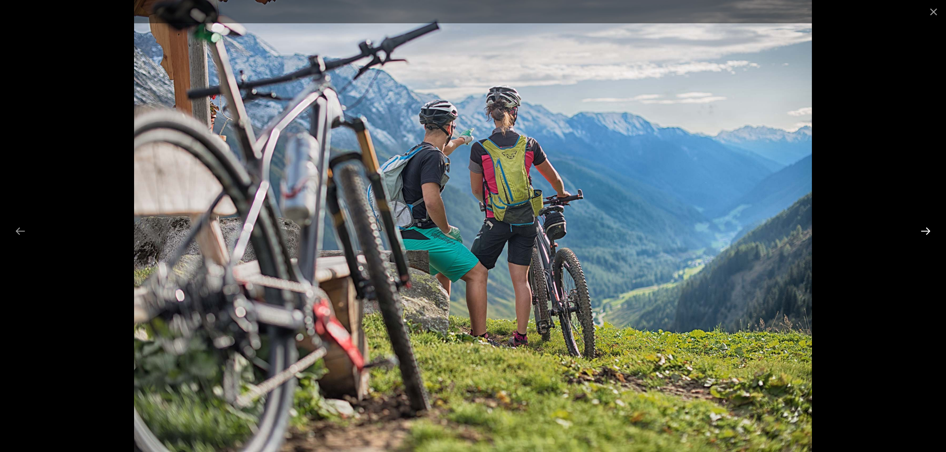
click at [924, 234] on button "Next slide" at bounding box center [925, 230] width 21 height 19
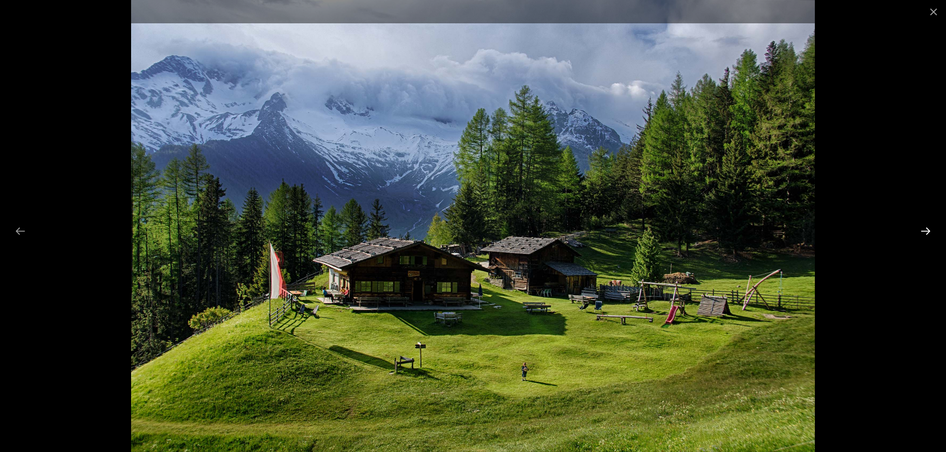
click at [924, 234] on button "Next slide" at bounding box center [925, 230] width 21 height 19
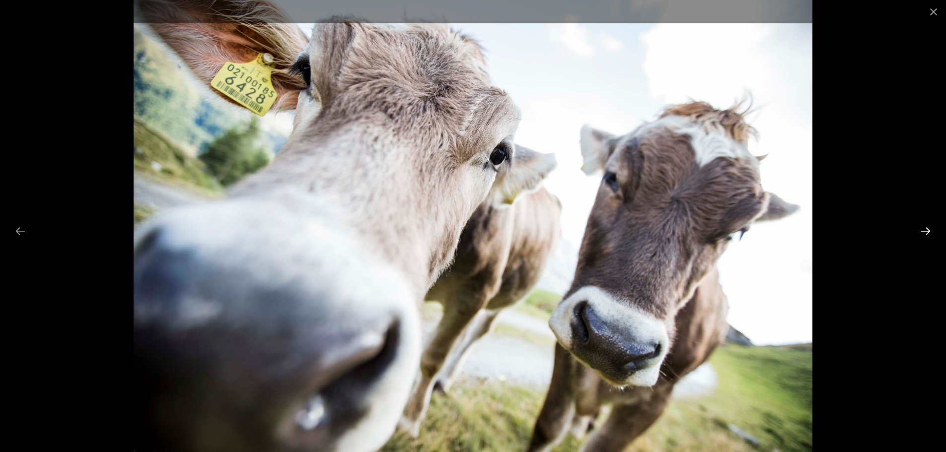
click at [924, 234] on button "Next slide" at bounding box center [925, 230] width 21 height 19
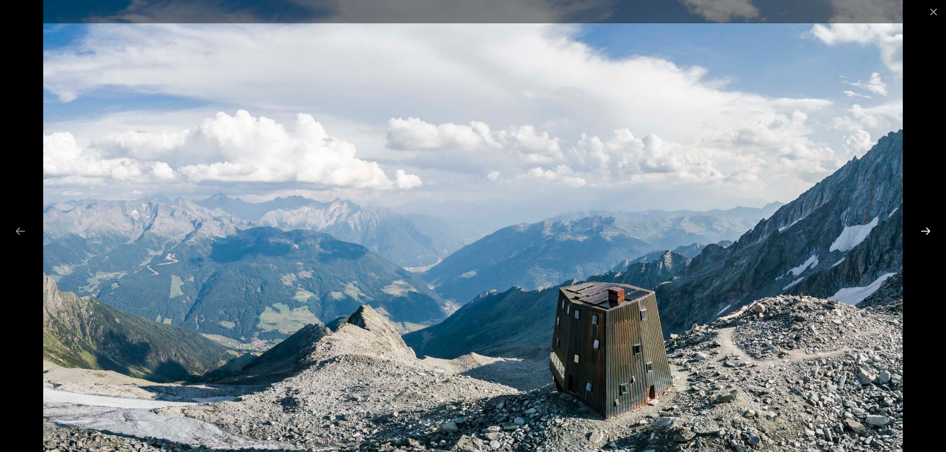
click at [924, 234] on button "Next slide" at bounding box center [925, 230] width 21 height 19
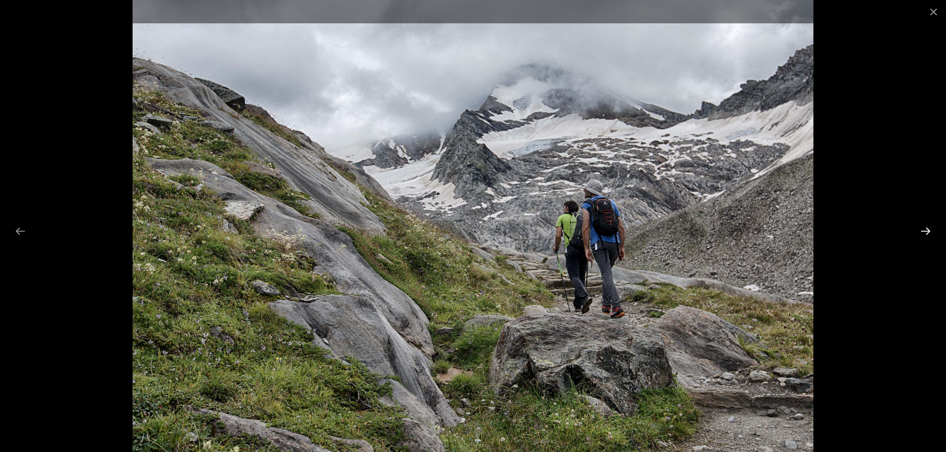
click at [924, 234] on button "Next slide" at bounding box center [925, 230] width 21 height 19
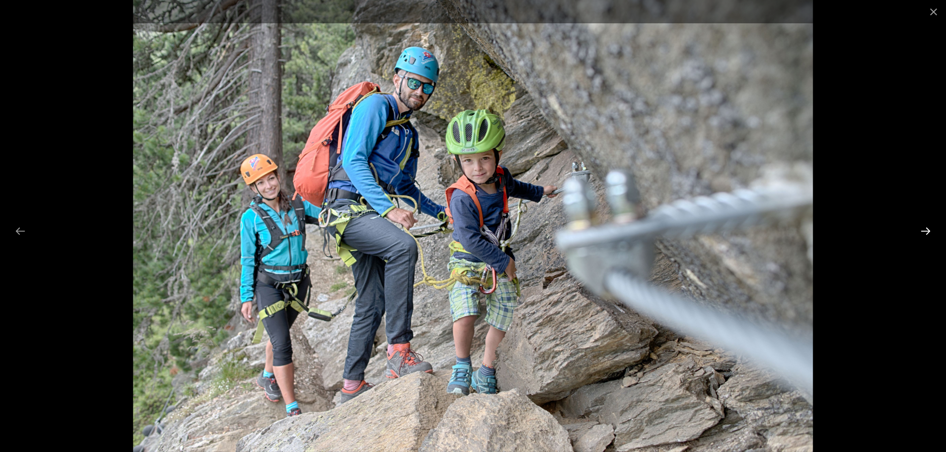
click at [924, 234] on button "Next slide" at bounding box center [925, 230] width 21 height 19
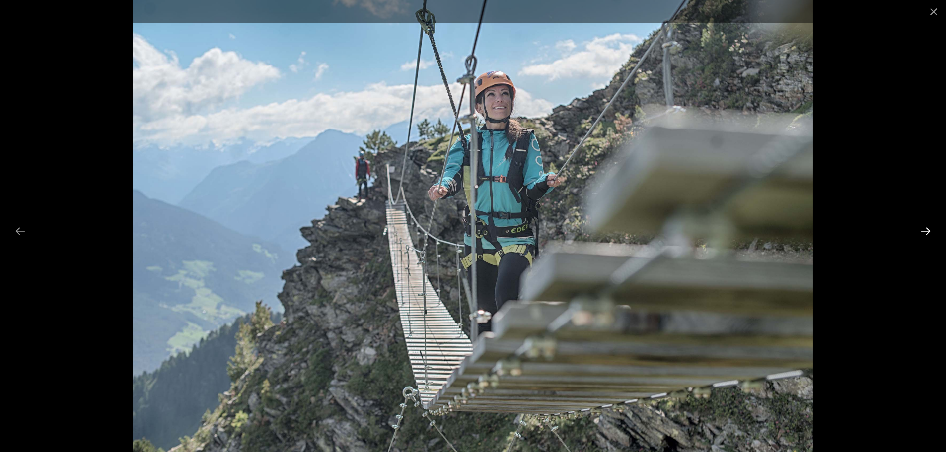
click at [924, 234] on button "Next slide" at bounding box center [925, 230] width 21 height 19
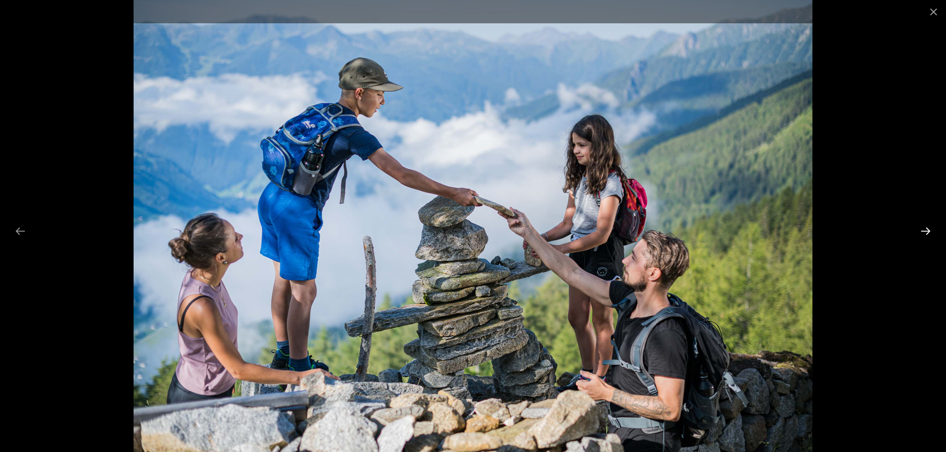
click at [924, 234] on button "Next slide" at bounding box center [925, 230] width 21 height 19
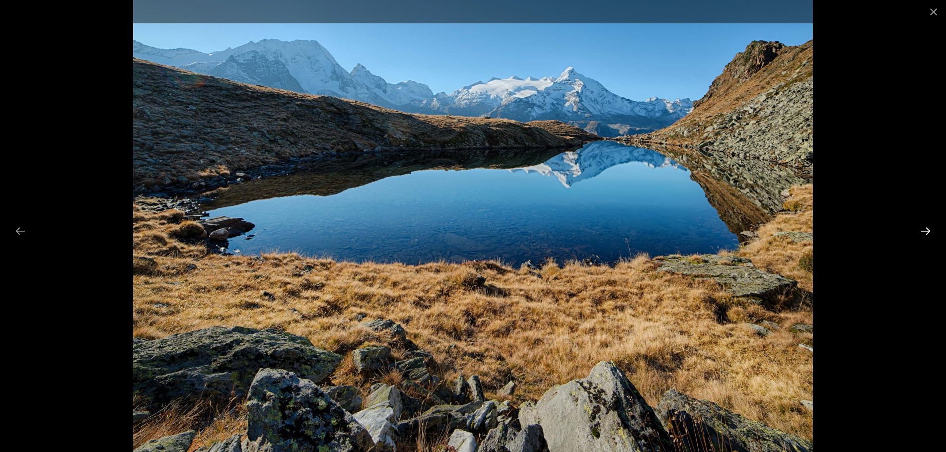
click at [924, 234] on button "Next slide" at bounding box center [925, 230] width 21 height 19
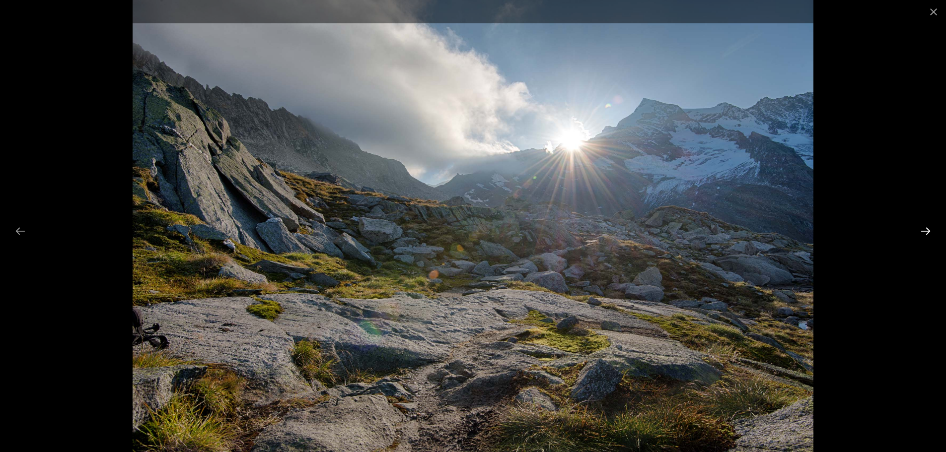
click at [924, 234] on button "Next slide" at bounding box center [925, 230] width 21 height 19
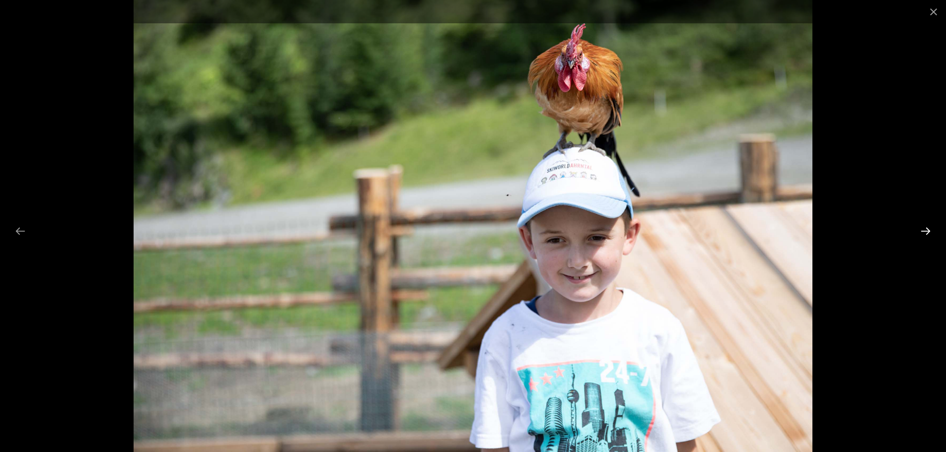
click at [924, 234] on button "Next slide" at bounding box center [925, 230] width 21 height 19
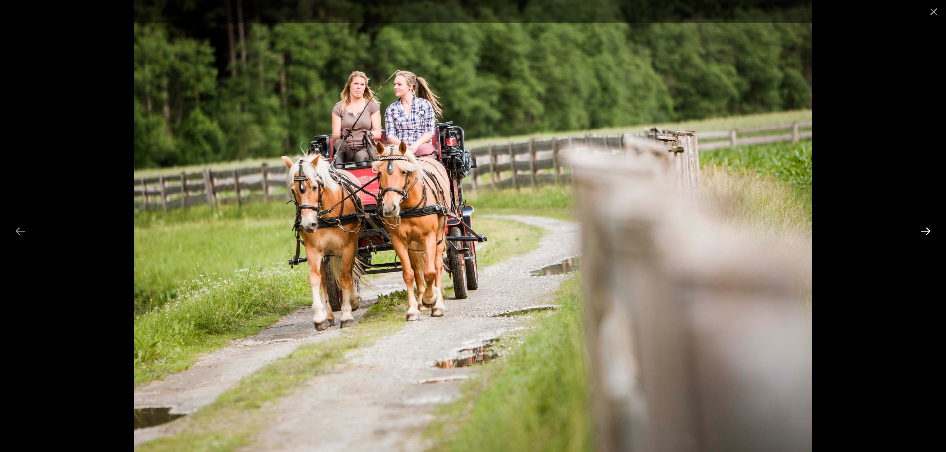
click at [924, 234] on button "Next slide" at bounding box center [925, 230] width 21 height 19
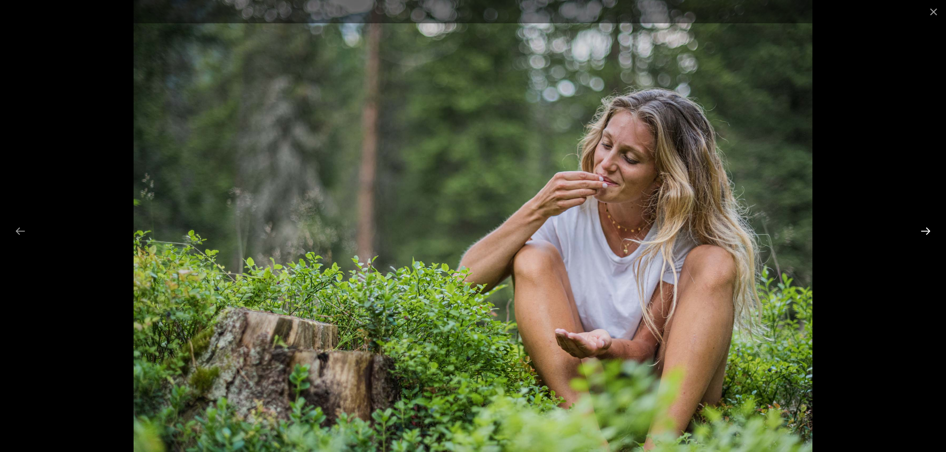
click at [924, 234] on button "Next slide" at bounding box center [925, 230] width 21 height 19
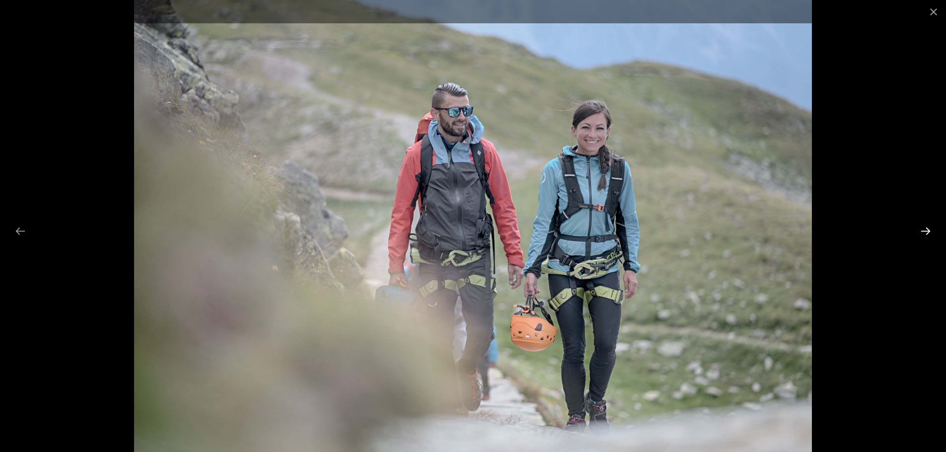
click at [924, 234] on button "Next slide" at bounding box center [925, 230] width 21 height 19
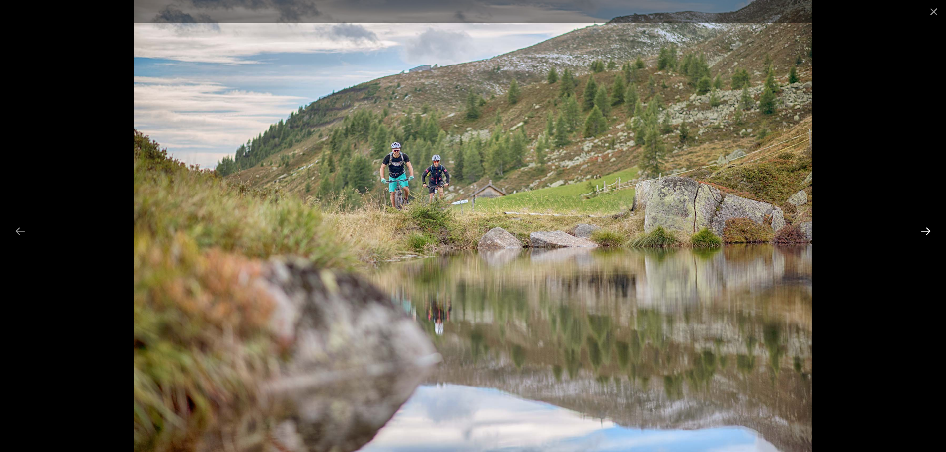
click at [924, 234] on button "Next slide" at bounding box center [925, 230] width 21 height 19
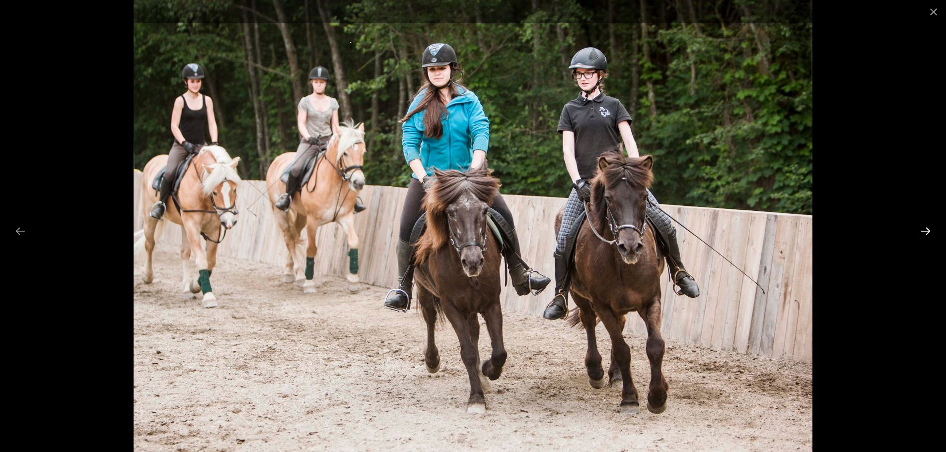
click at [924, 234] on button "Next slide" at bounding box center [925, 230] width 21 height 19
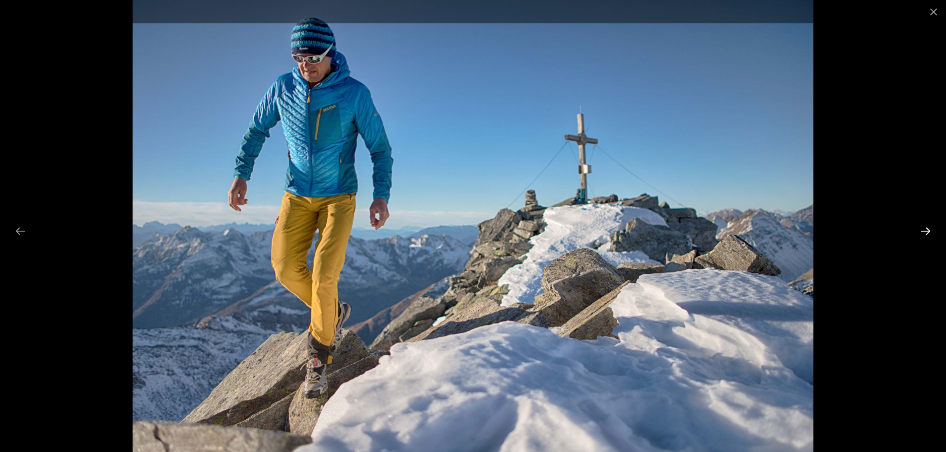
click at [924, 234] on button "Next slide" at bounding box center [925, 230] width 21 height 19
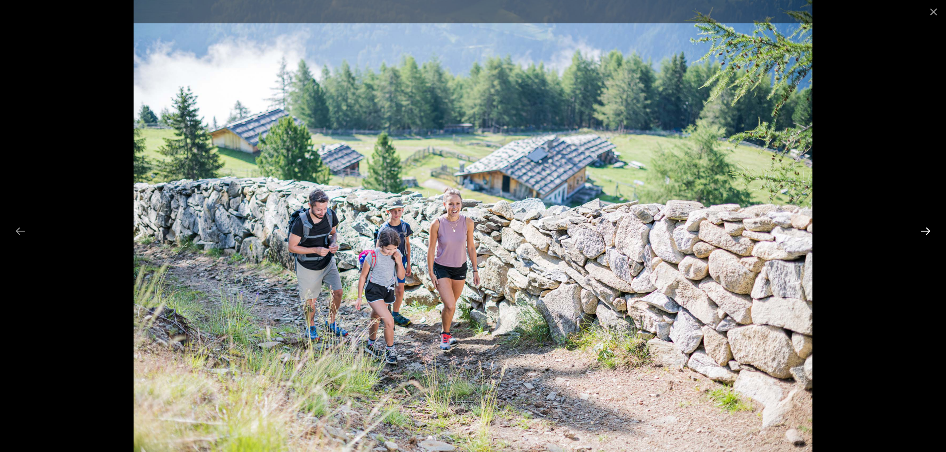
click at [924, 234] on button "Next slide" at bounding box center [925, 230] width 21 height 19
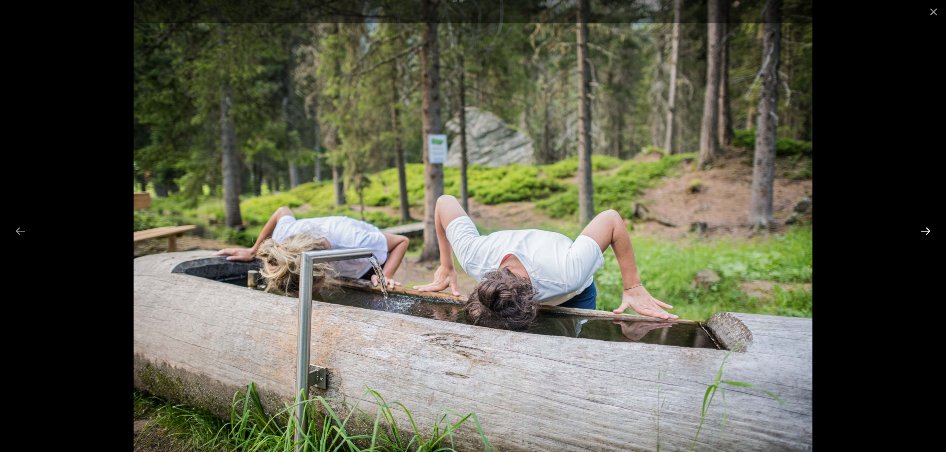
click at [924, 234] on button "Next slide" at bounding box center [925, 230] width 21 height 19
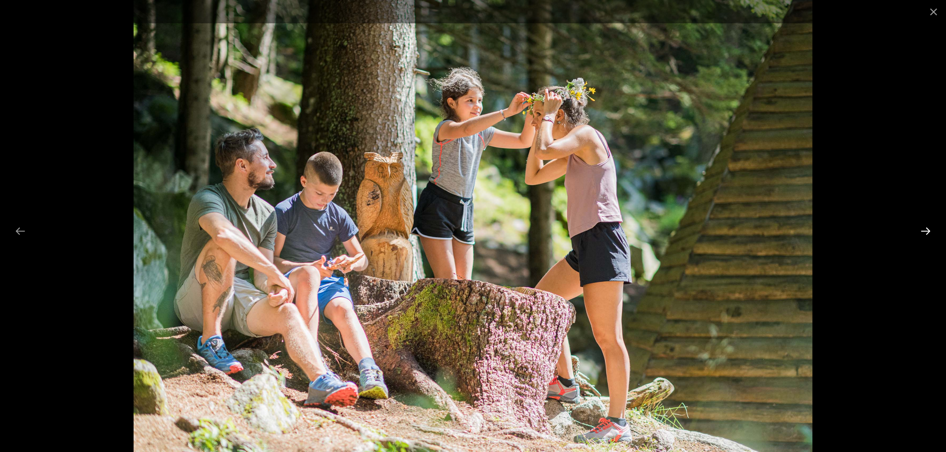
click at [924, 234] on button "Next slide" at bounding box center [925, 230] width 21 height 19
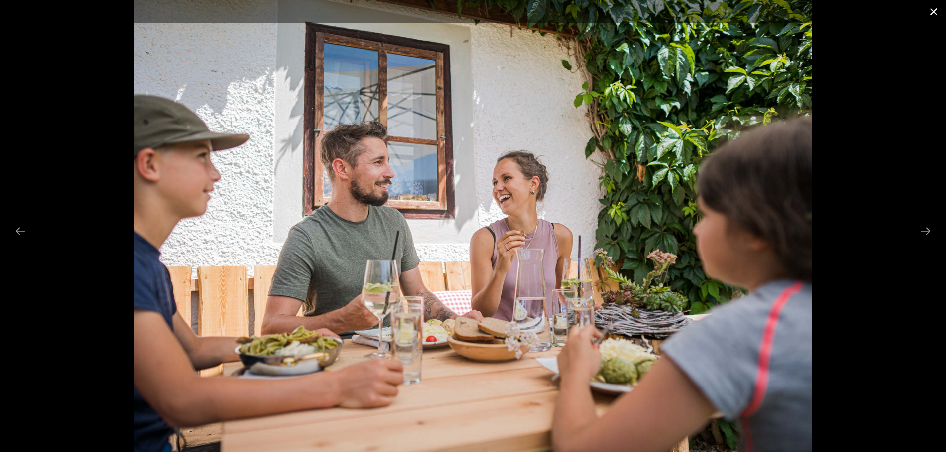
click at [931, 12] on button "Close gallery" at bounding box center [933, 11] width 25 height 23
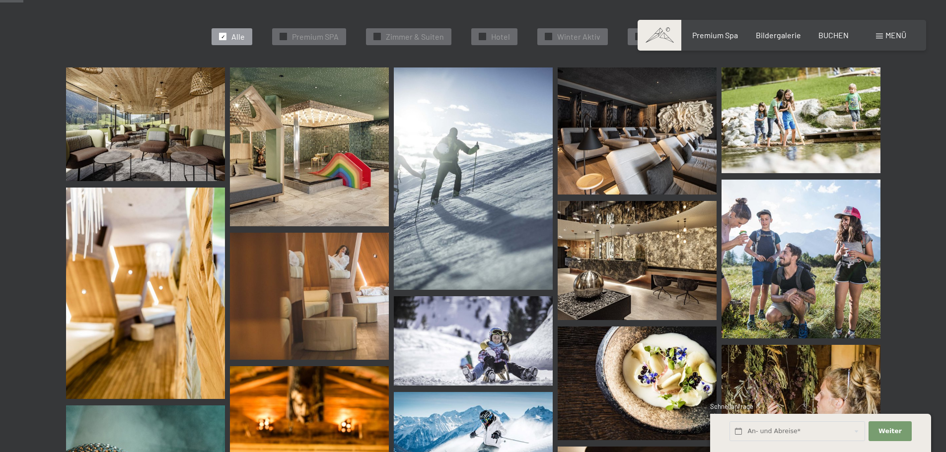
scroll to position [0, 0]
